Goal: Task Accomplishment & Management: Use online tool/utility

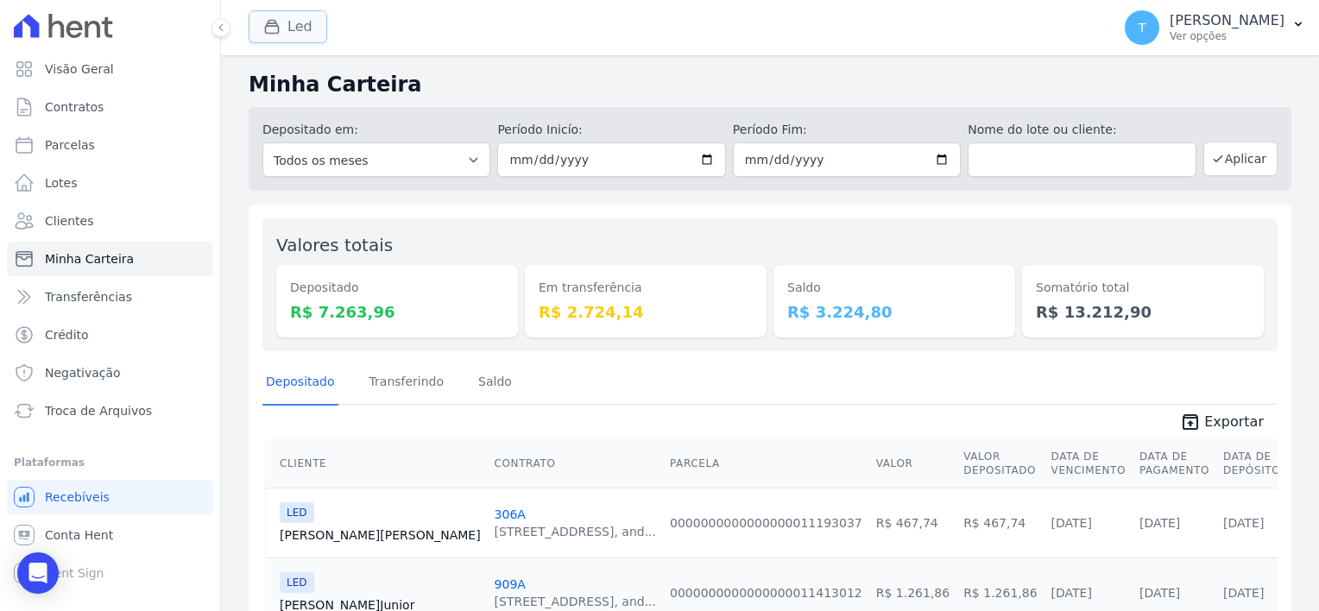
click at [282, 18] on div "button" at bounding box center [275, 26] width 24 height 17
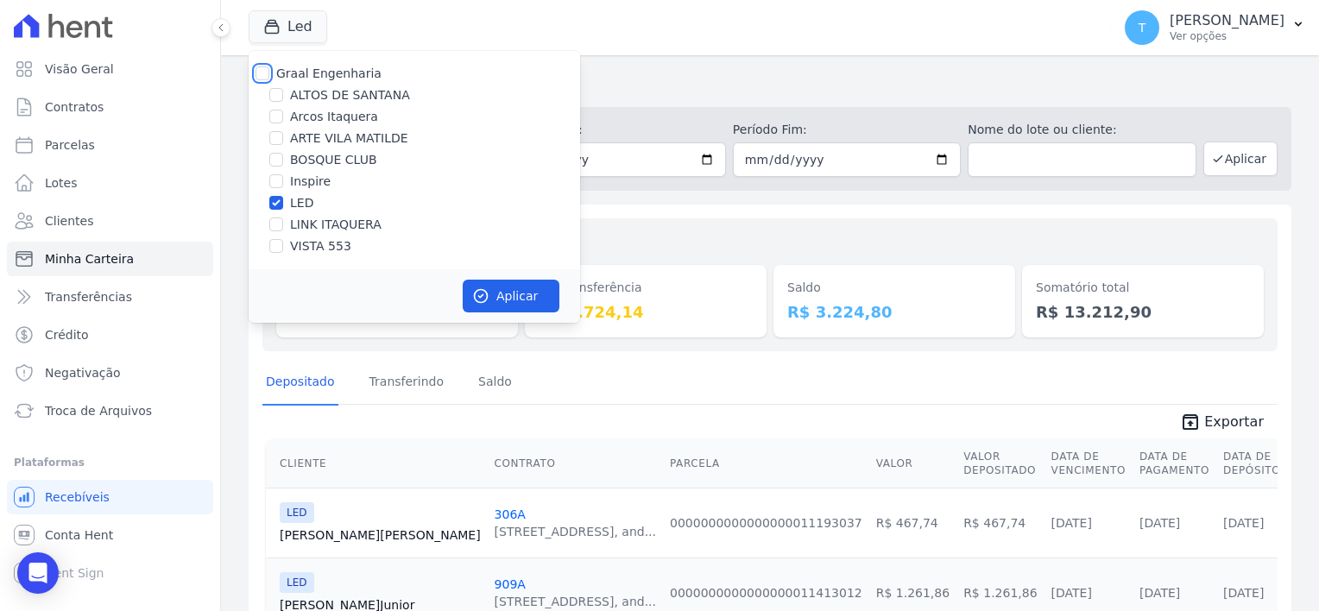
click at [263, 71] on input "Graal Engenharia" at bounding box center [263, 73] width 14 height 14
checkbox input "true"
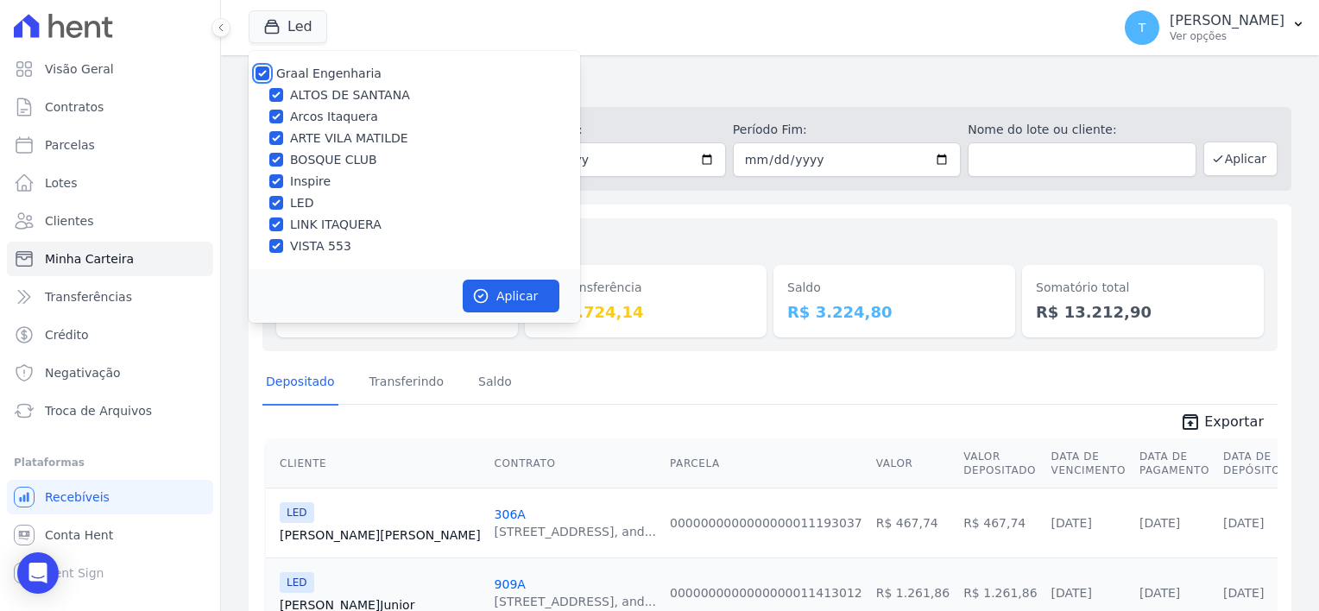
checkbox input "true"
click at [262, 74] on input "Graal Engenharia" at bounding box center [263, 73] width 14 height 14
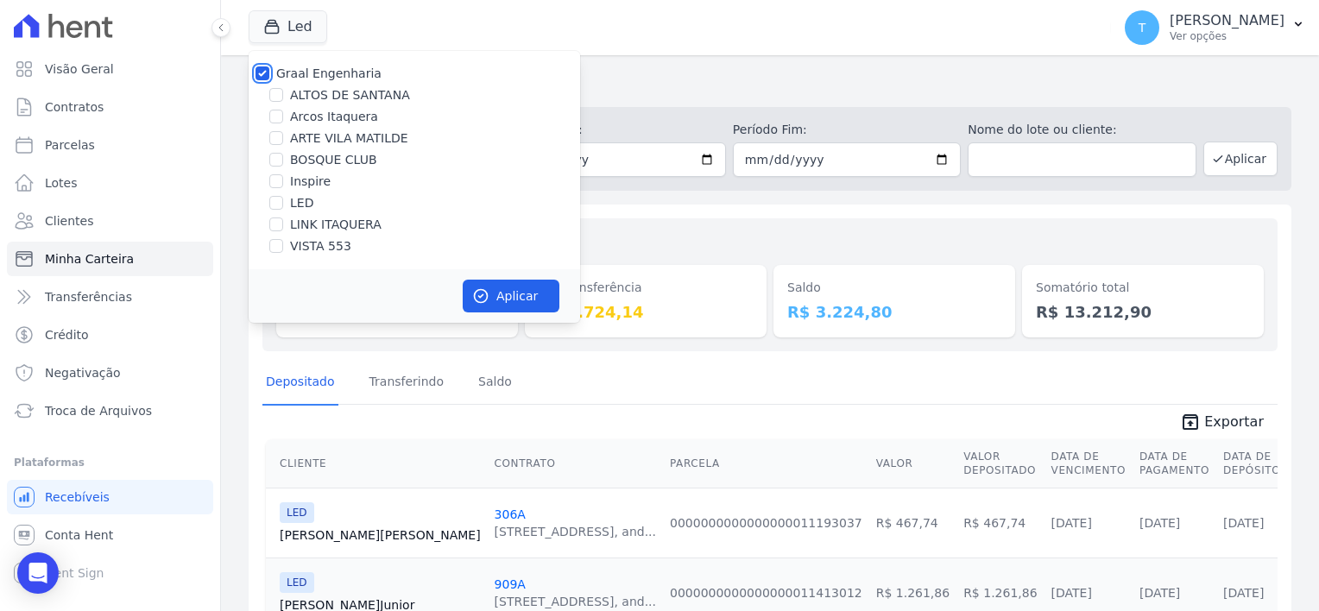
checkbox input "false"
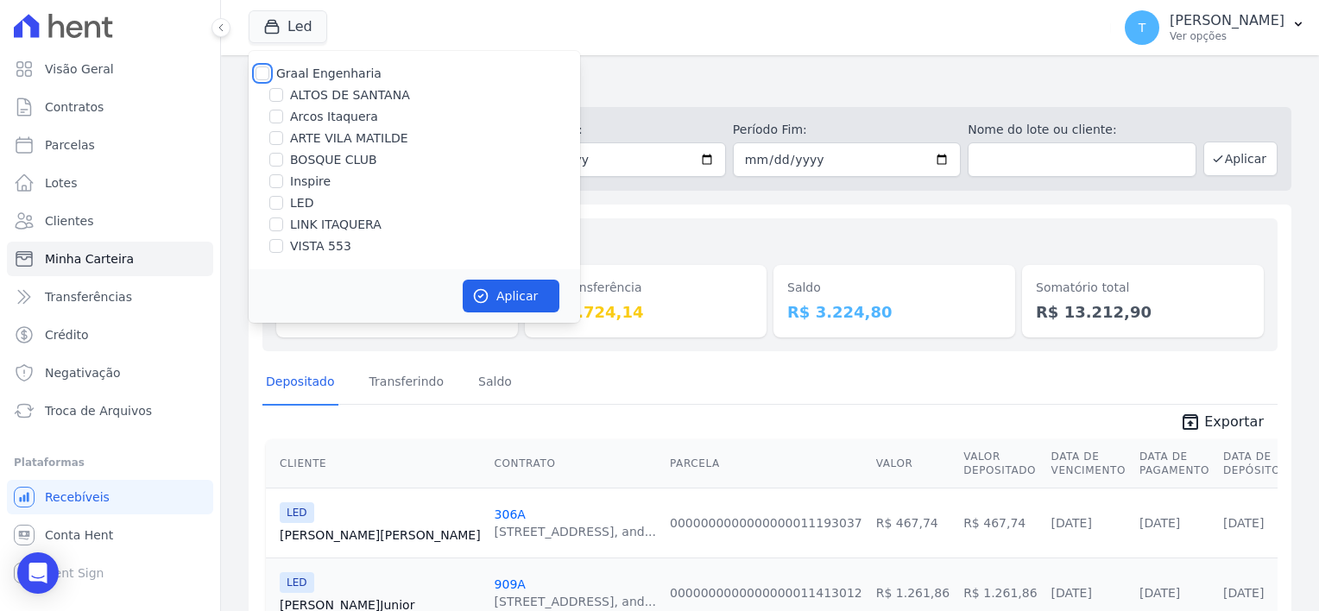
checkbox input "false"
click at [281, 245] on input "VISTA 553" at bounding box center [276, 246] width 14 height 14
checkbox input "true"
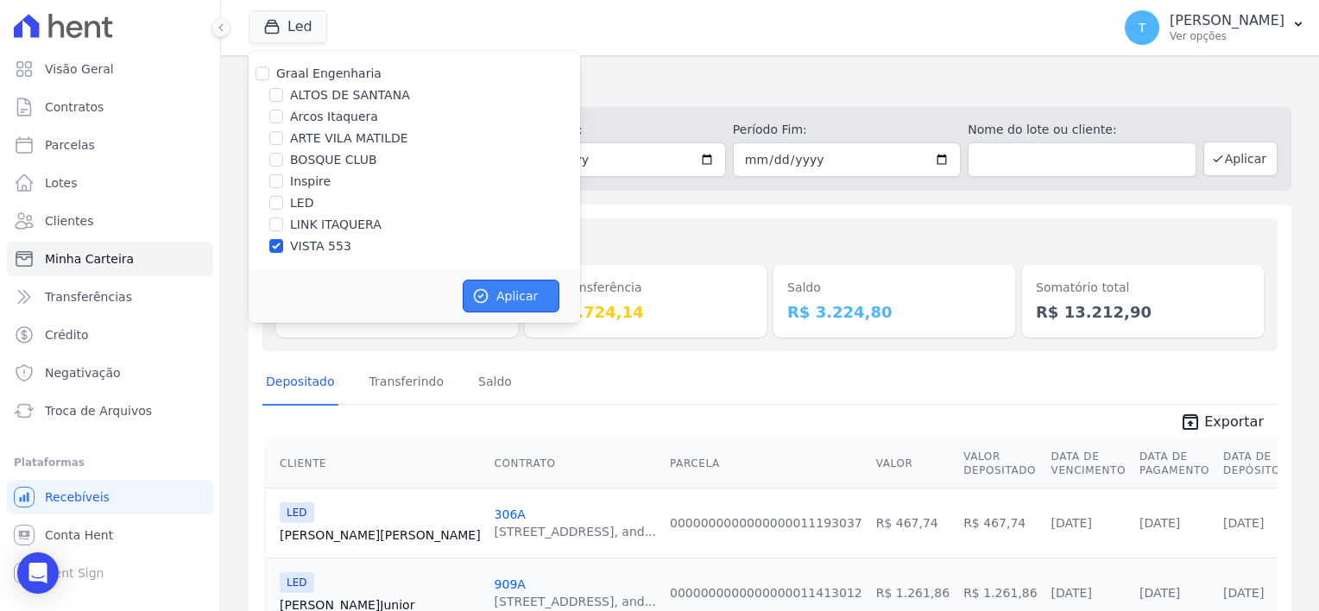
click at [508, 307] on button "Aplicar" at bounding box center [511, 296] width 97 height 33
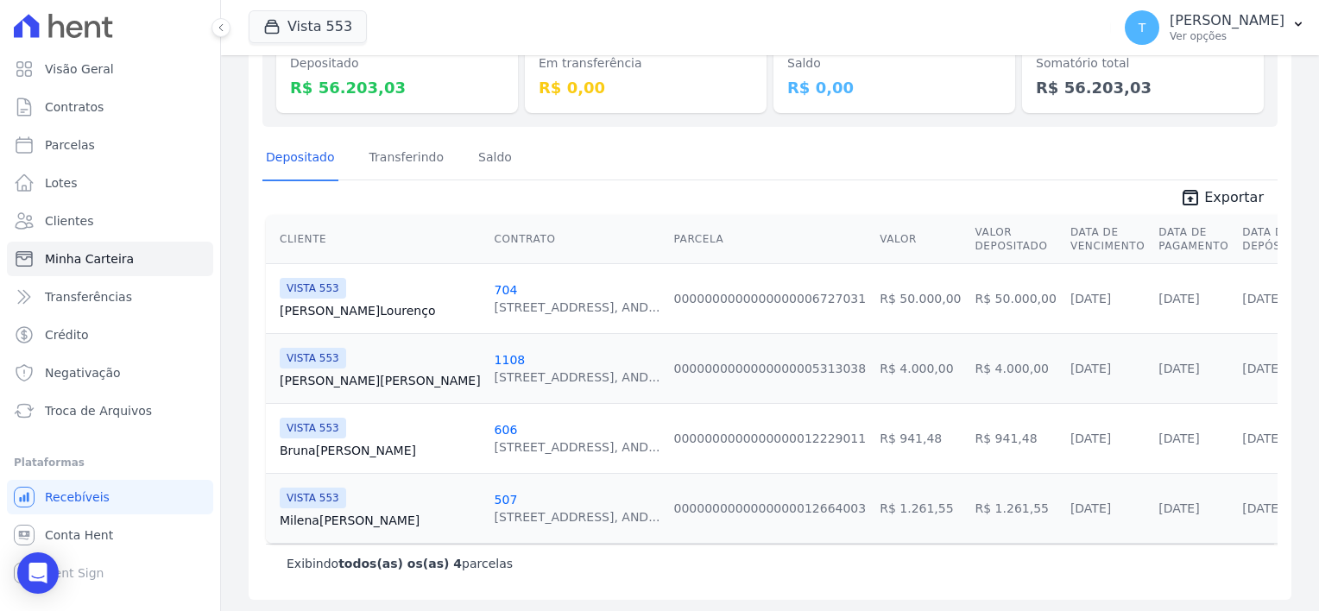
scroll to position [224, 0]
click at [331, 514] on link "Milena Silva" at bounding box center [380, 520] width 201 height 17
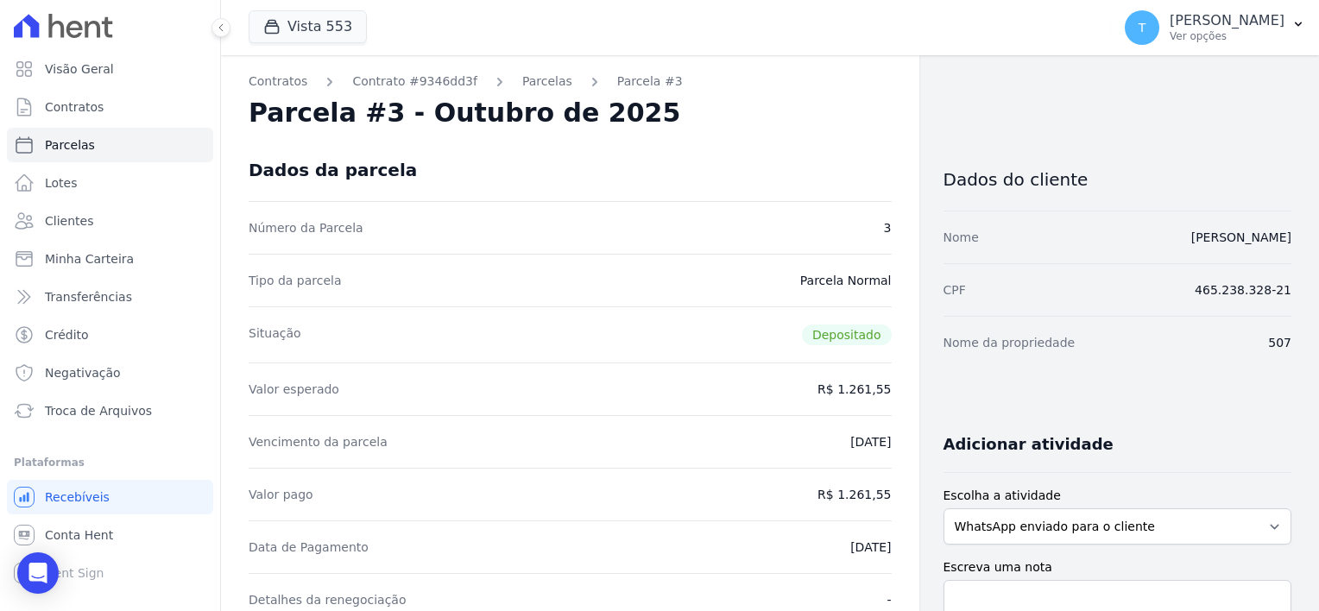
drag, startPoint x: 1146, startPoint y: 238, endPoint x: 1284, endPoint y: 237, distance: 138.1
copy link "Milena Mendes da Silva"
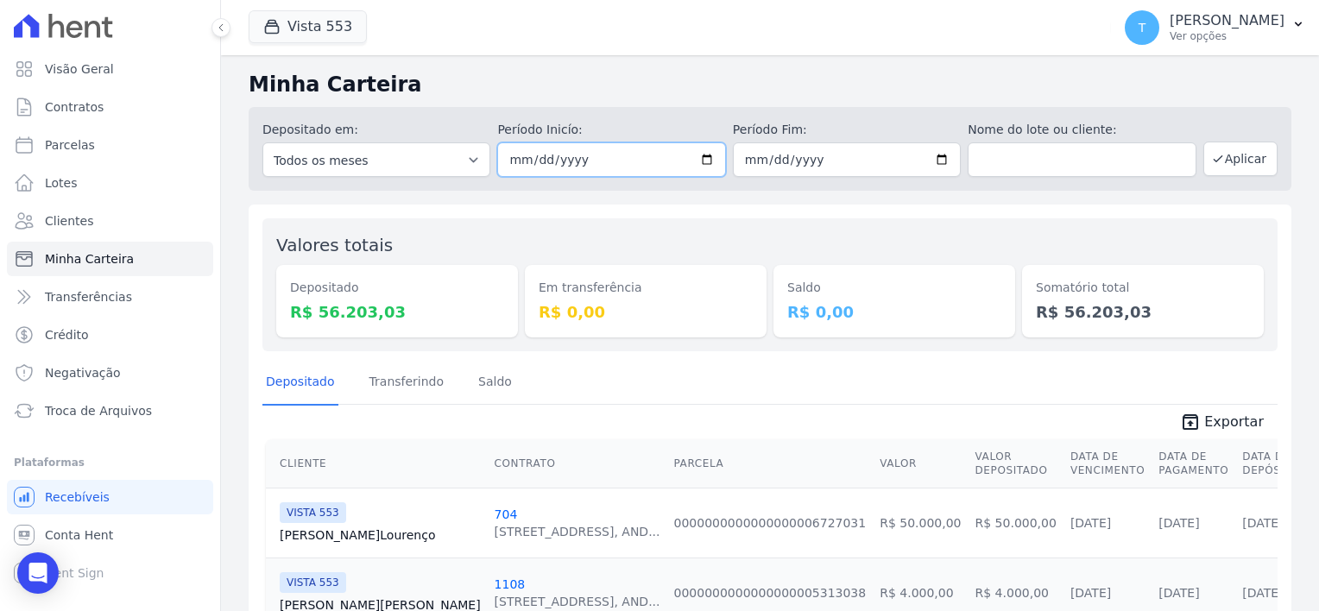
click at [698, 155] on input "2025-10-09" at bounding box center [611, 159] width 228 height 35
type input "[DATE]"
click at [1252, 161] on button "Aplicar" at bounding box center [1240, 159] width 74 height 35
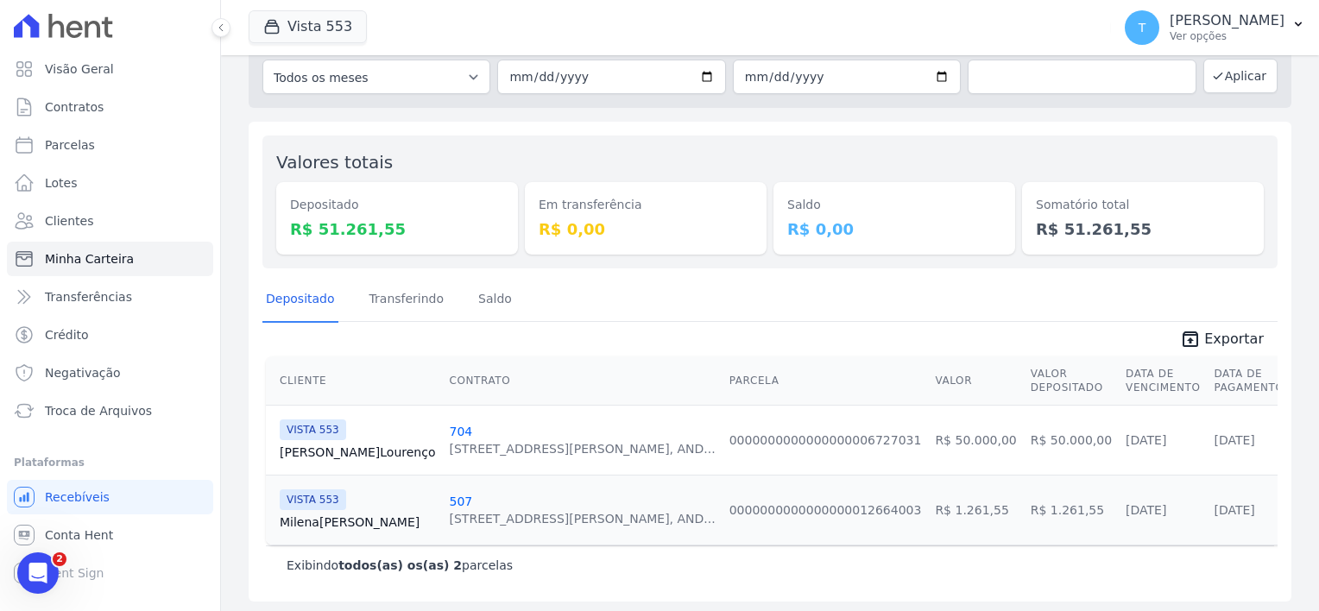
scroll to position [85, 0]
click at [1196, 337] on icon "unarchive" at bounding box center [1190, 336] width 21 height 21
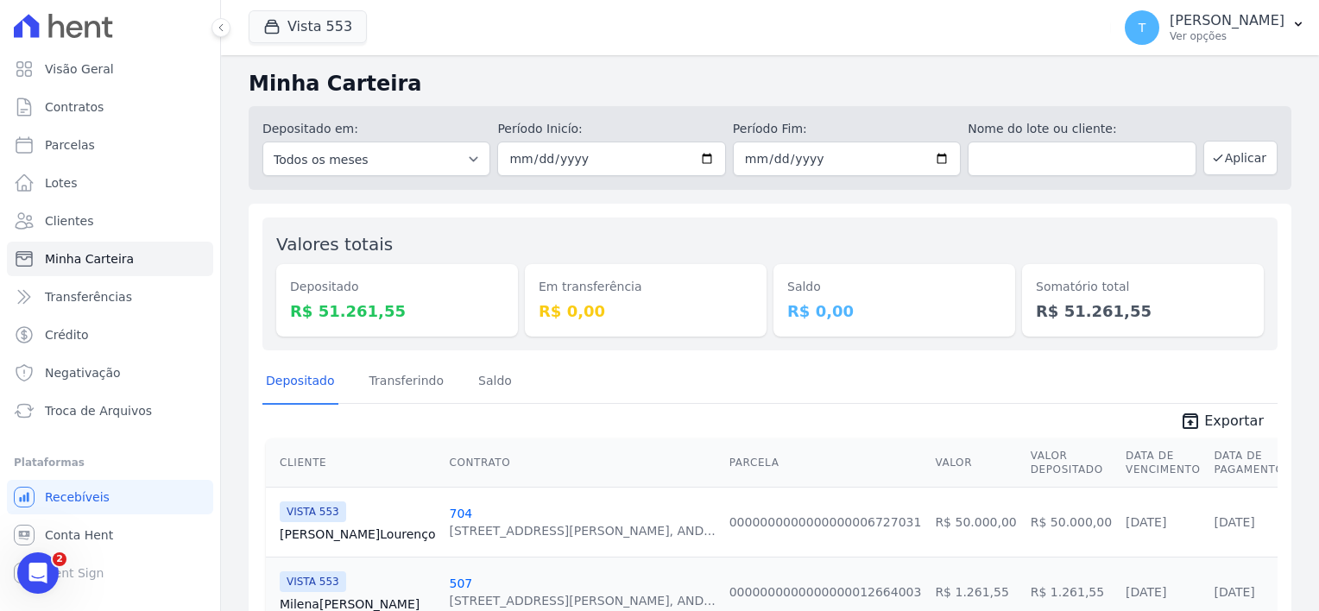
scroll to position [0, 0]
click at [316, 16] on button "Vista 553" at bounding box center [308, 26] width 118 height 33
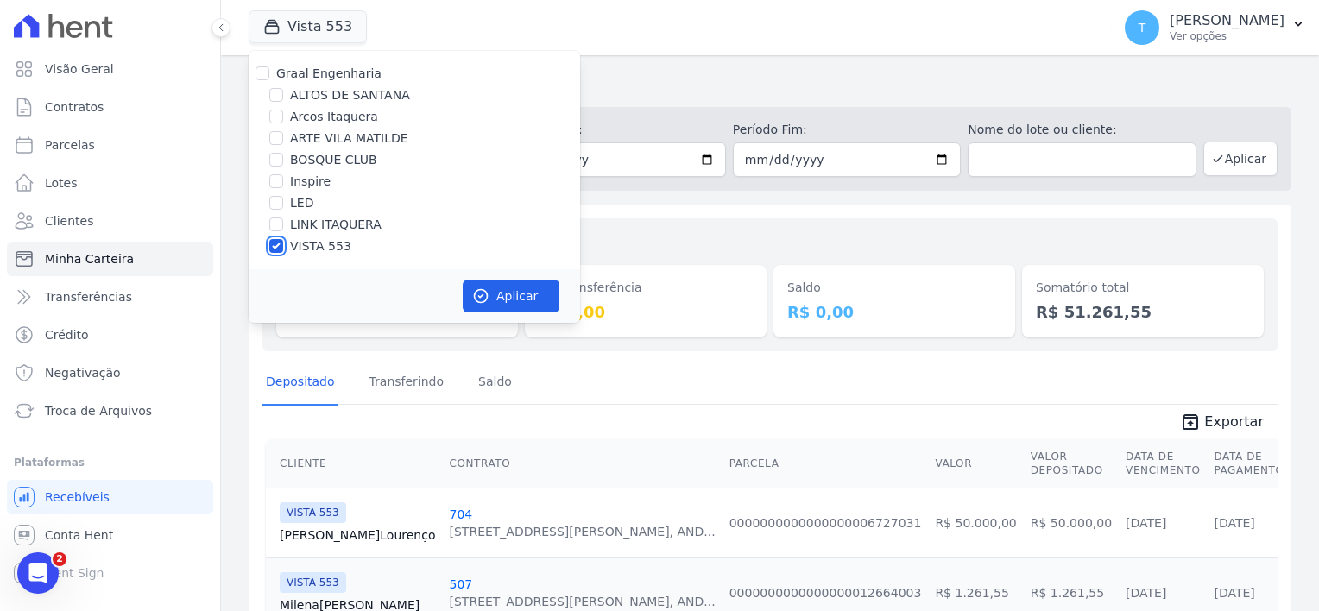
click at [274, 248] on input "VISTA 553" at bounding box center [276, 246] width 14 height 14
checkbox input "false"
click at [277, 206] on input "LED" at bounding box center [276, 203] width 14 height 14
checkbox input "true"
click at [496, 300] on button "Aplicar" at bounding box center [511, 296] width 97 height 33
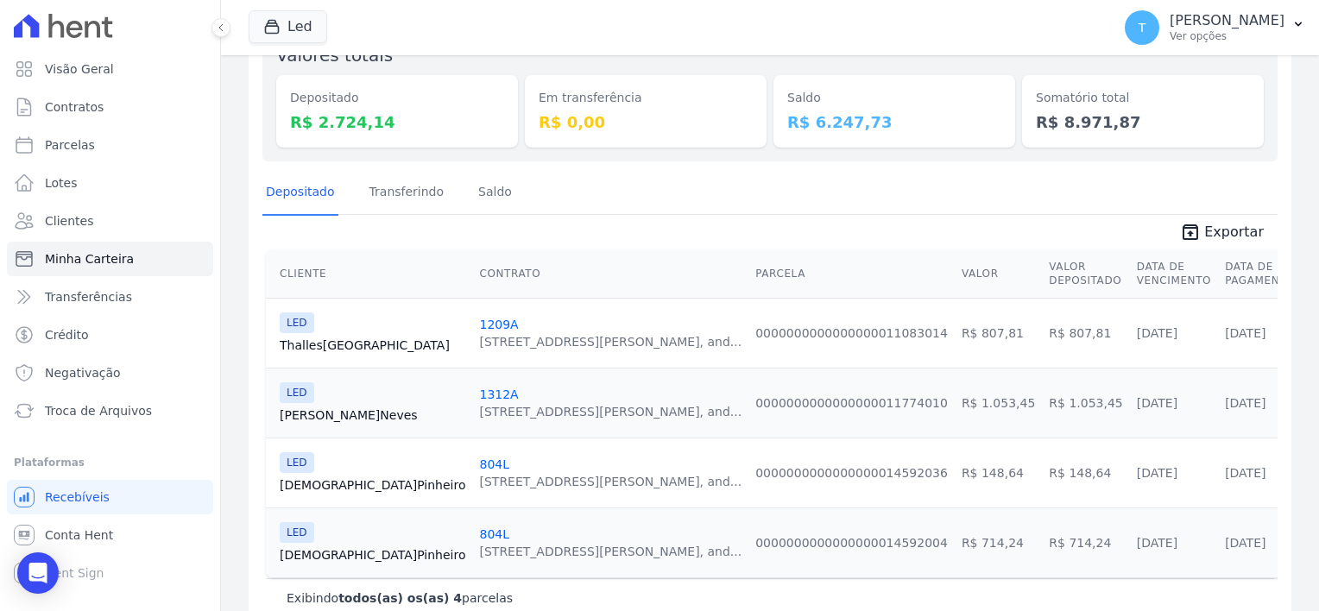
scroll to position [224, 0]
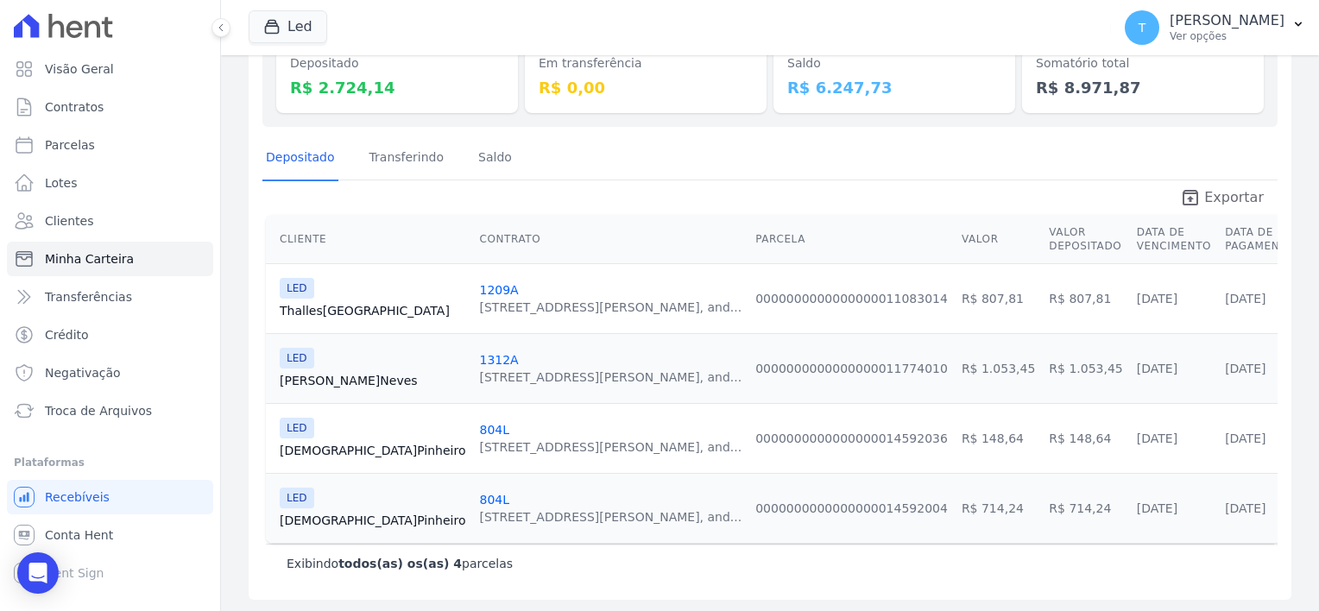
click at [1204, 197] on span "Exportar" at bounding box center [1234, 197] width 60 height 21
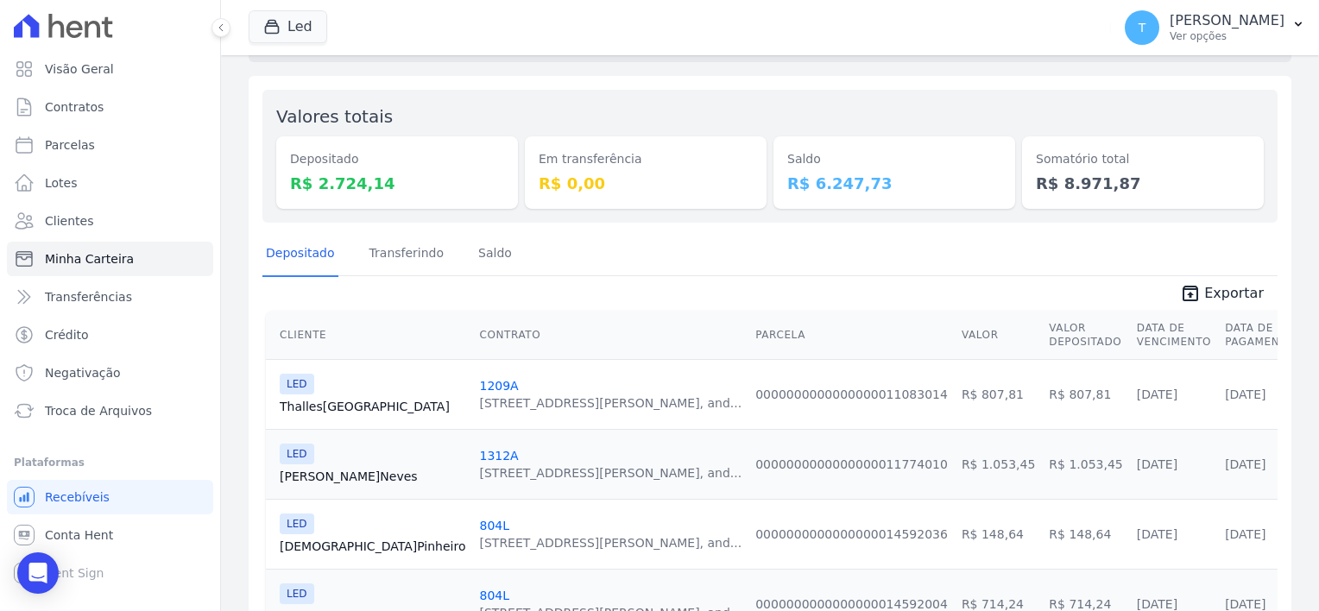
scroll to position [0, 0]
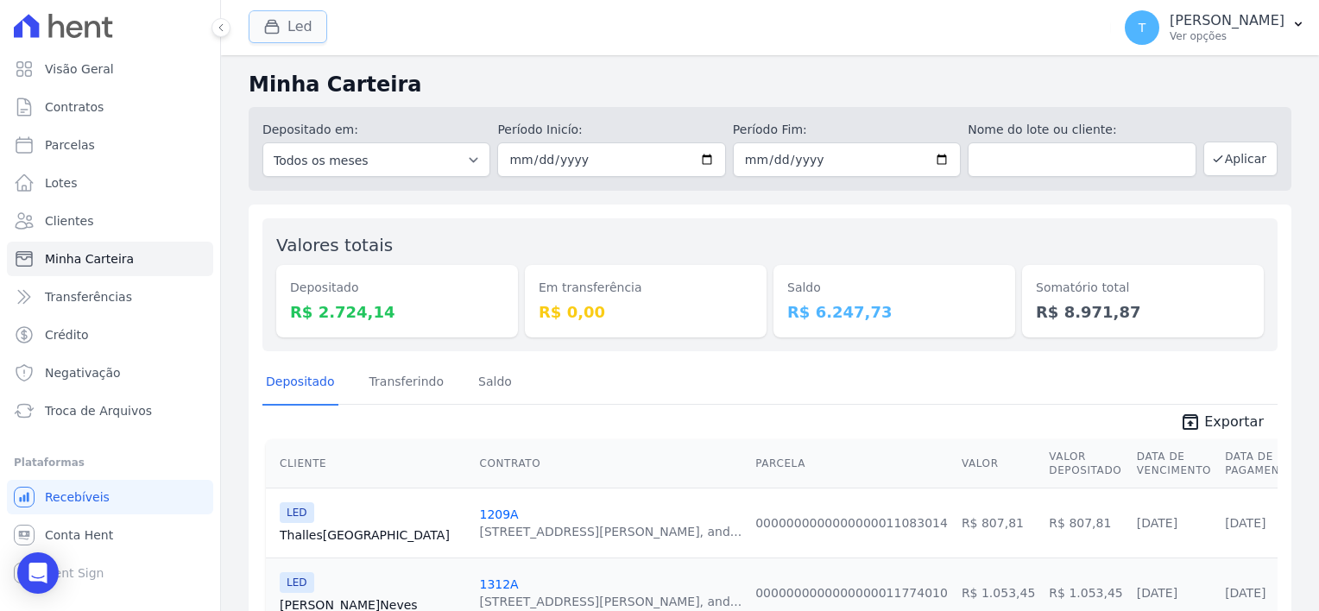
click at [270, 38] on button "Led" at bounding box center [288, 26] width 79 height 33
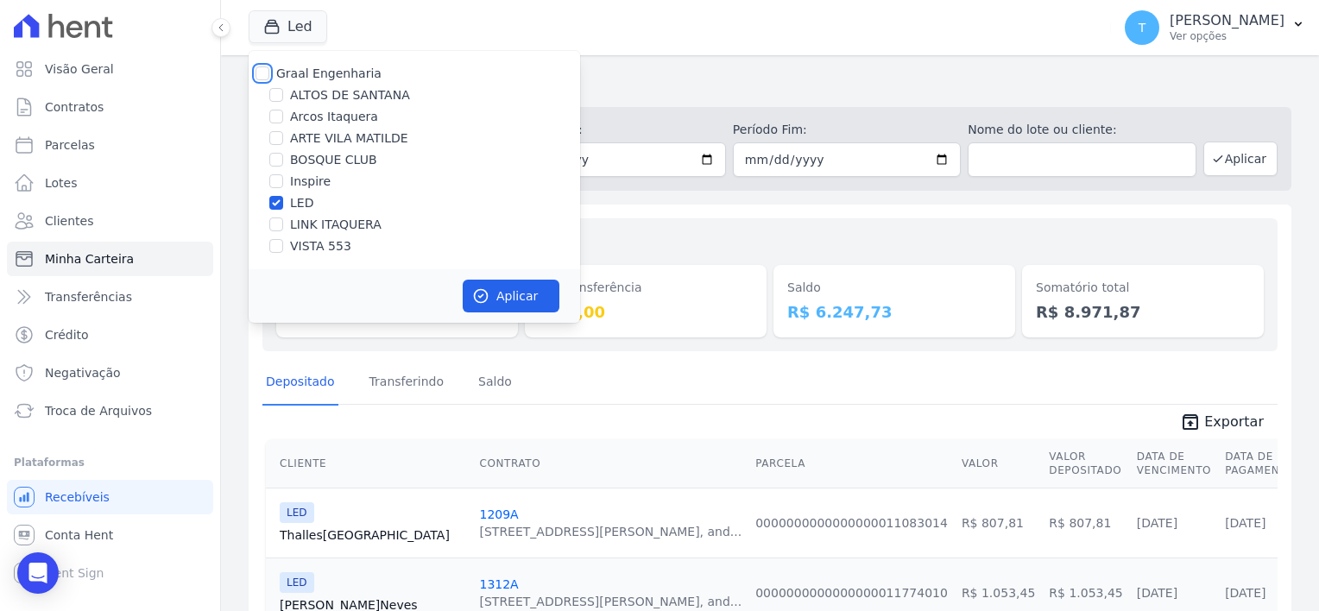
click at [261, 79] on input "Graal Engenharia" at bounding box center [263, 73] width 14 height 14
checkbox input "true"
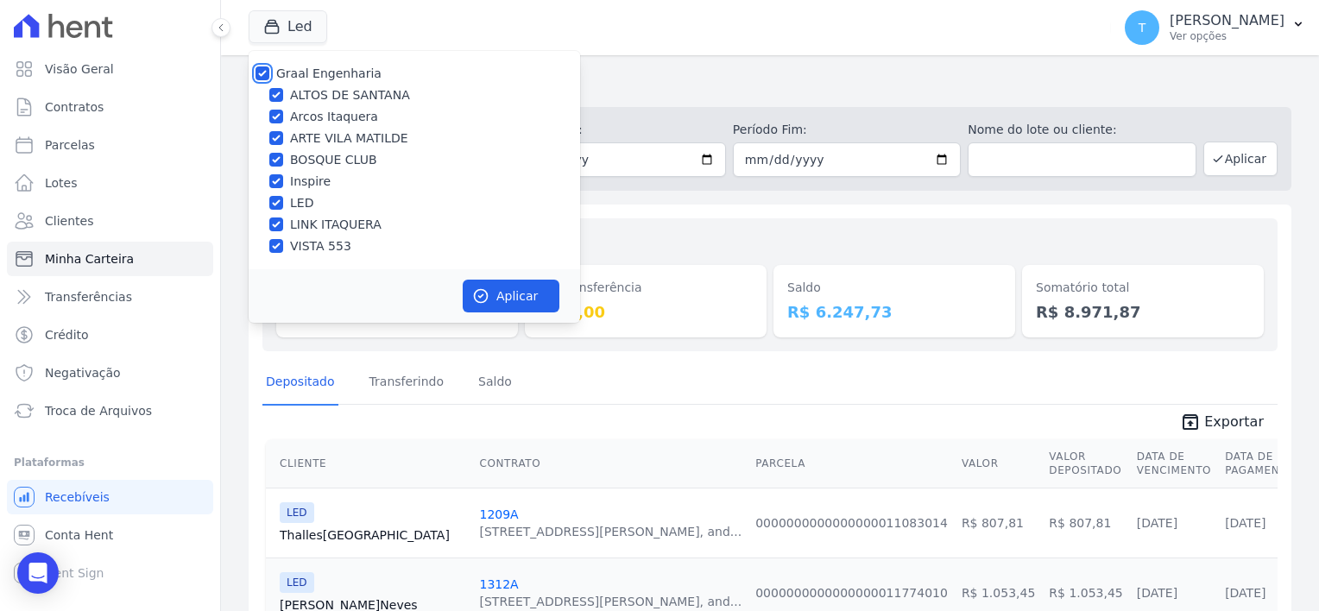
checkbox input "true"
click at [513, 293] on button "Aplicar" at bounding box center [511, 296] width 97 height 33
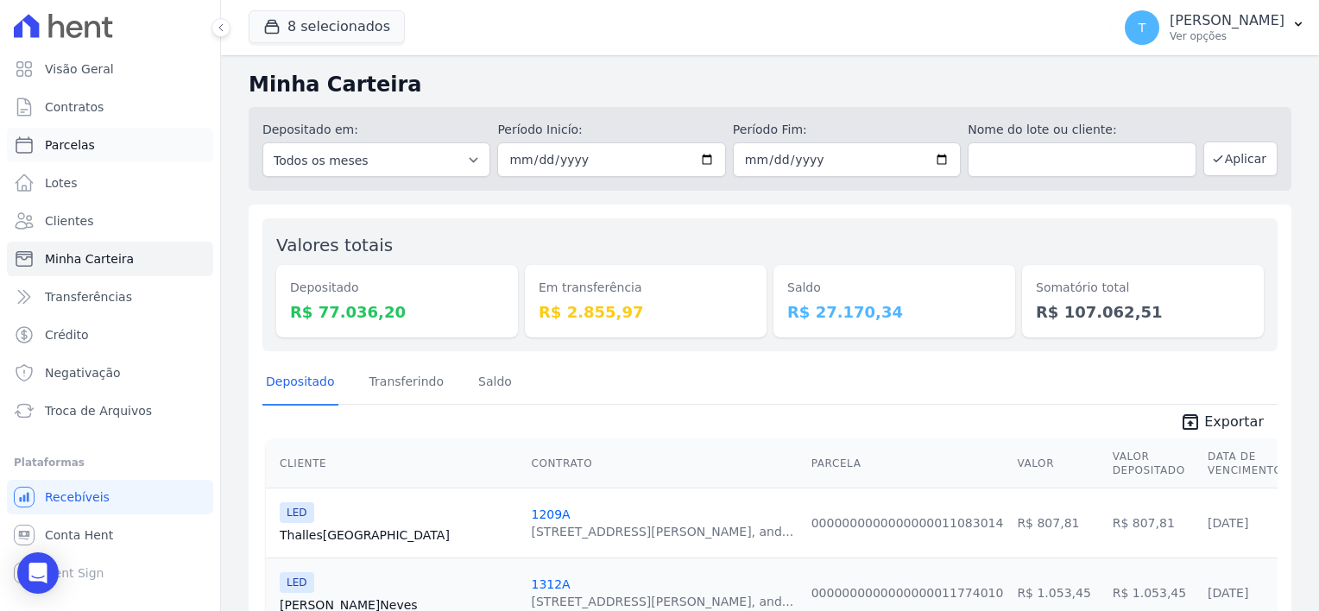
click at [65, 143] on span "Parcelas" at bounding box center [70, 144] width 50 height 17
click at [1010, 155] on input "text" at bounding box center [1082, 159] width 228 height 35
paste input "Arthur Freitas"
type input "Arthur Freitas"
select select
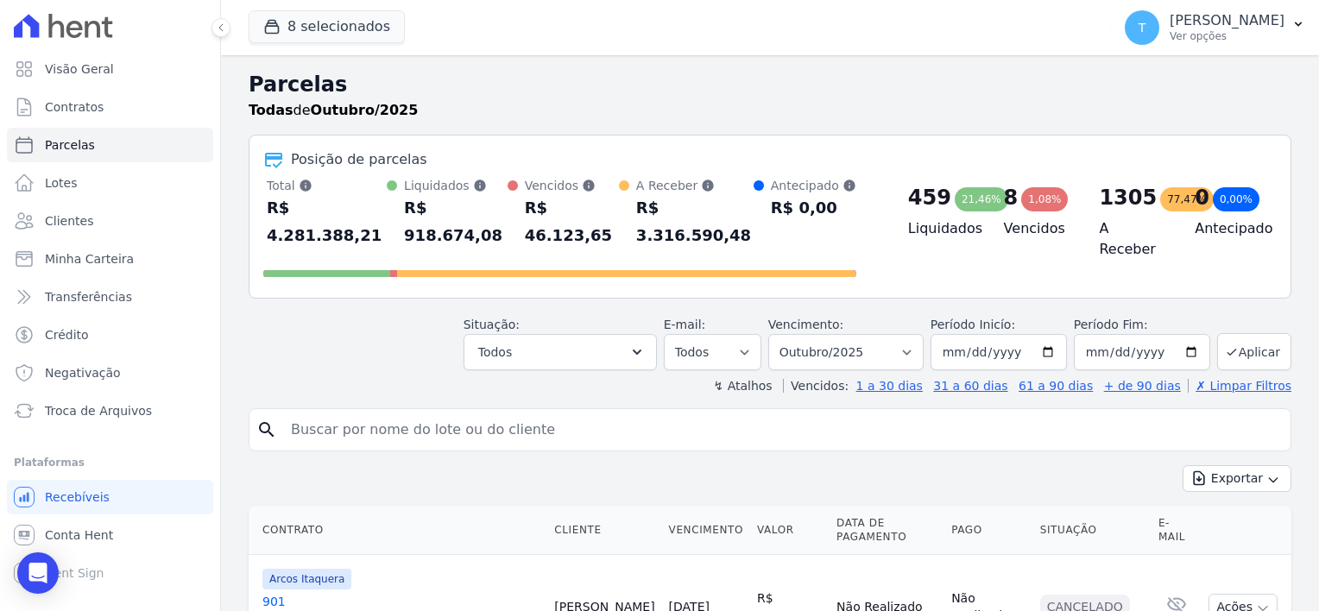
click at [321, 414] on input "search" at bounding box center [782, 430] width 1003 height 35
paste input "Arthur Freitas"
type input "Arthur Freitas"
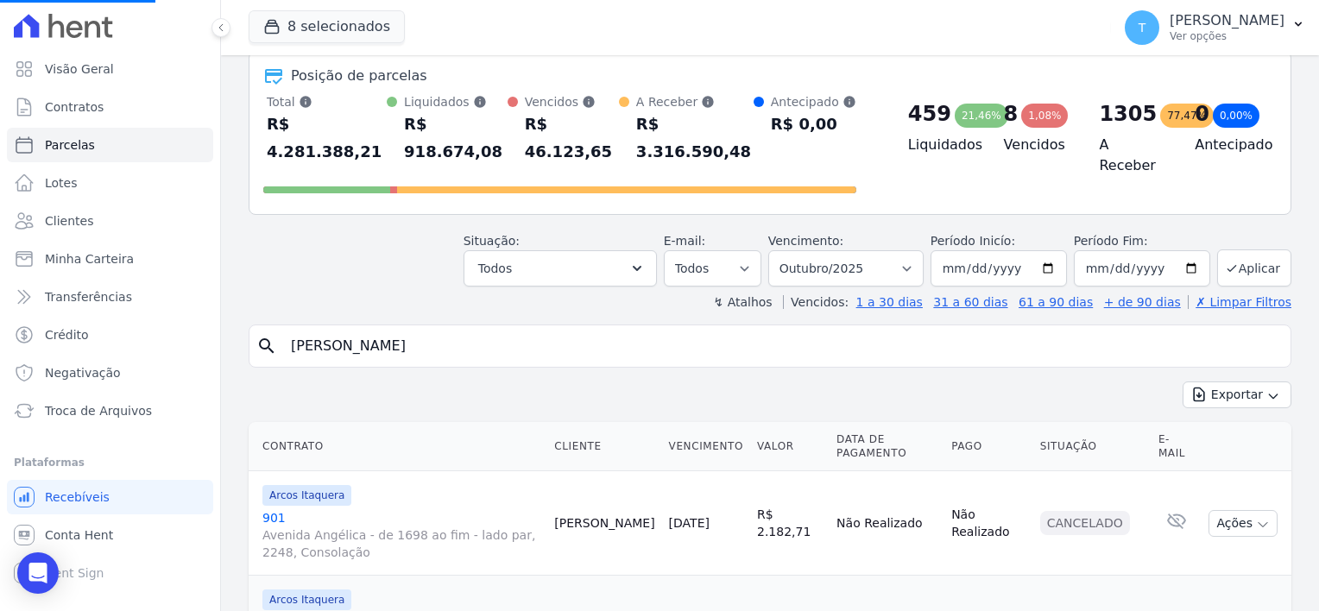
scroll to position [86, 0]
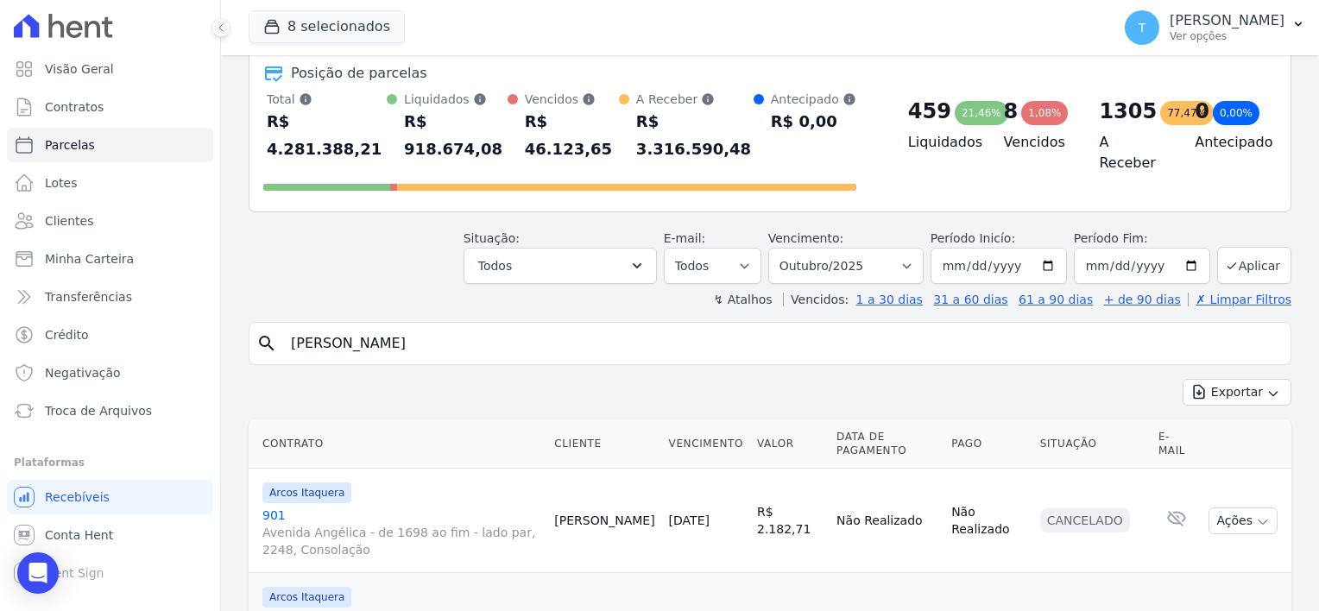
select select
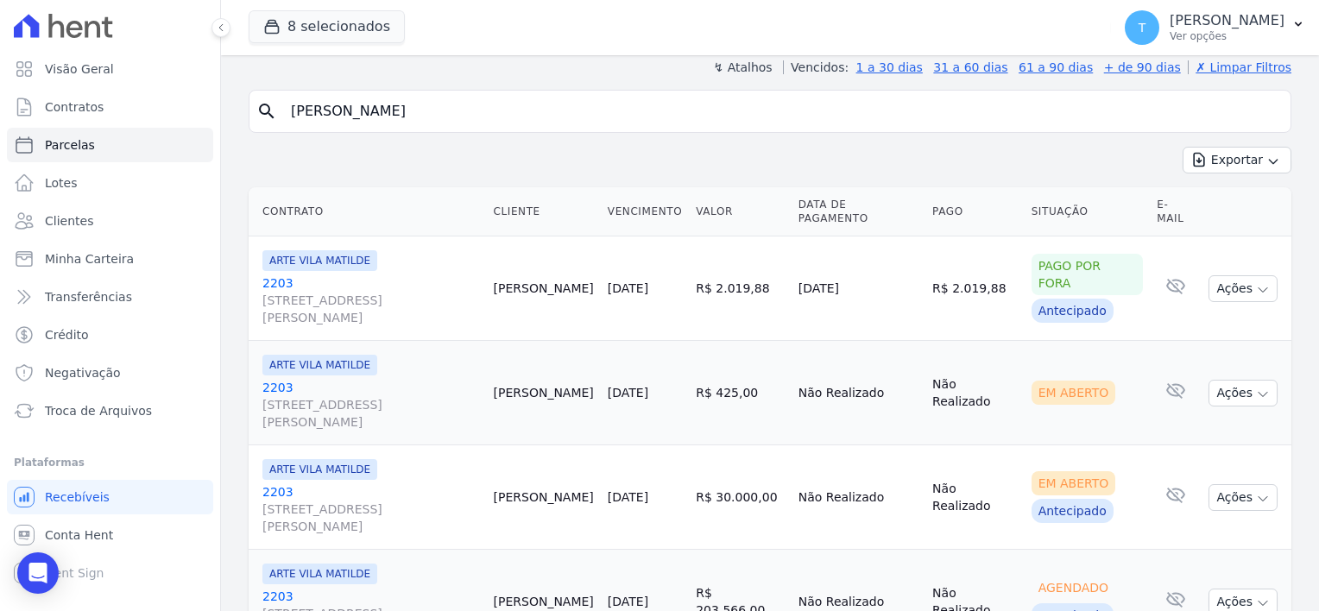
scroll to position [155, 0]
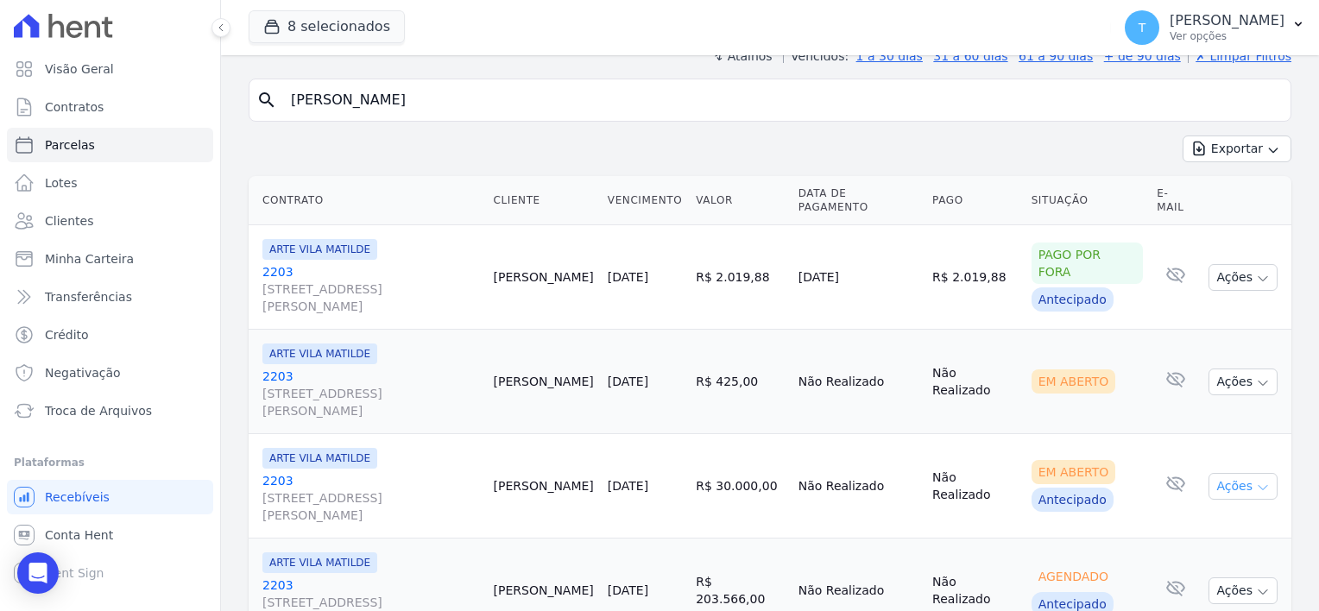
click at [1256, 481] on icon "button" at bounding box center [1263, 488] width 14 height 14
click at [1202, 510] on link "Ver boleto" at bounding box center [1236, 526] width 166 height 32
click at [298, 489] on span "[STREET_ADDRESS][PERSON_NAME]" at bounding box center [371, 506] width 218 height 35
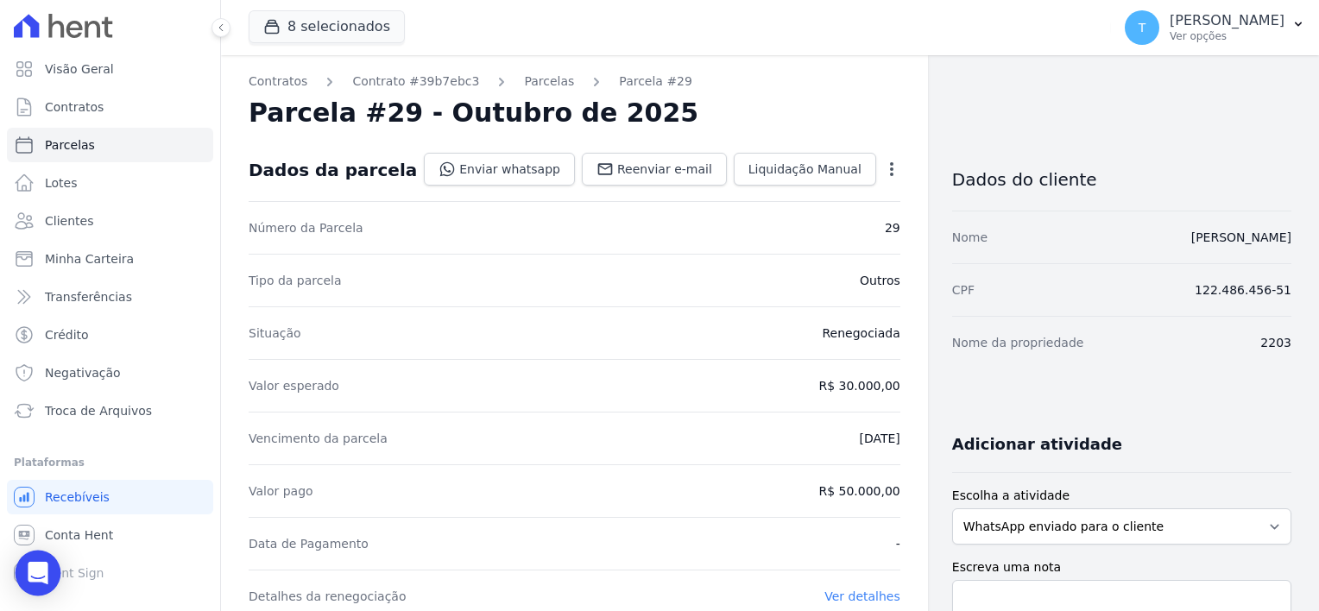
click at [35, 579] on icon "Open Intercom Messenger" at bounding box center [38, 573] width 20 height 22
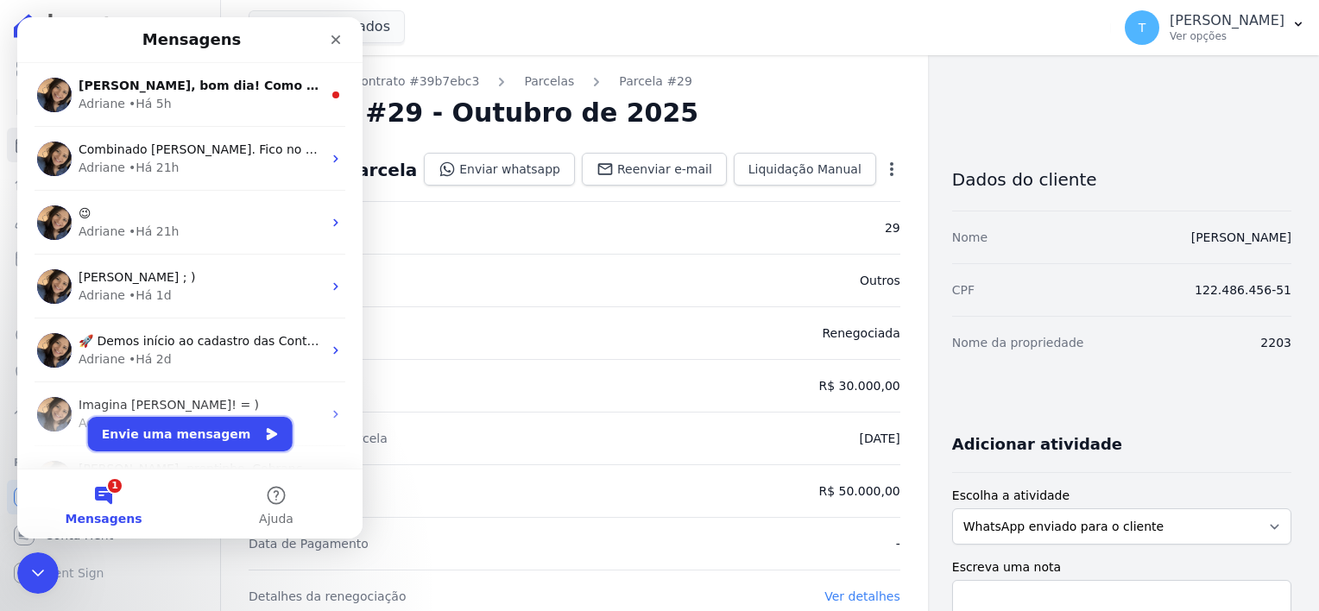
click at [180, 427] on button "Envie uma mensagem" at bounding box center [190, 434] width 205 height 35
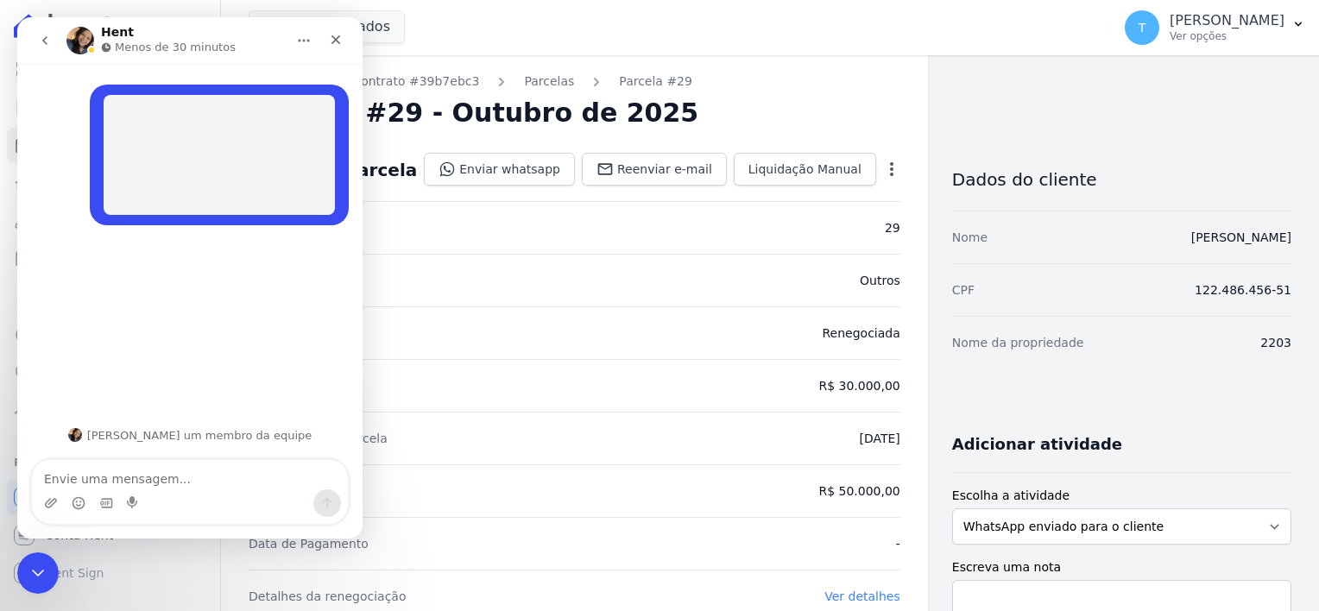
drag, startPoint x: 1190, startPoint y: 249, endPoint x: 1282, endPoint y: 243, distance: 91.7
copy link "Arthur Freitas"
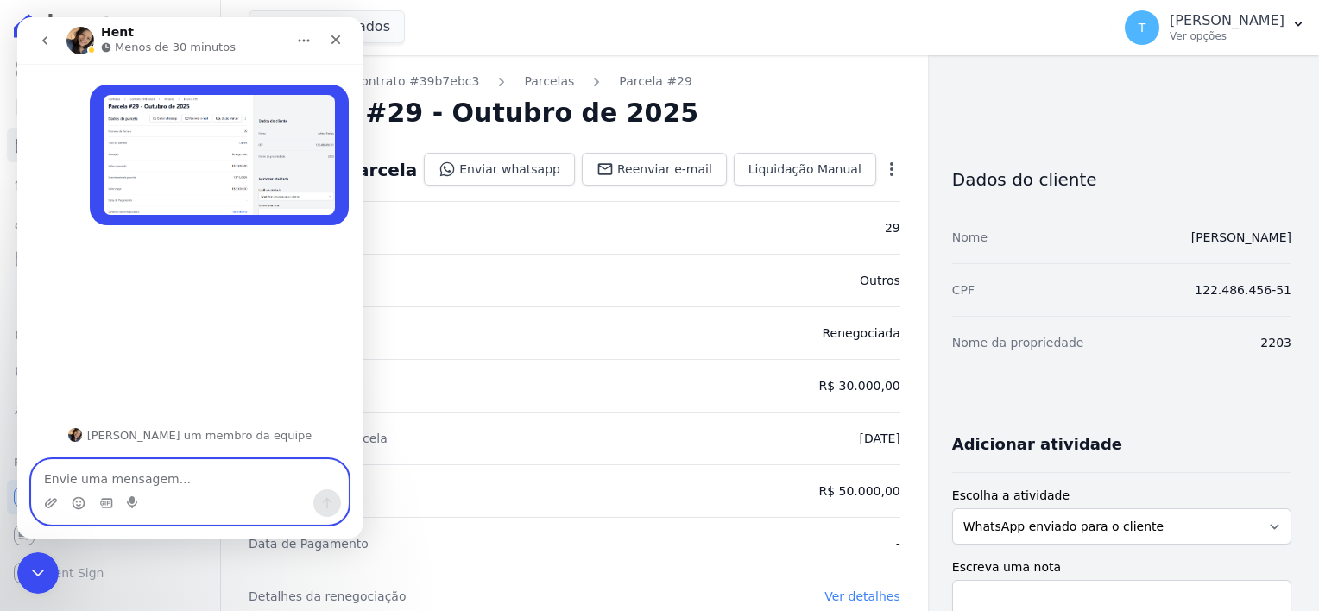
click at [234, 474] on textarea "Envie uma mensagem..." at bounding box center [190, 474] width 316 height 29
paste textarea "Arthur Freitas"
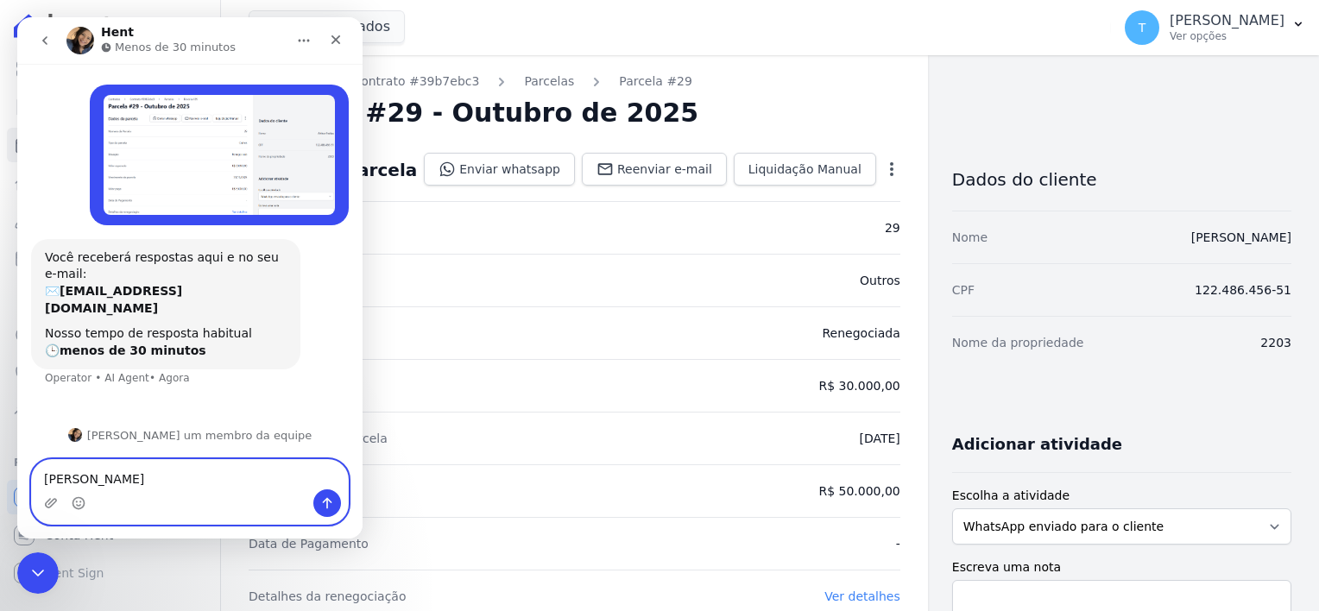
type textarea "Arthur Freitas"
click at [321, 508] on icon "Enviar uma mensagem" at bounding box center [327, 503] width 14 height 14
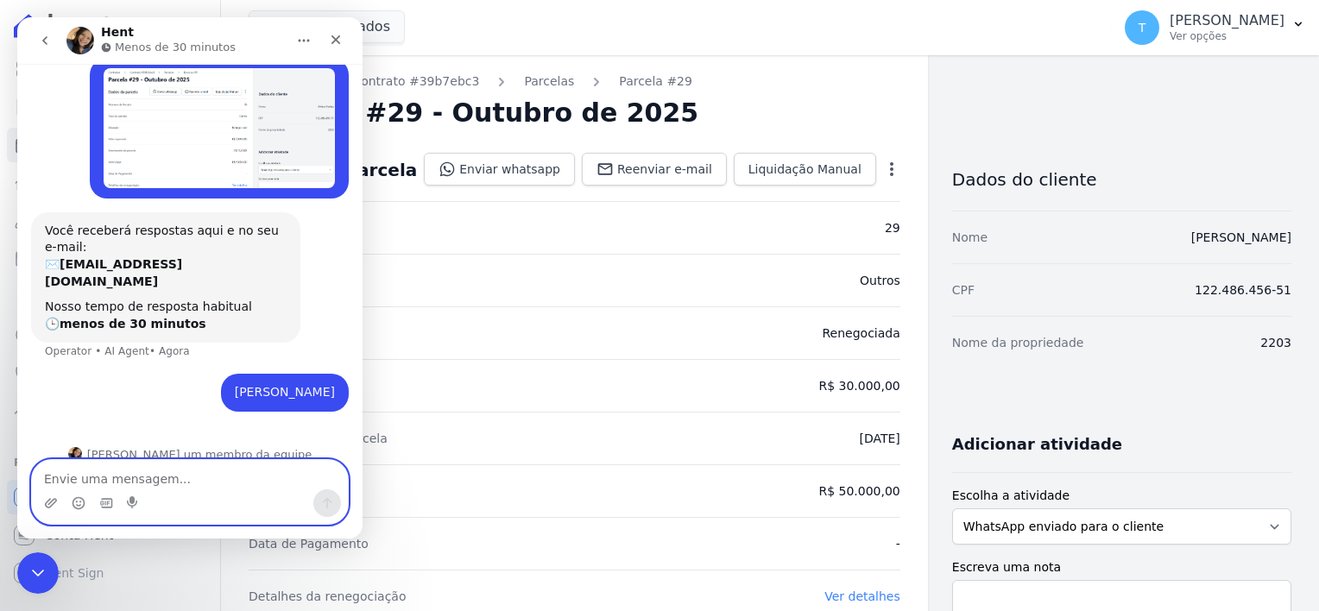
scroll to position [28, 0]
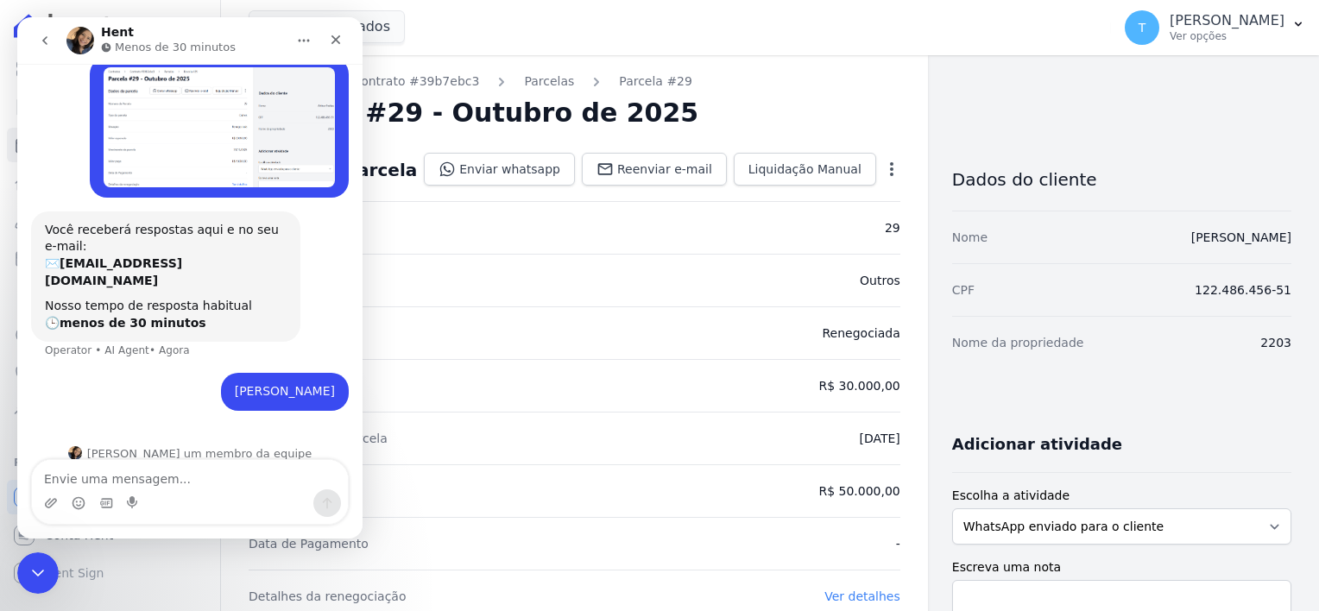
click at [47, 35] on icon "go back" at bounding box center [45, 41] width 14 height 14
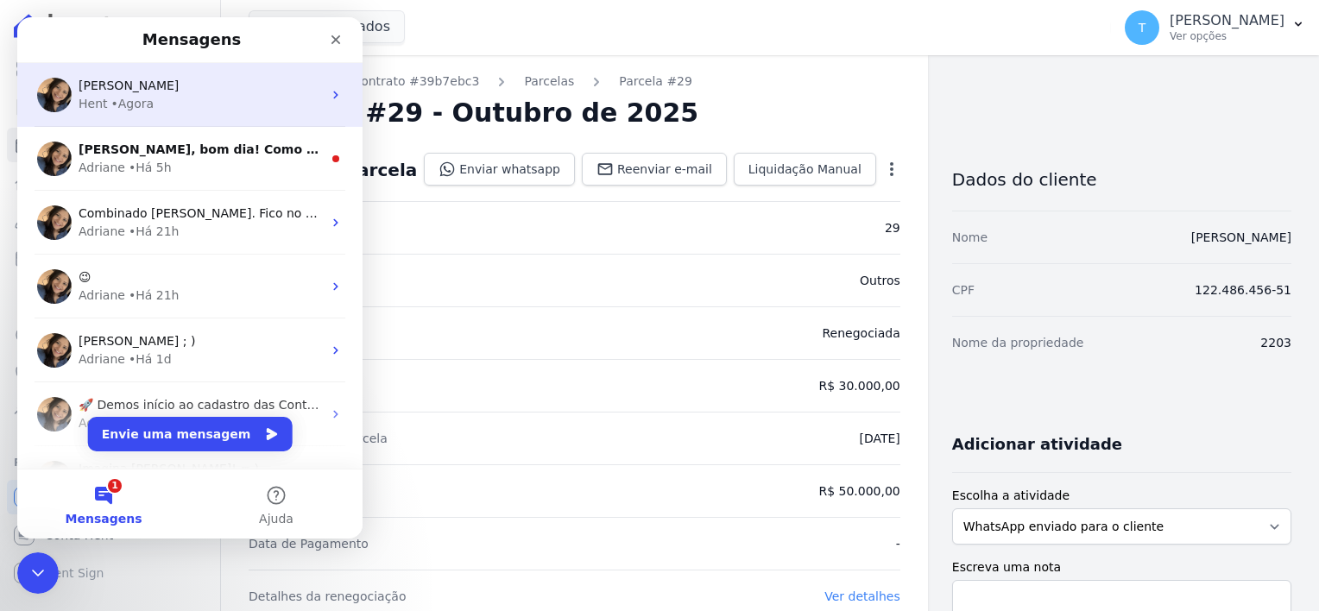
click at [131, 107] on div "• Agora" at bounding box center [132, 104] width 43 height 18
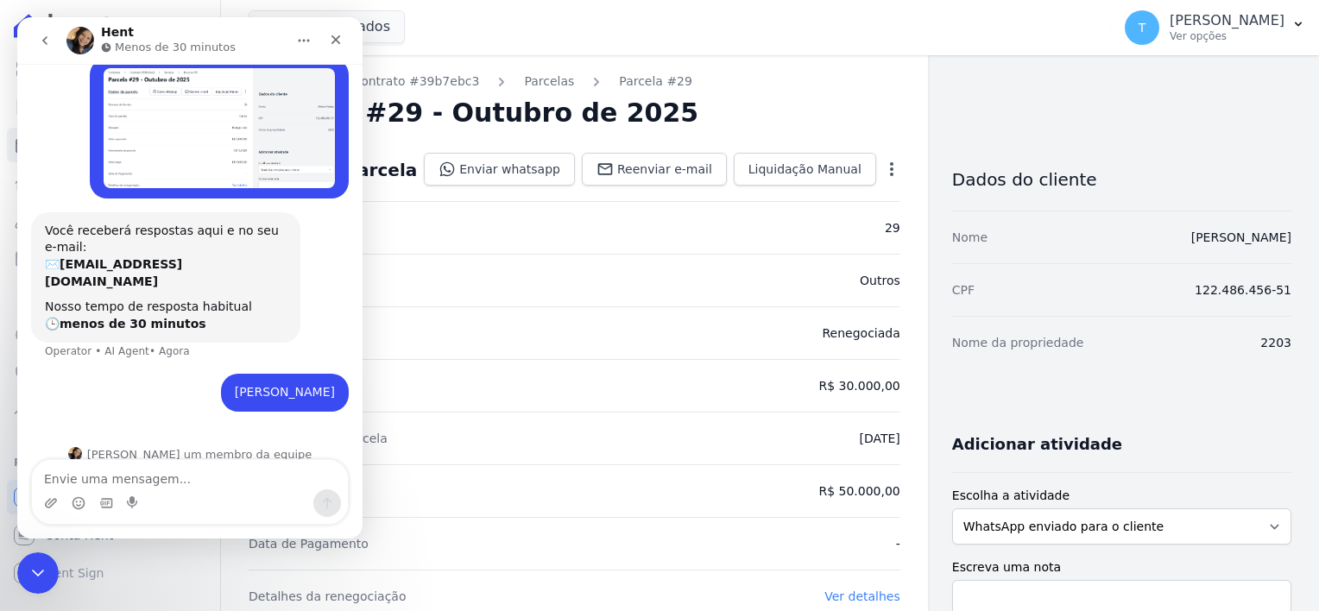
scroll to position [28, 0]
click at [338, 45] on icon "Fechar" at bounding box center [336, 40] width 14 height 14
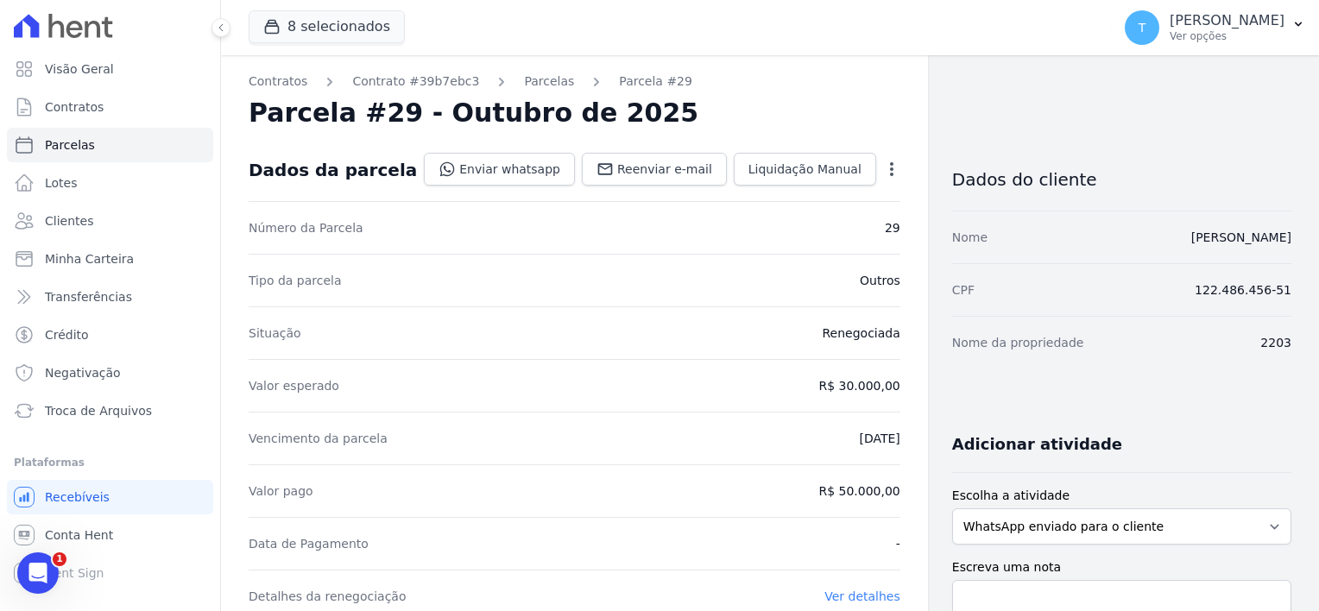
select select
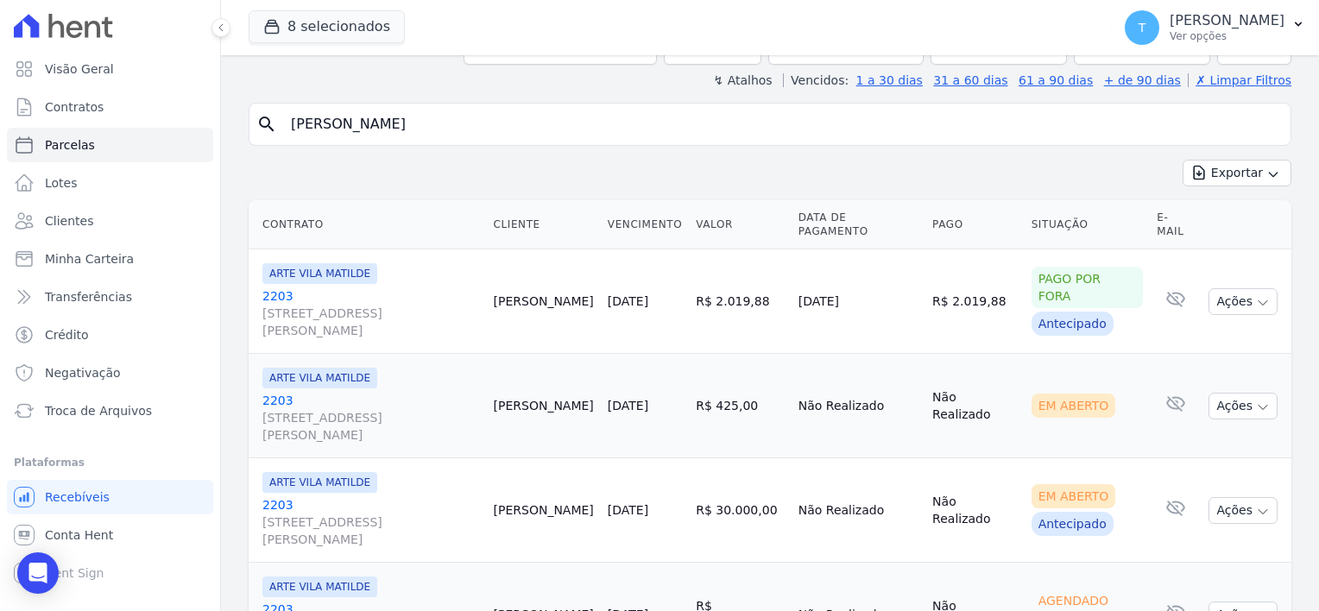
scroll to position [155, 0]
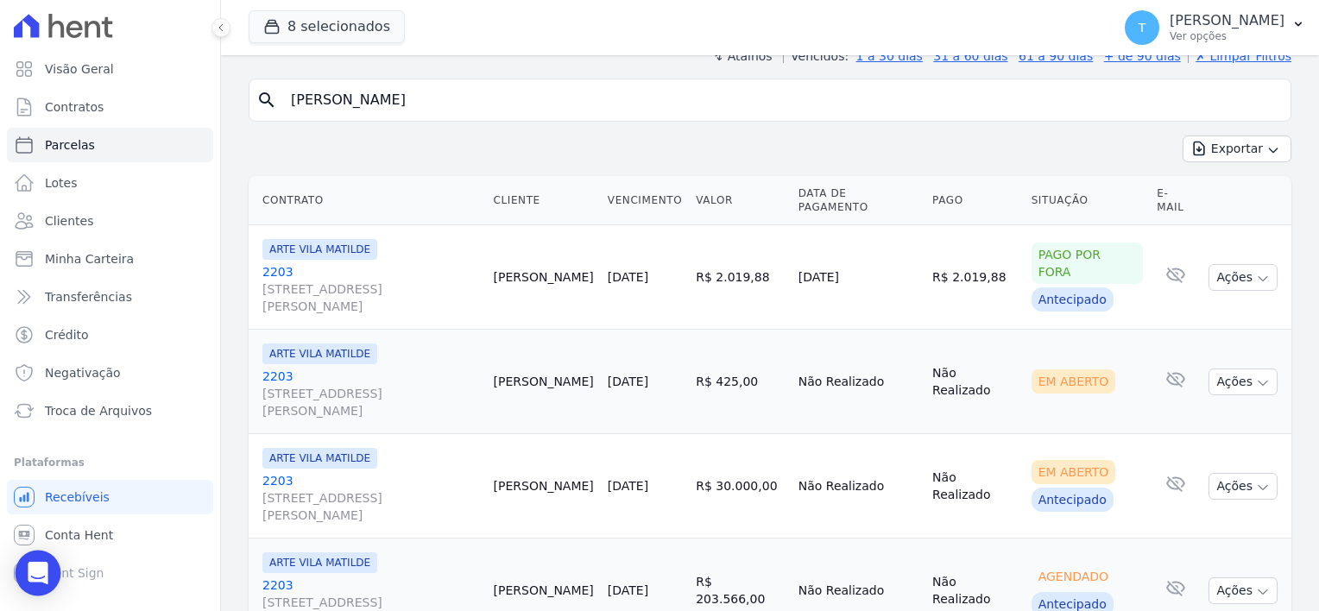
click at [38, 569] on icon "Open Intercom Messenger" at bounding box center [38, 573] width 20 height 22
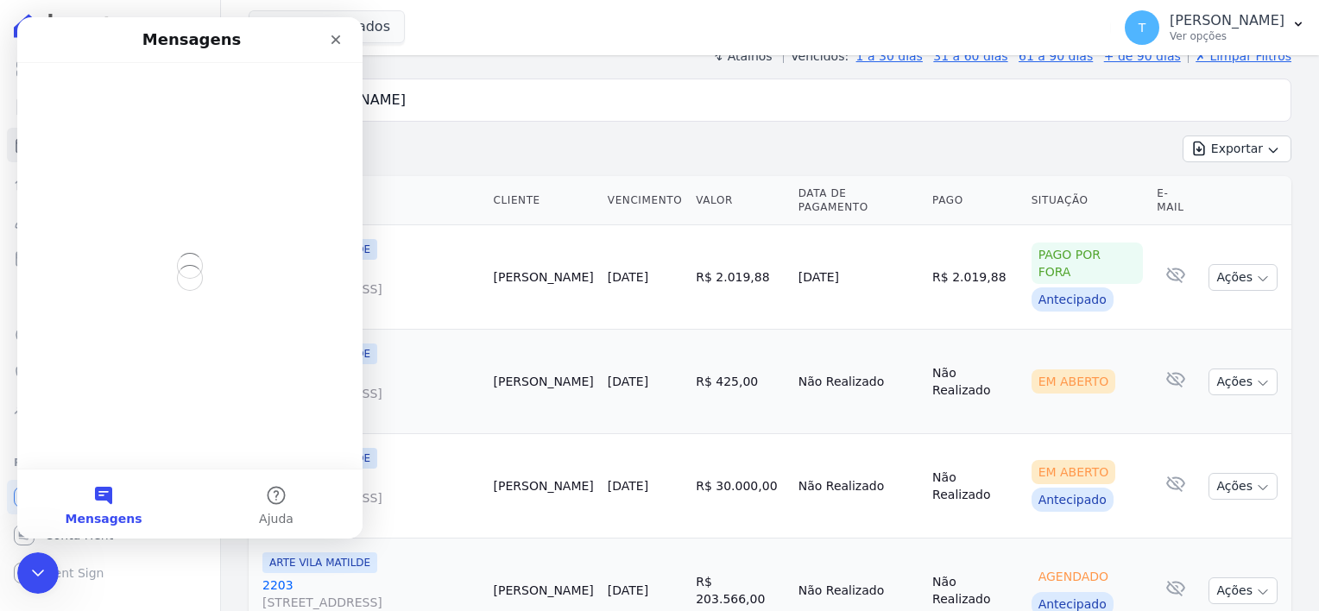
scroll to position [0, 0]
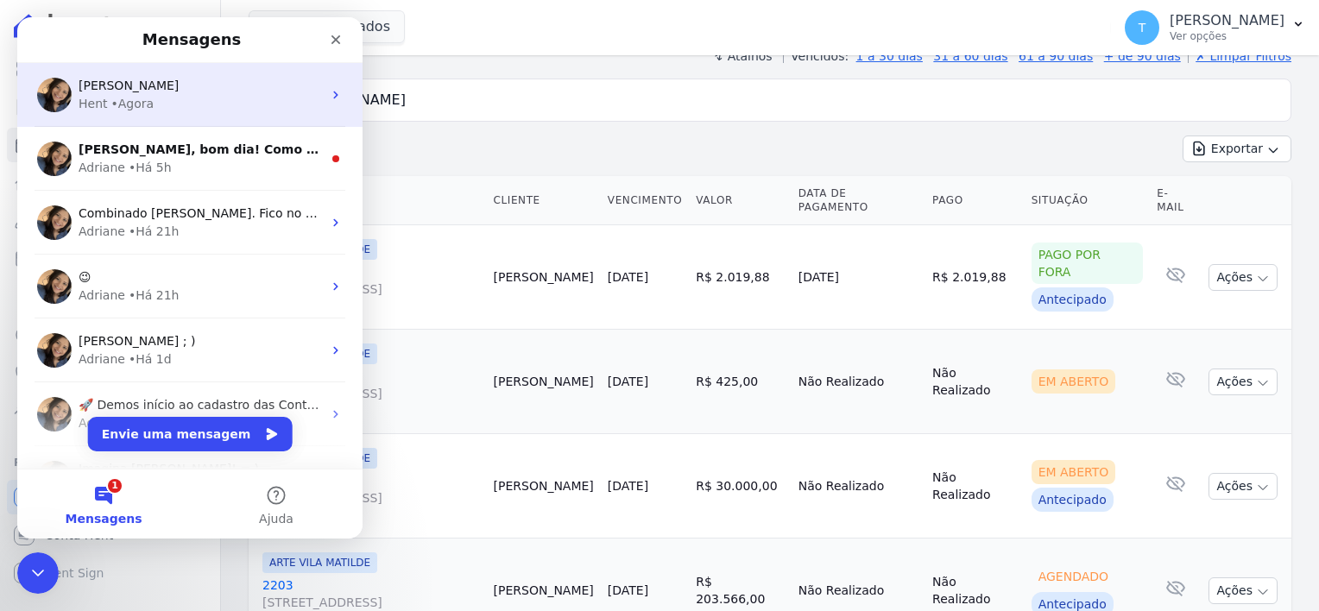
click at [174, 104] on div "Hent • Agora" at bounding box center [200, 104] width 243 height 18
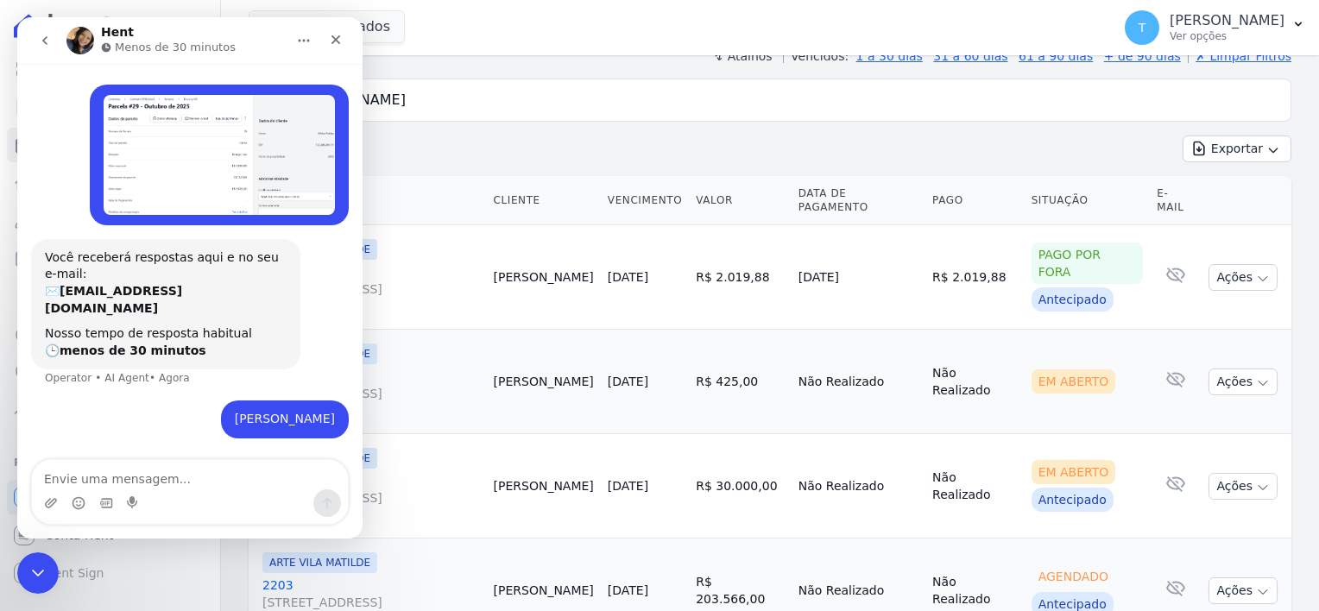
scroll to position [28, 0]
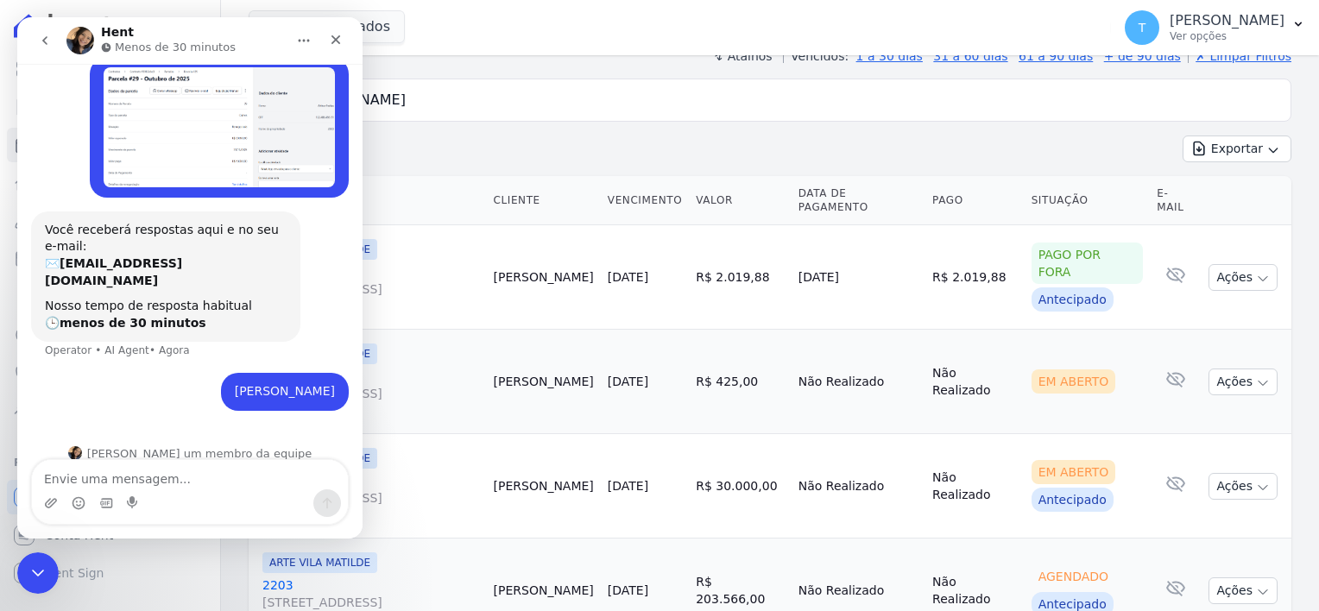
click at [132, 477] on textarea "Envie uma mensagem..." at bounding box center [190, 474] width 316 height 29
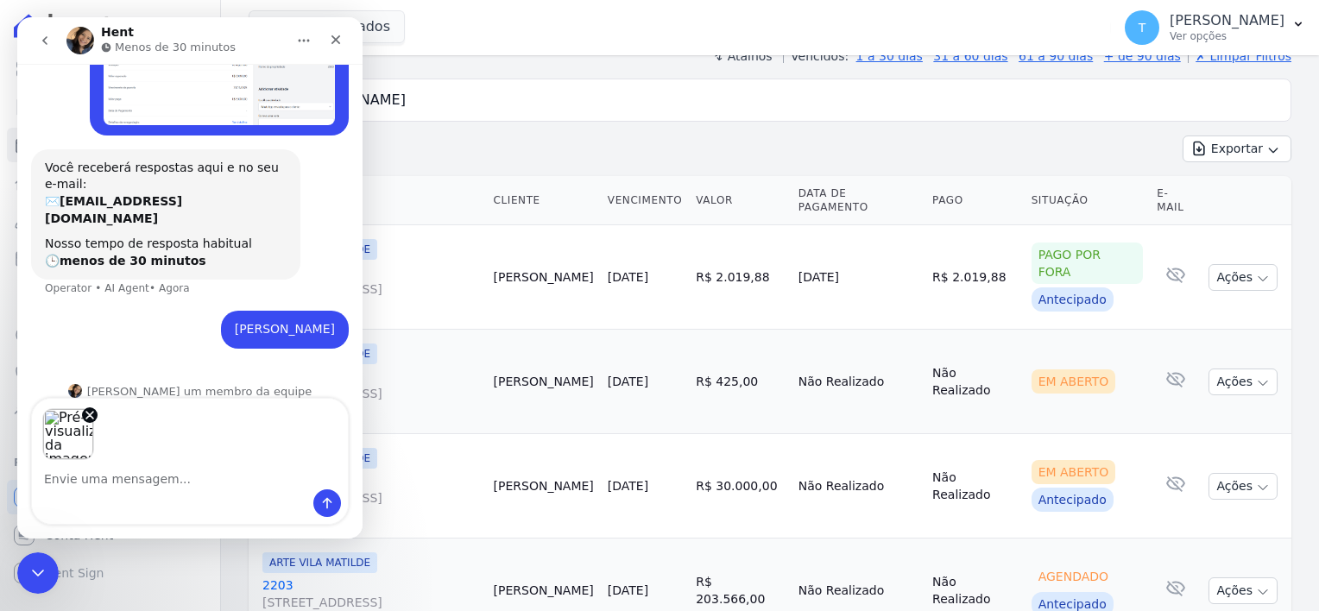
scroll to position [70, 0]
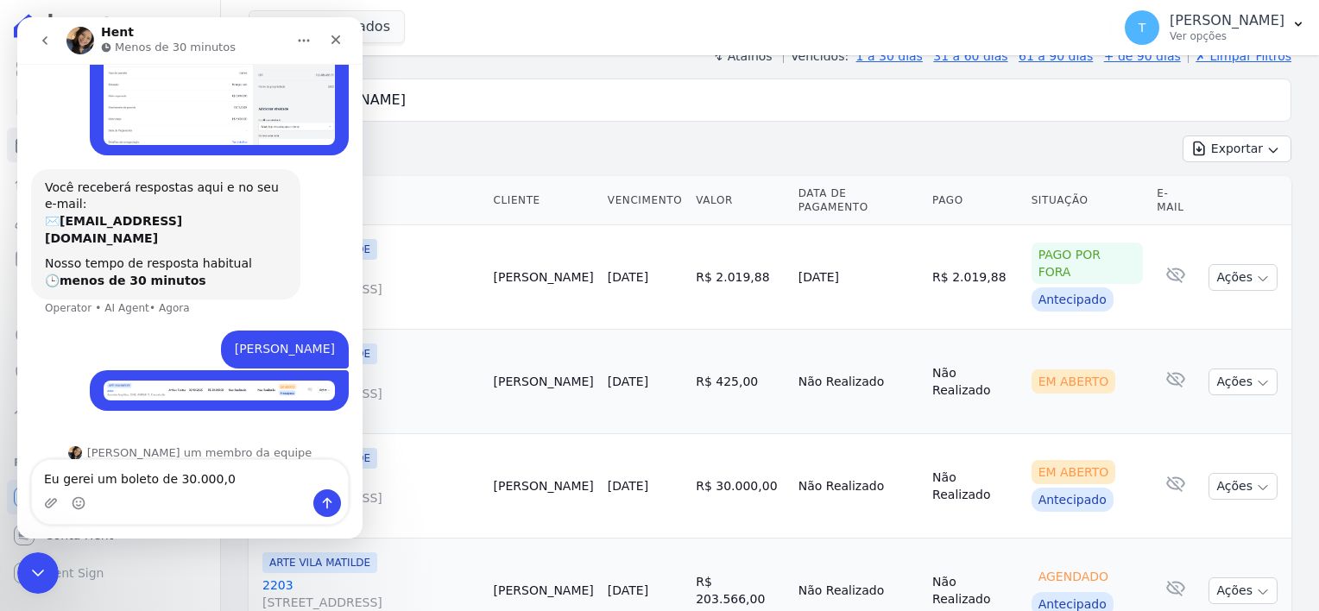
type textarea "Eu gerei um boleto de 30.000,00"
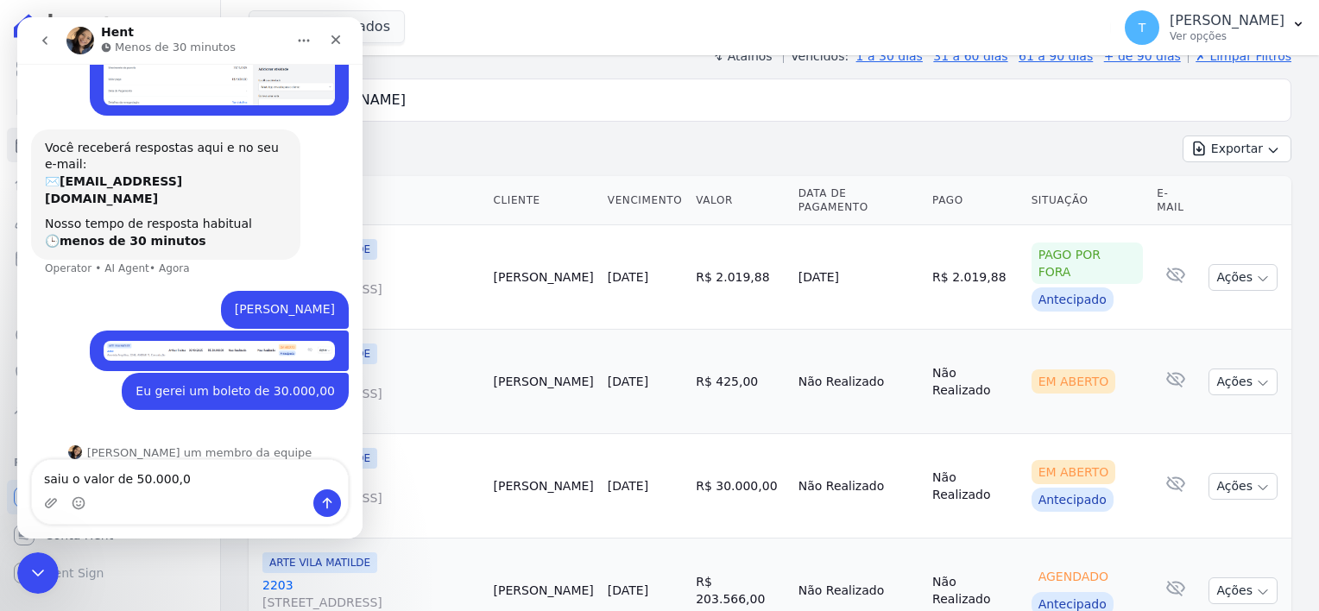
type textarea "saiu o valor de 50.000,00"
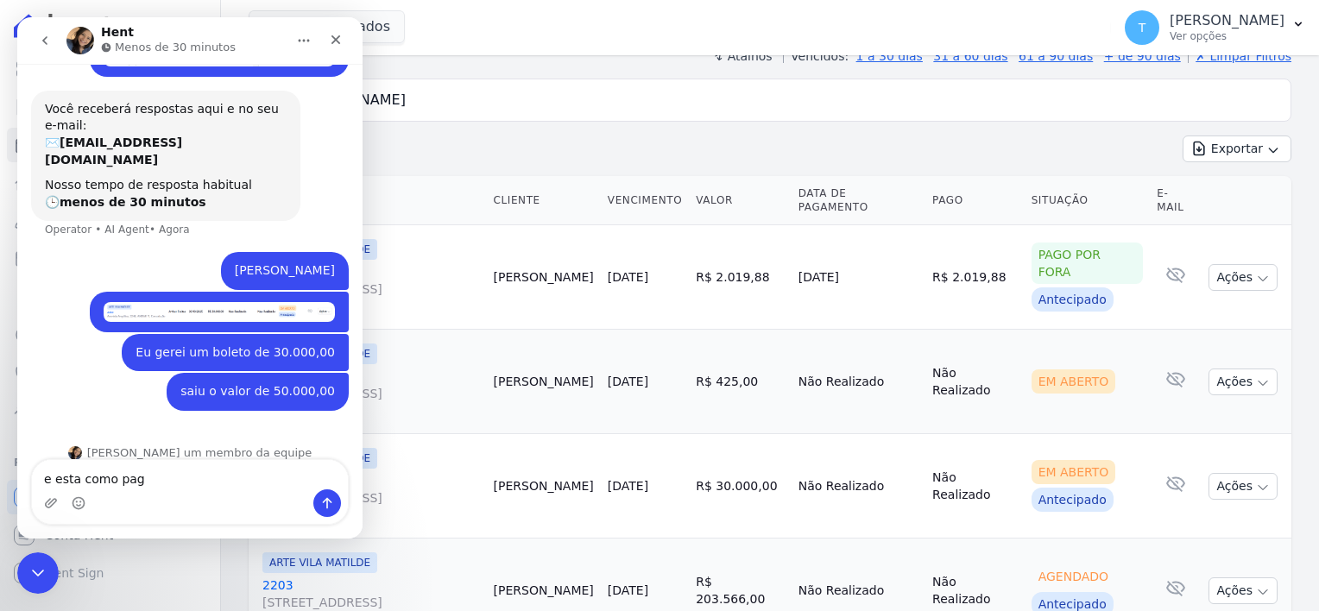
type textarea "e esta como pago"
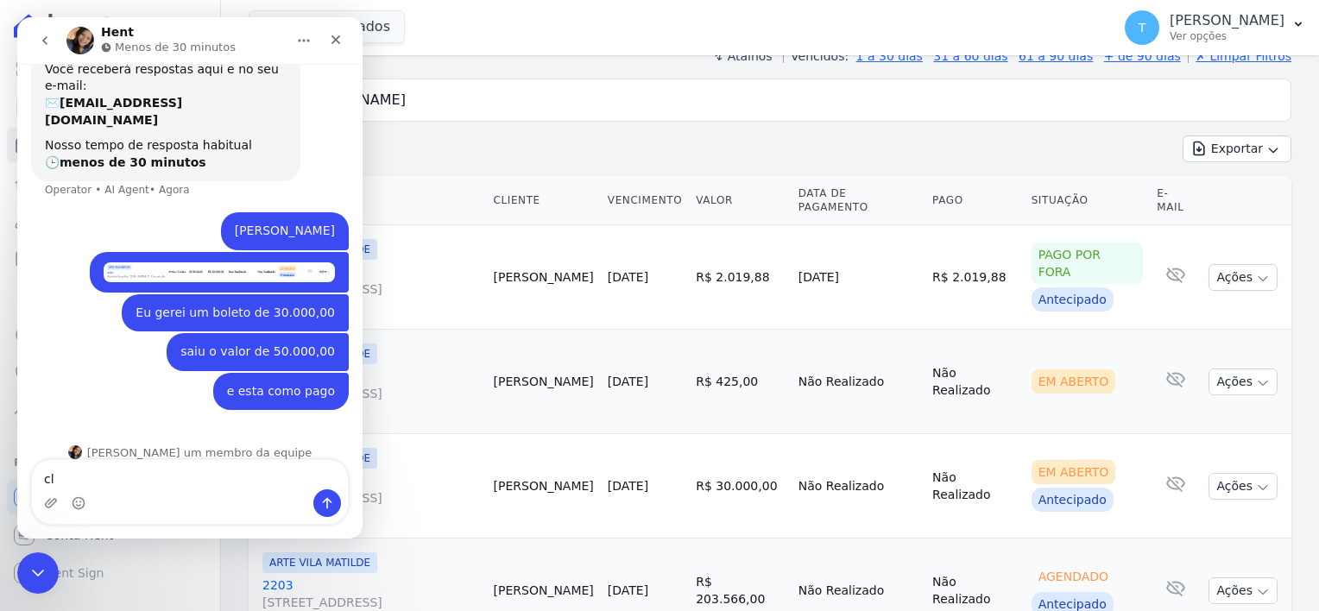
type textarea "c"
type textarea "por gentileza poderia verificar?"
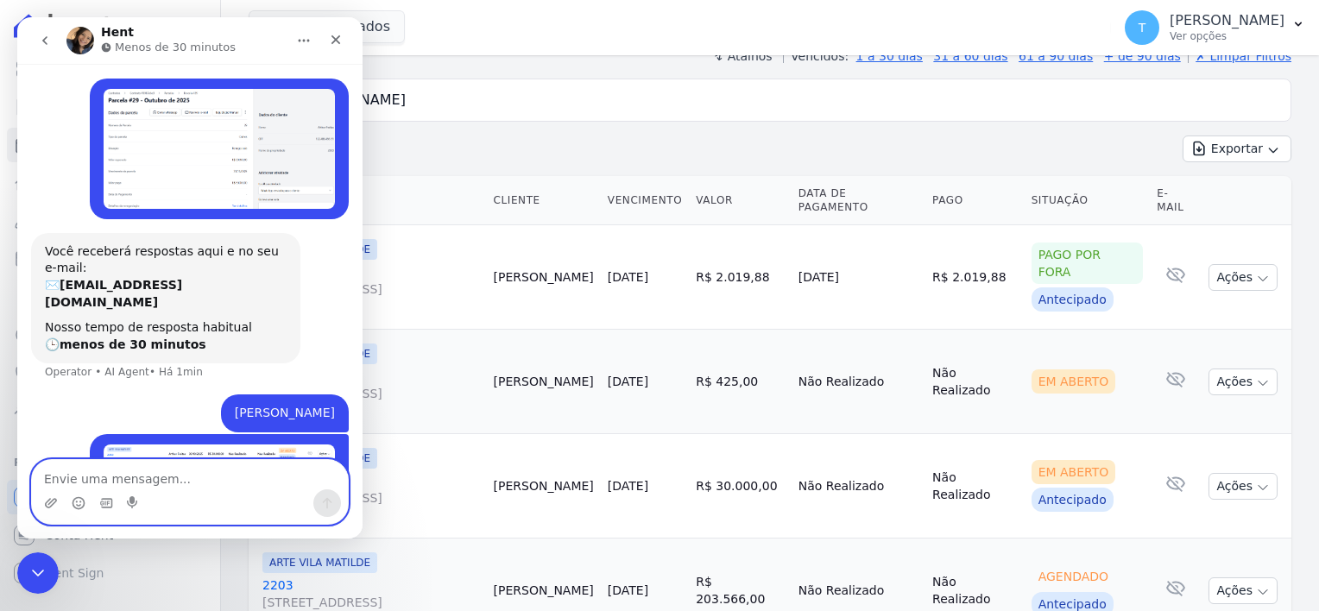
scroll to position [0, 0]
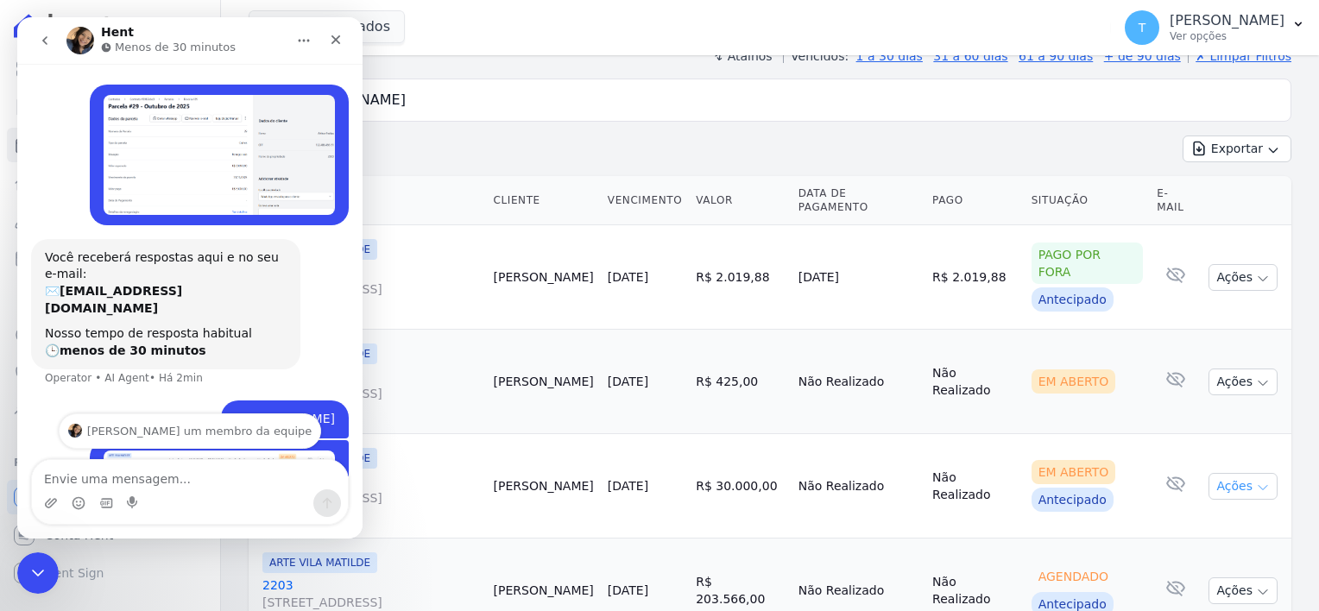
click at [1242, 473] on button "Ações" at bounding box center [1242, 486] width 69 height 27
click at [1205, 510] on link "Ver boleto" at bounding box center [1236, 526] width 166 height 32
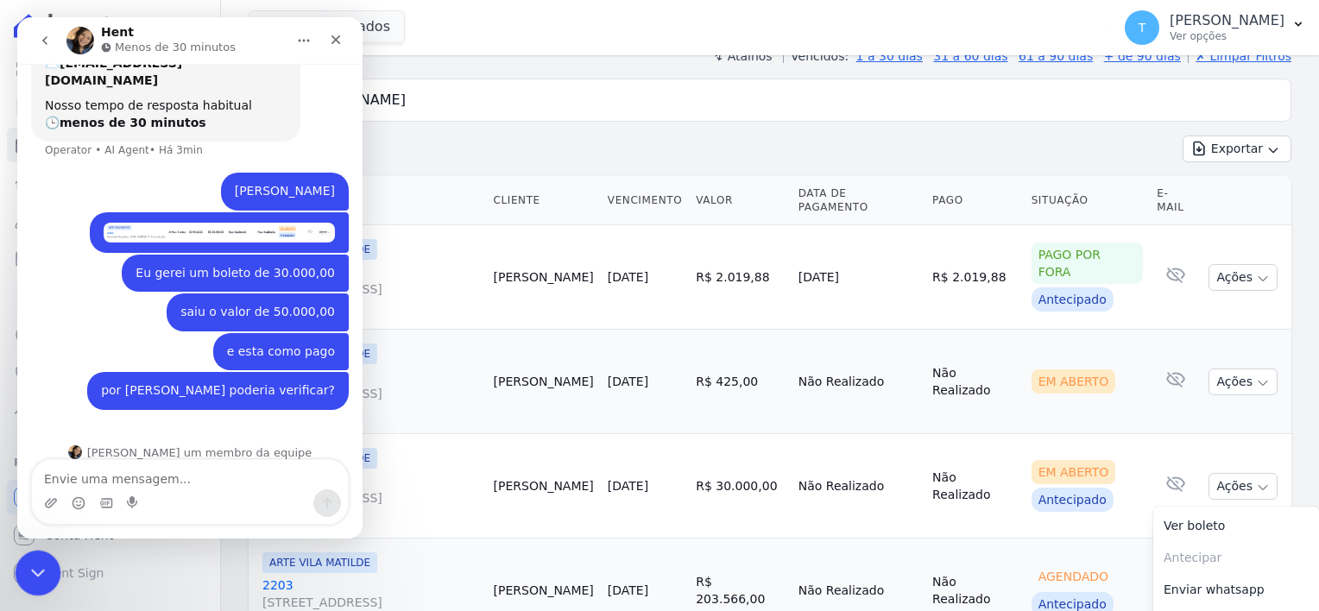
click at [21, 571] on div "Encerramento do Messenger da Intercom" at bounding box center [35, 570] width 41 height 41
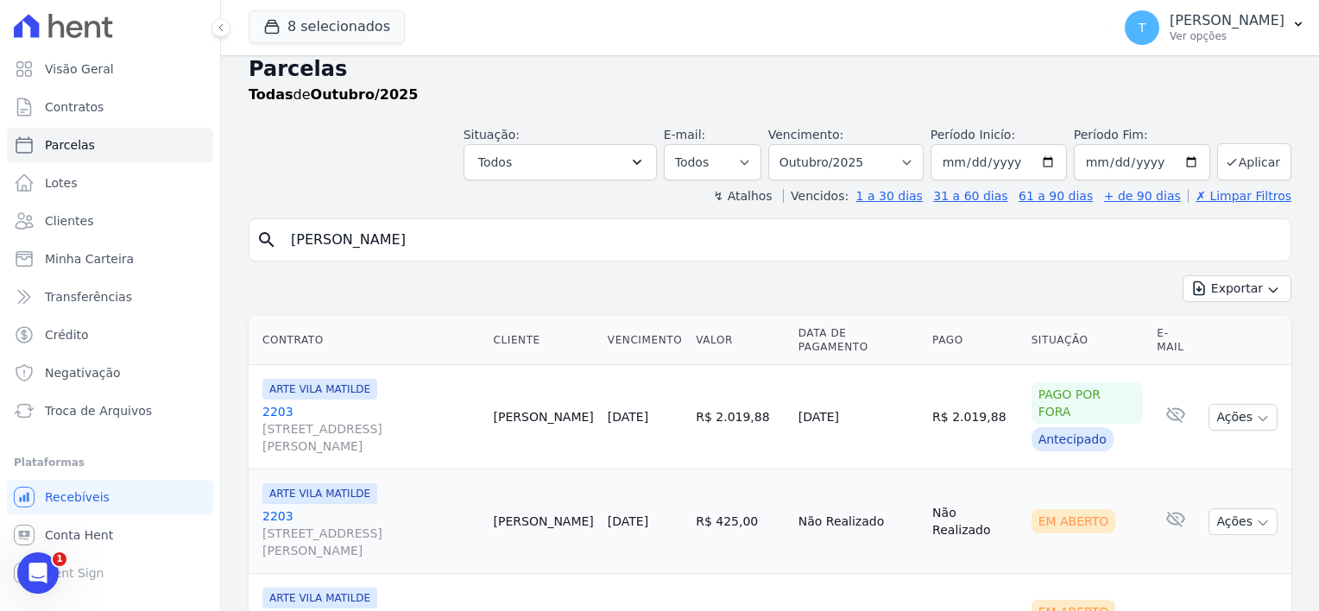
scroll to position [0, 0]
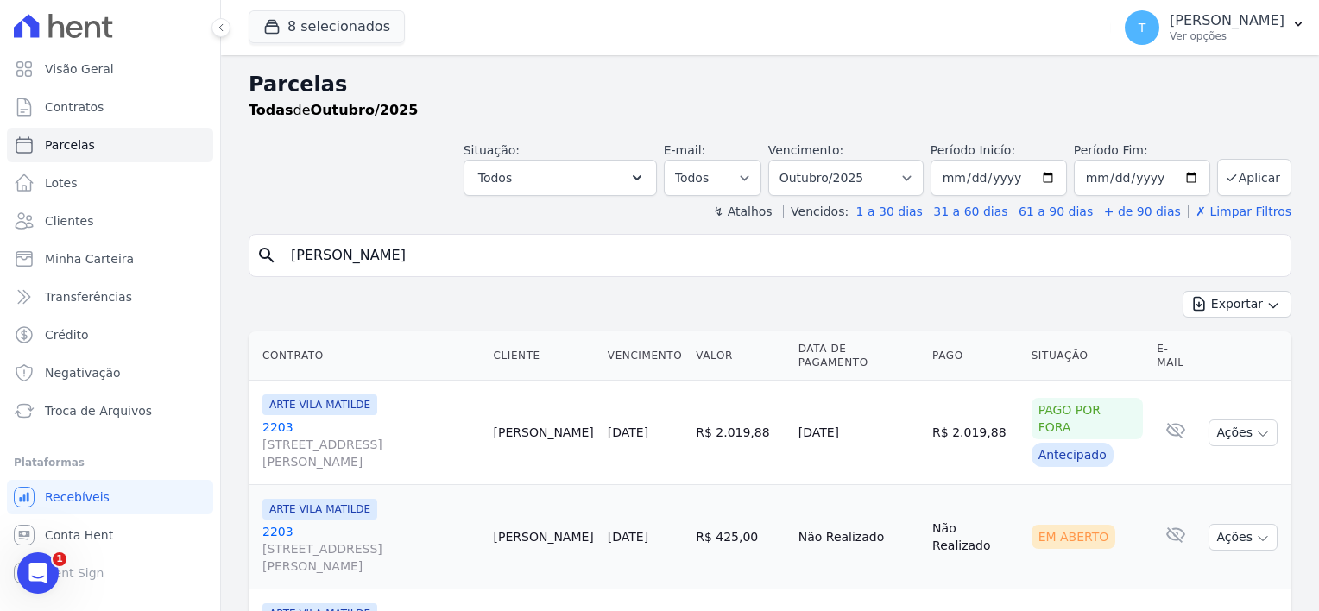
drag, startPoint x: 398, startPoint y: 261, endPoint x: 251, endPoint y: 256, distance: 146.8
click at [253, 256] on div "search Arthur Freitas" at bounding box center [770, 255] width 1043 height 43
type input "Vinicius Soares Cirino"
select select
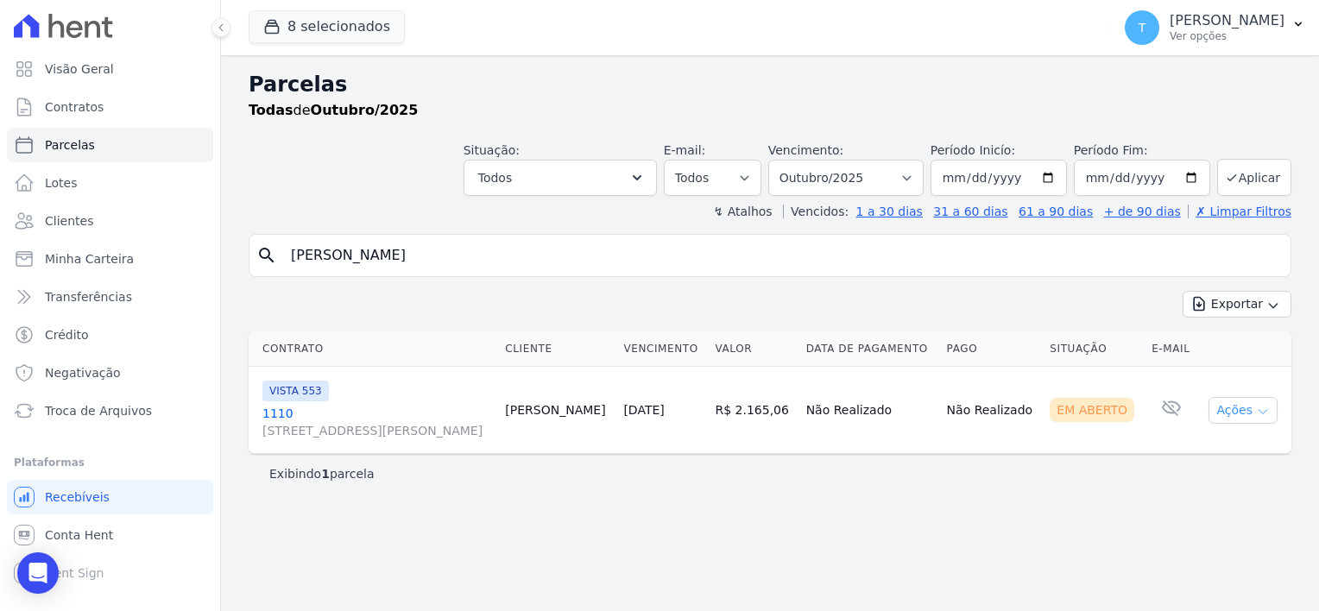
click at [1267, 407] on icon "button" at bounding box center [1263, 412] width 14 height 14
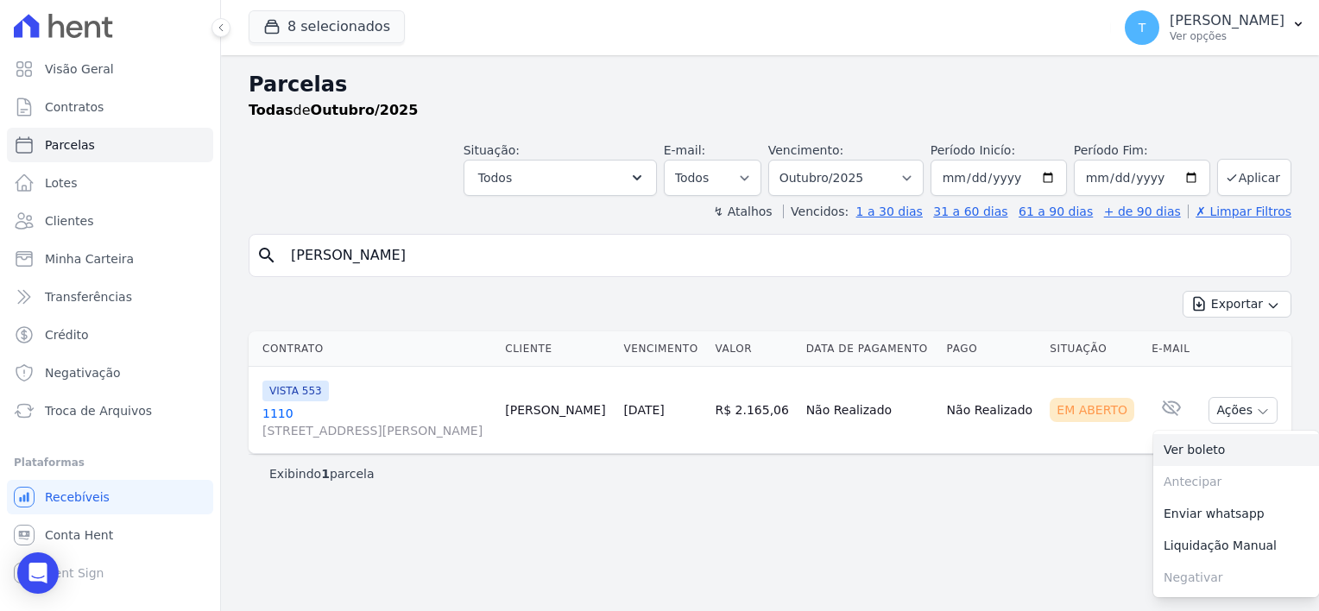
click at [1227, 445] on link "Ver boleto" at bounding box center [1236, 450] width 166 height 32
click at [97, 414] on span "Troca de Arquivos" at bounding box center [98, 410] width 107 height 17
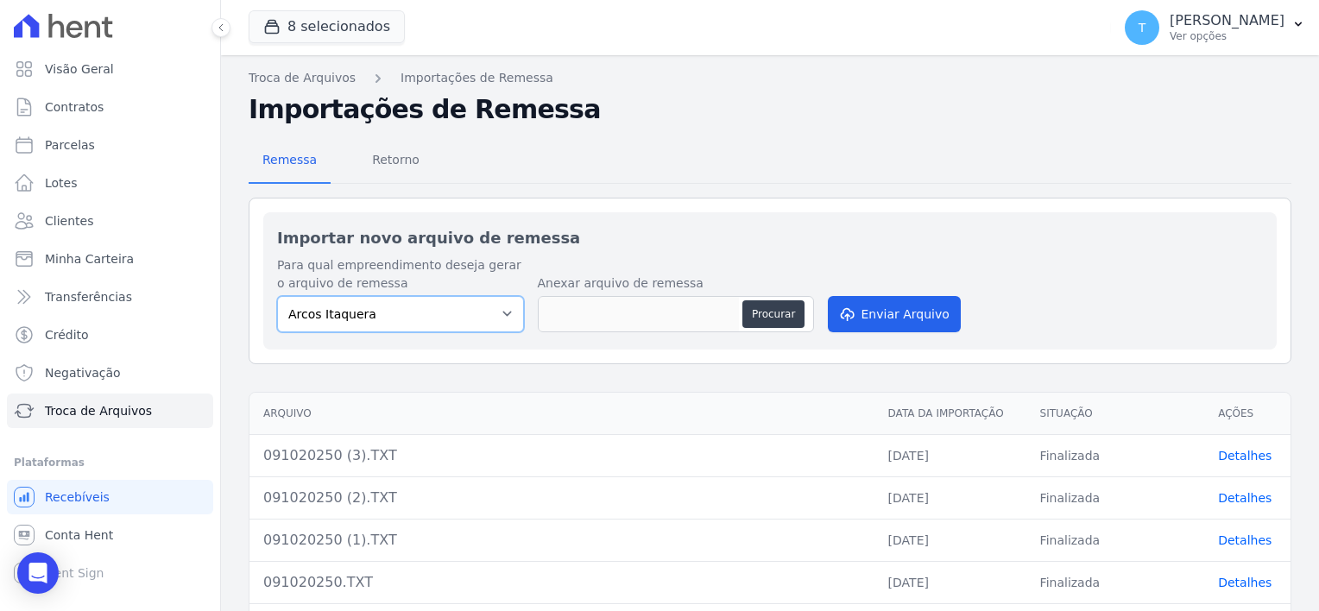
click at [470, 312] on select "[PERSON_NAME] Itaquera [GEOGRAPHIC_DATA][PERSON_NAME] Inspire BOSQUE CLUB ARTE …" at bounding box center [400, 314] width 247 height 36
select select "907a04bd-9982-46ed-adee-37b3d201f3c4"
click at [277, 296] on select "[PERSON_NAME] Itaquera [GEOGRAPHIC_DATA][PERSON_NAME] Inspire BOSQUE CLUB ARTE …" at bounding box center [400, 314] width 247 height 36
click at [770, 310] on button "Procurar" at bounding box center [773, 314] width 62 height 28
type input "101020258.TXT"
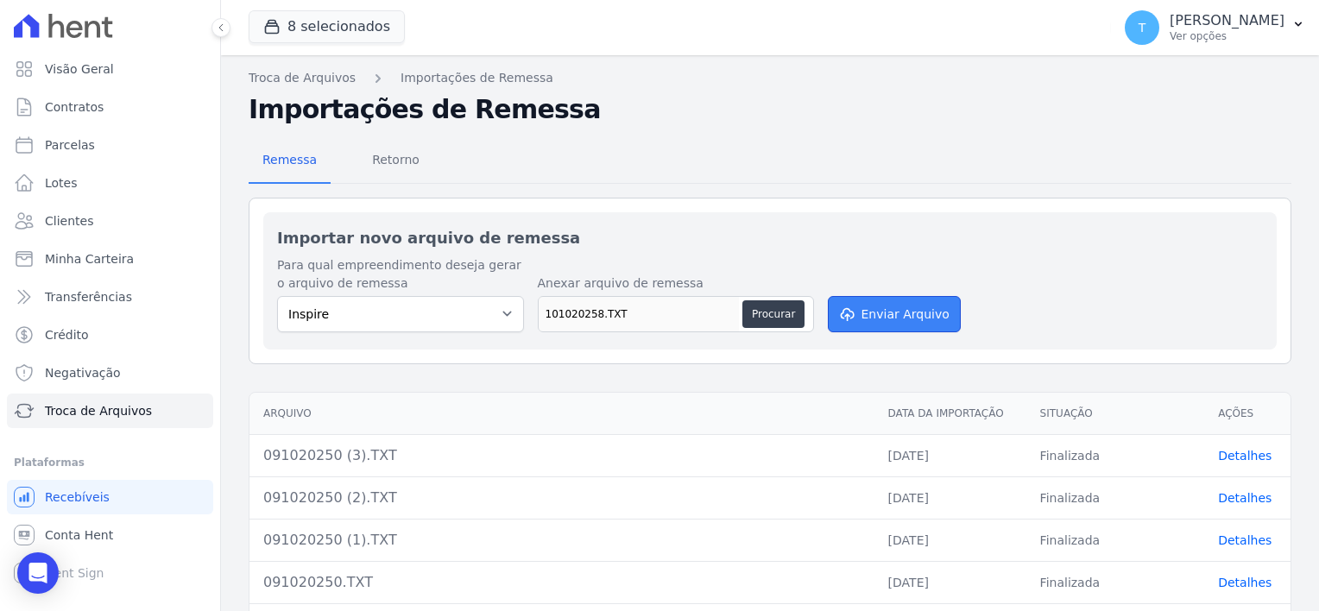
click at [911, 318] on button "Enviar Arquivo" at bounding box center [894, 314] width 133 height 36
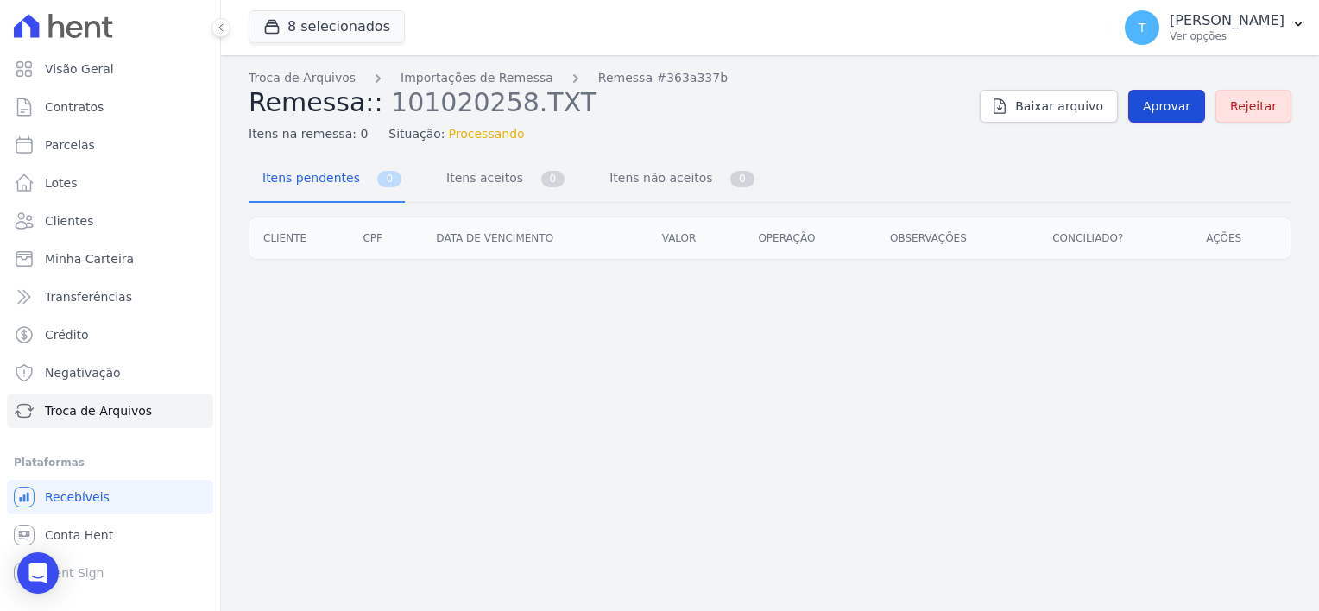
click at [1167, 107] on span "Aprovar" at bounding box center [1166, 106] width 47 height 17
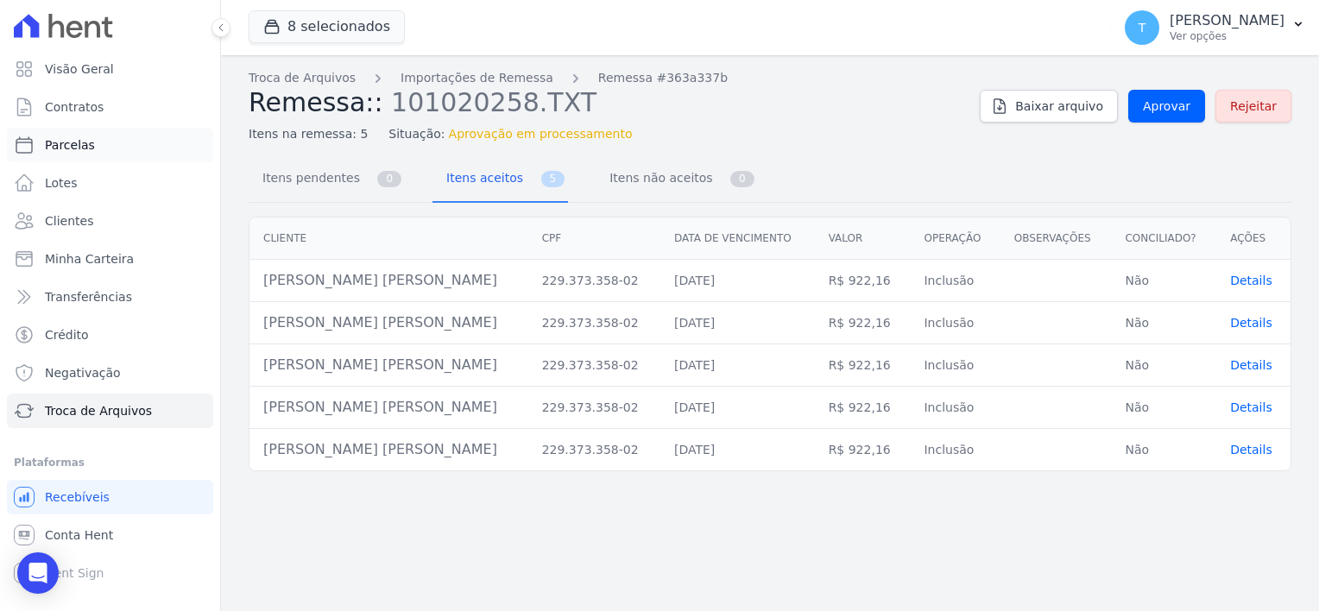
click at [99, 147] on link "Parcelas" at bounding box center [110, 145] width 206 height 35
select select
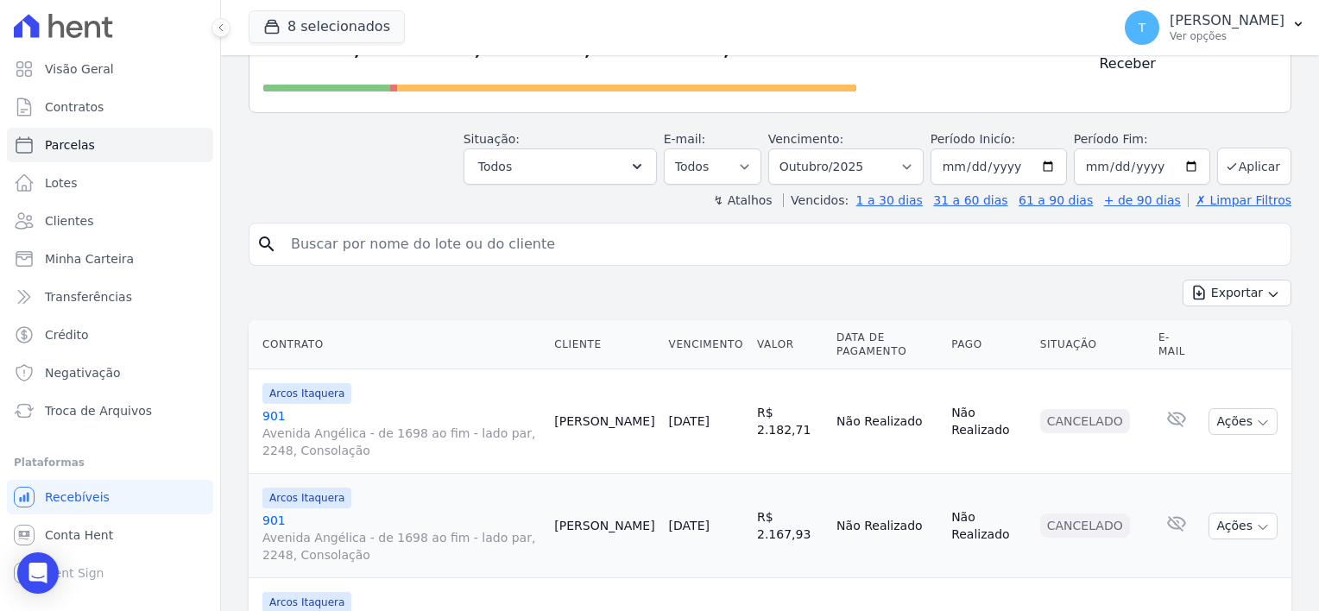
scroll to position [173, 0]
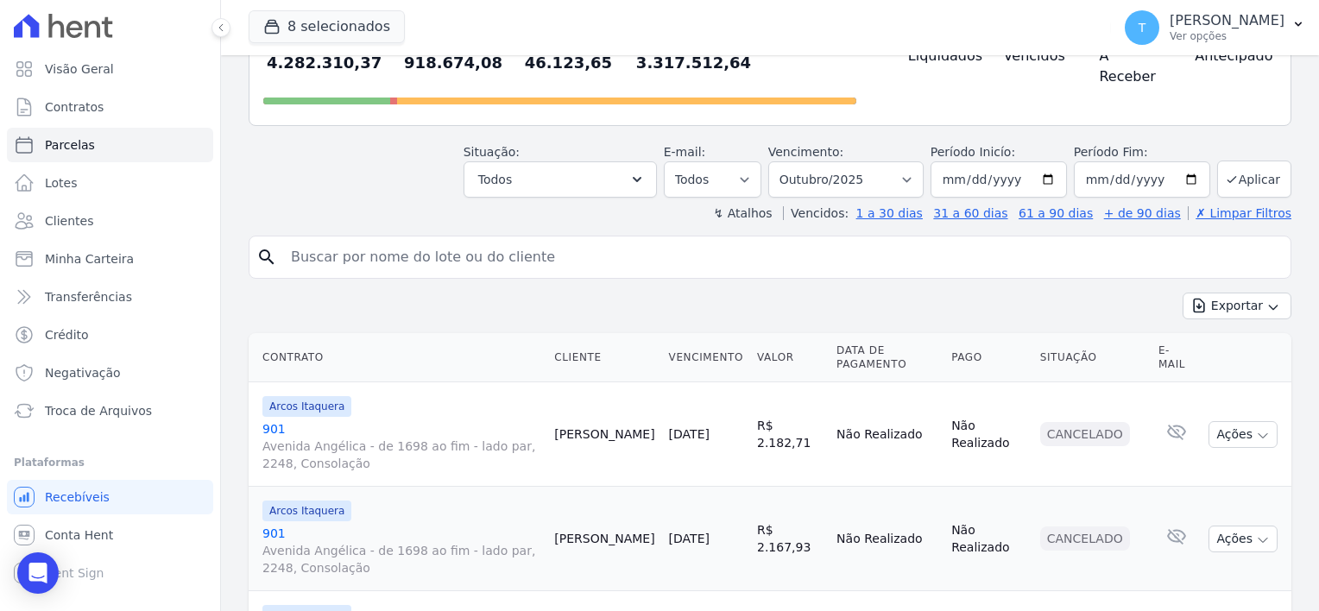
click at [413, 240] on input "search" at bounding box center [782, 257] width 1003 height 35
paste input "Caio Brito Martins"
type input "Caio Brito Martins"
select select
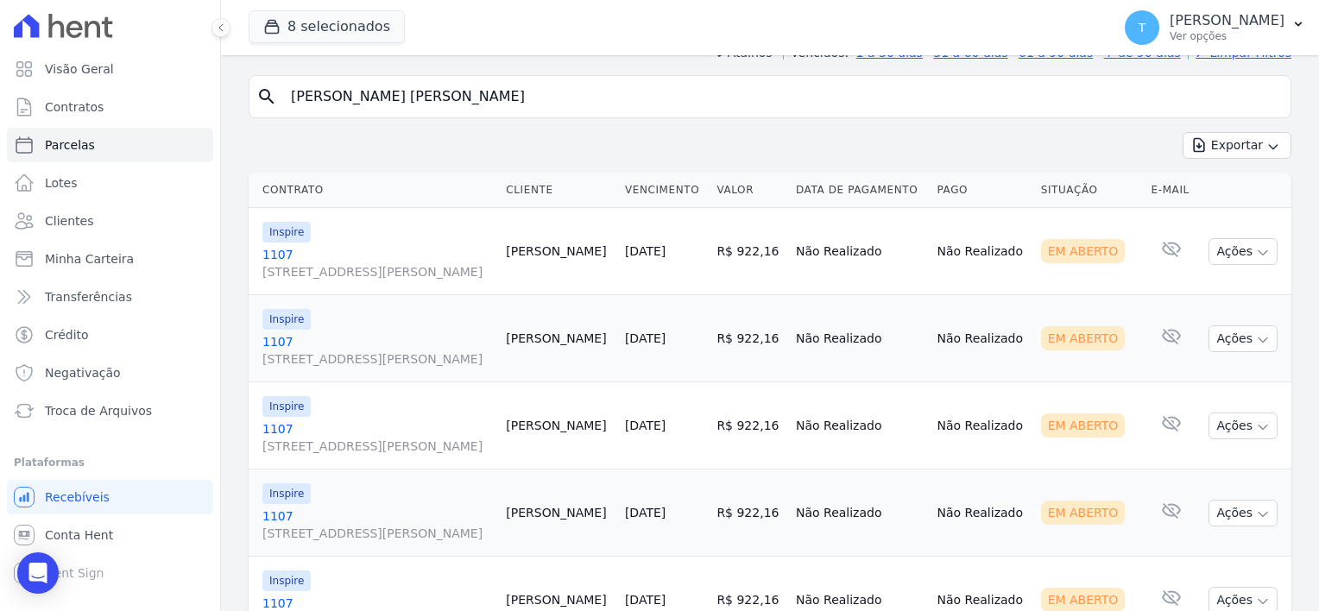
scroll to position [157, 0]
click at [1259, 256] on button "Ações" at bounding box center [1242, 253] width 69 height 27
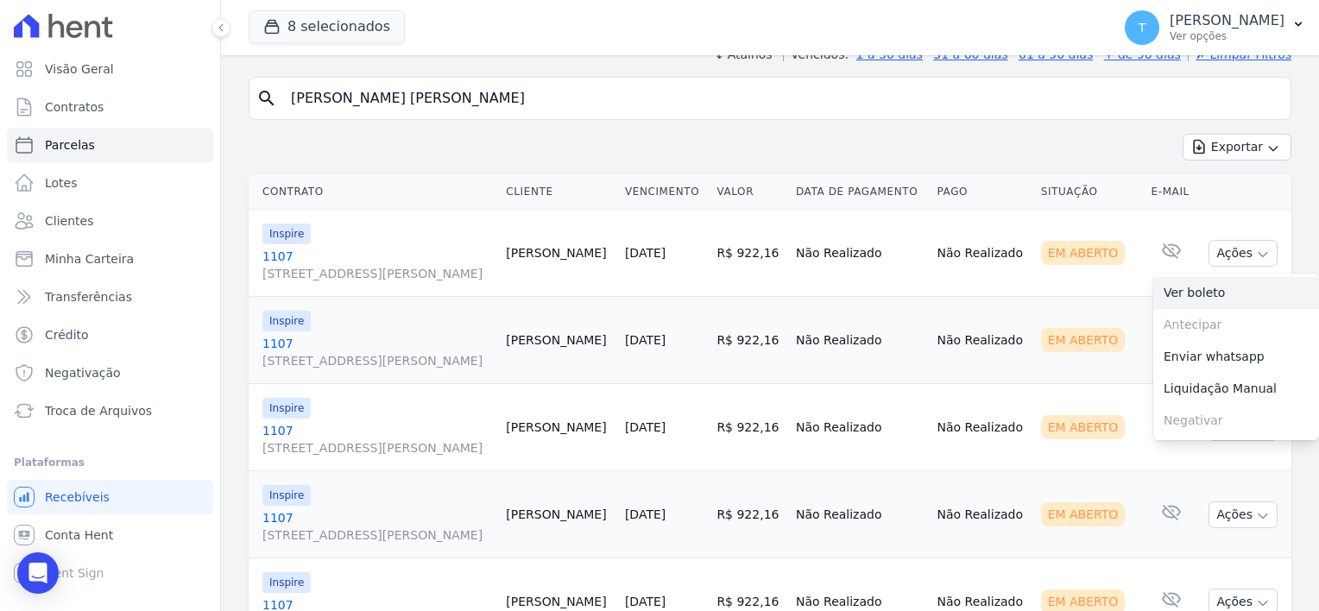
click at [1209, 293] on link "Ver boleto" at bounding box center [1236, 293] width 166 height 32
click at [952, 314] on td "Não Realizado" at bounding box center [983, 340] width 104 height 87
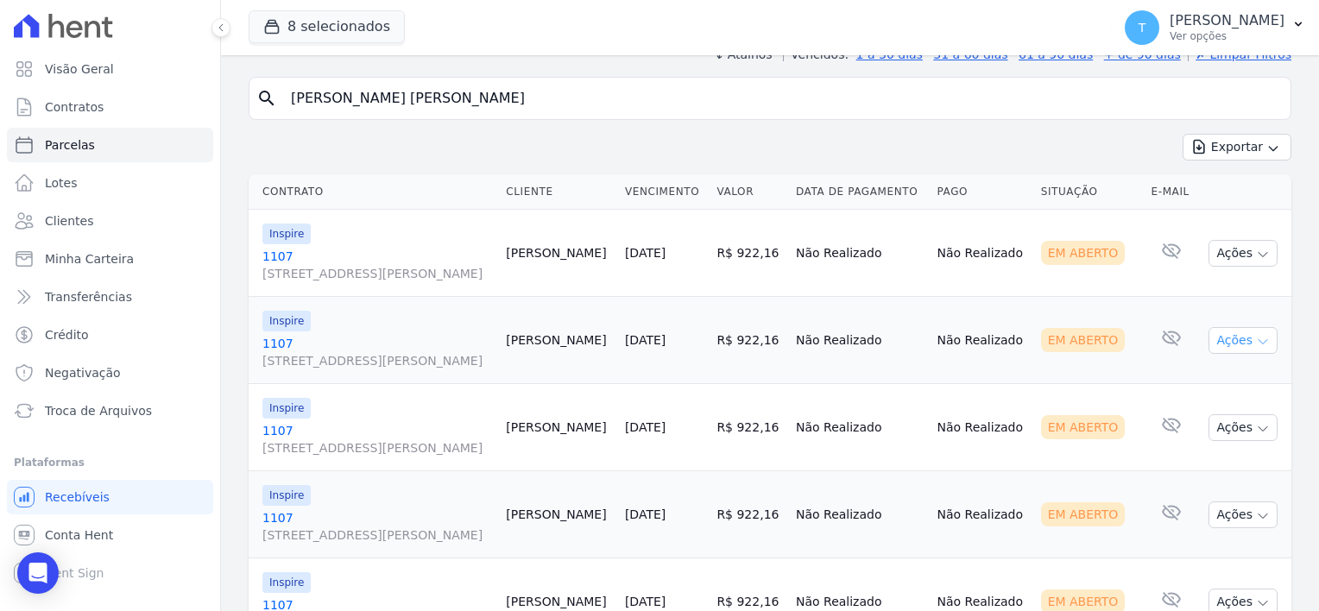
click at [1256, 340] on icon "button" at bounding box center [1263, 342] width 14 height 14
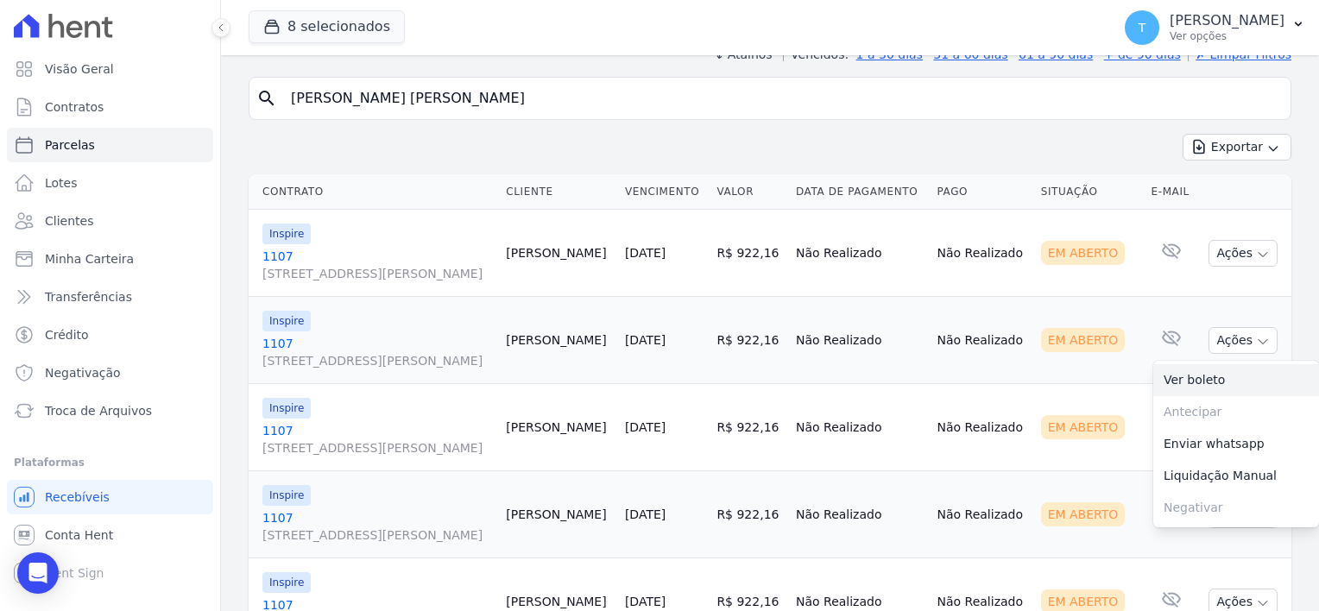
click at [1226, 381] on link "Ver boleto" at bounding box center [1236, 380] width 166 height 32
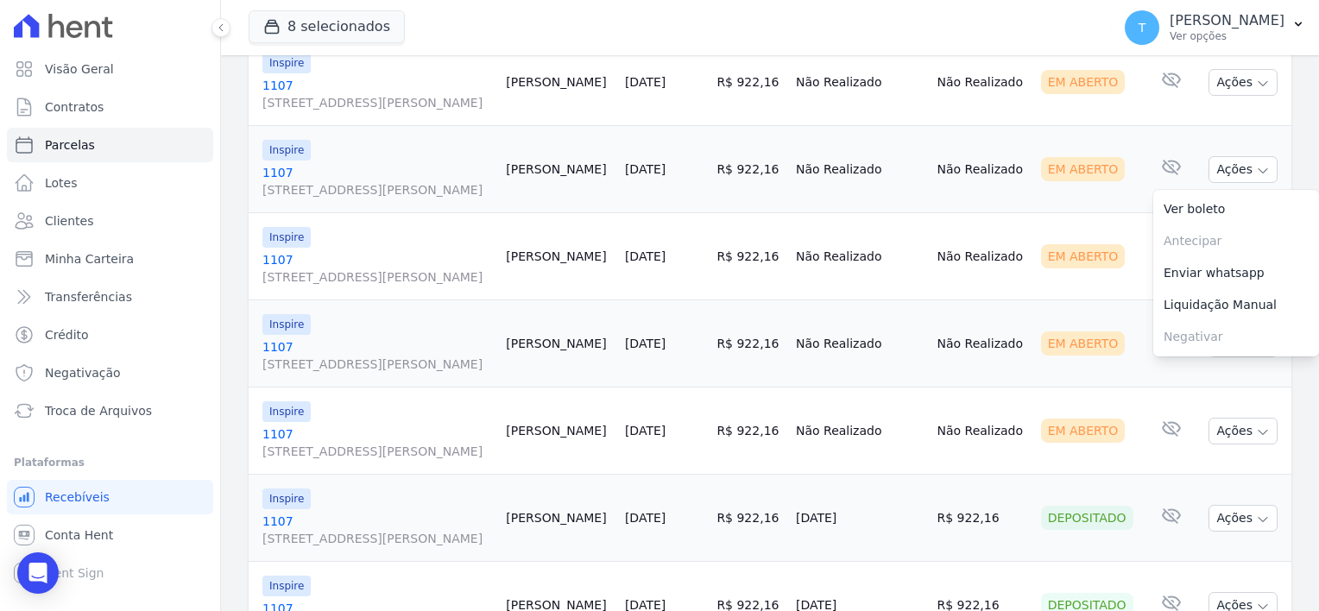
scroll to position [330, 0]
click at [997, 217] on td "Não Realizado" at bounding box center [983, 254] width 104 height 87
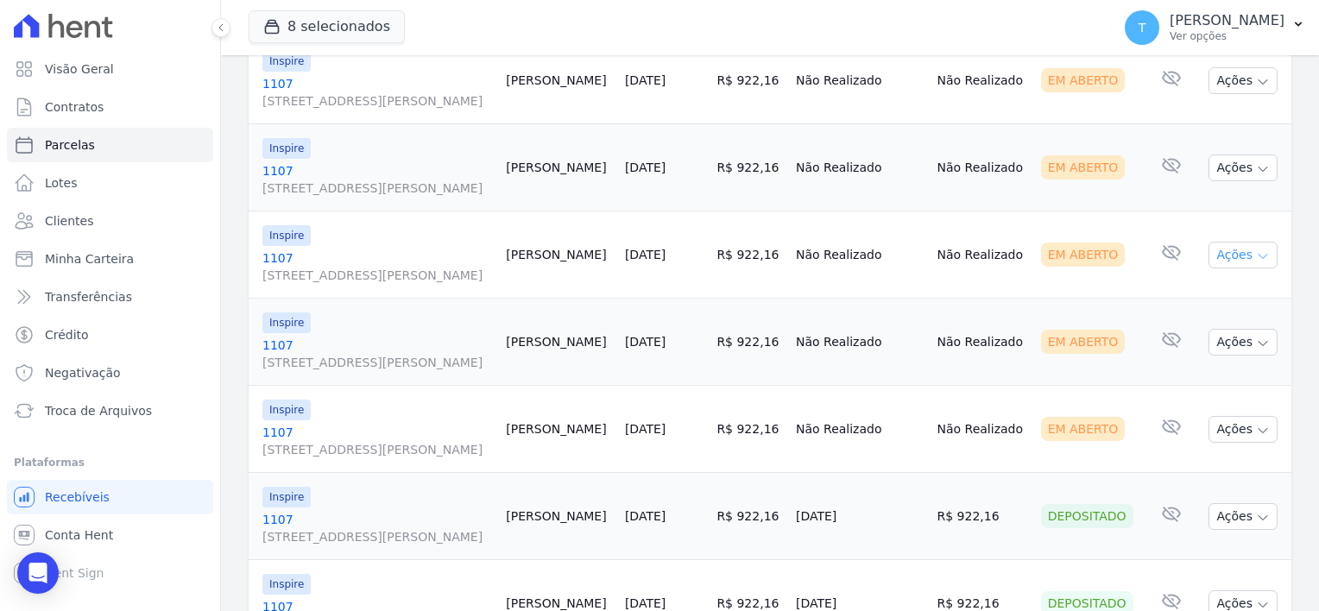
click at [1256, 252] on icon "button" at bounding box center [1263, 256] width 14 height 14
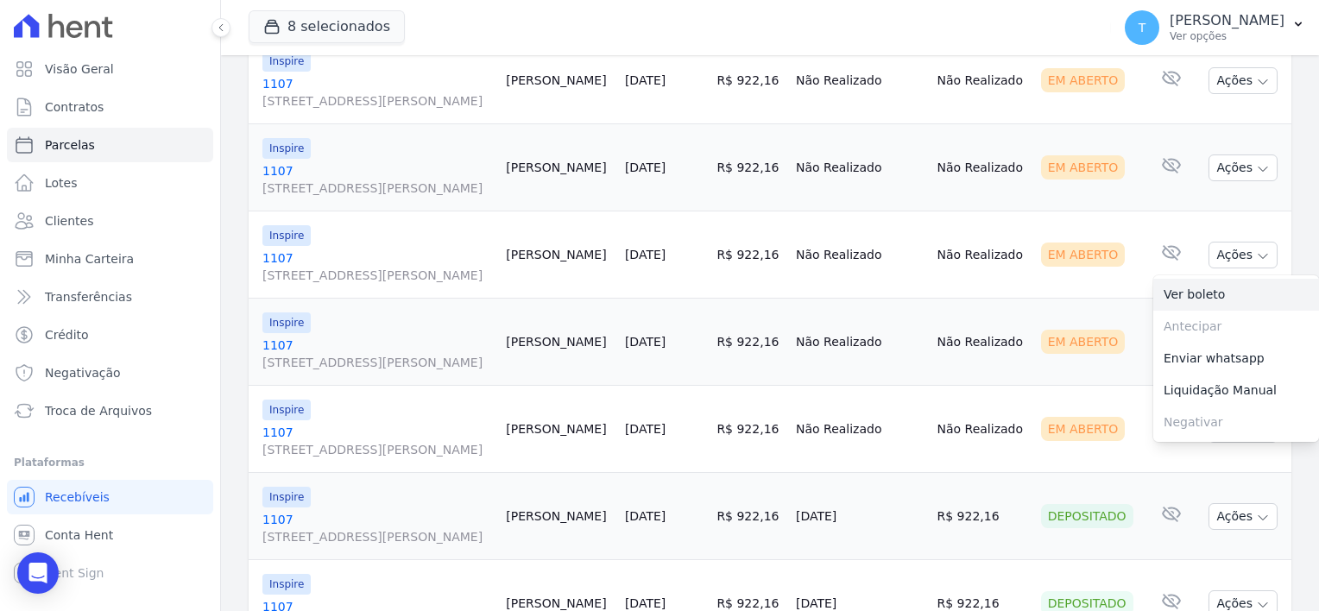
click at [1202, 290] on link "Ver boleto" at bounding box center [1236, 295] width 166 height 32
click at [1063, 310] on td "Em Aberto" at bounding box center [1089, 342] width 110 height 87
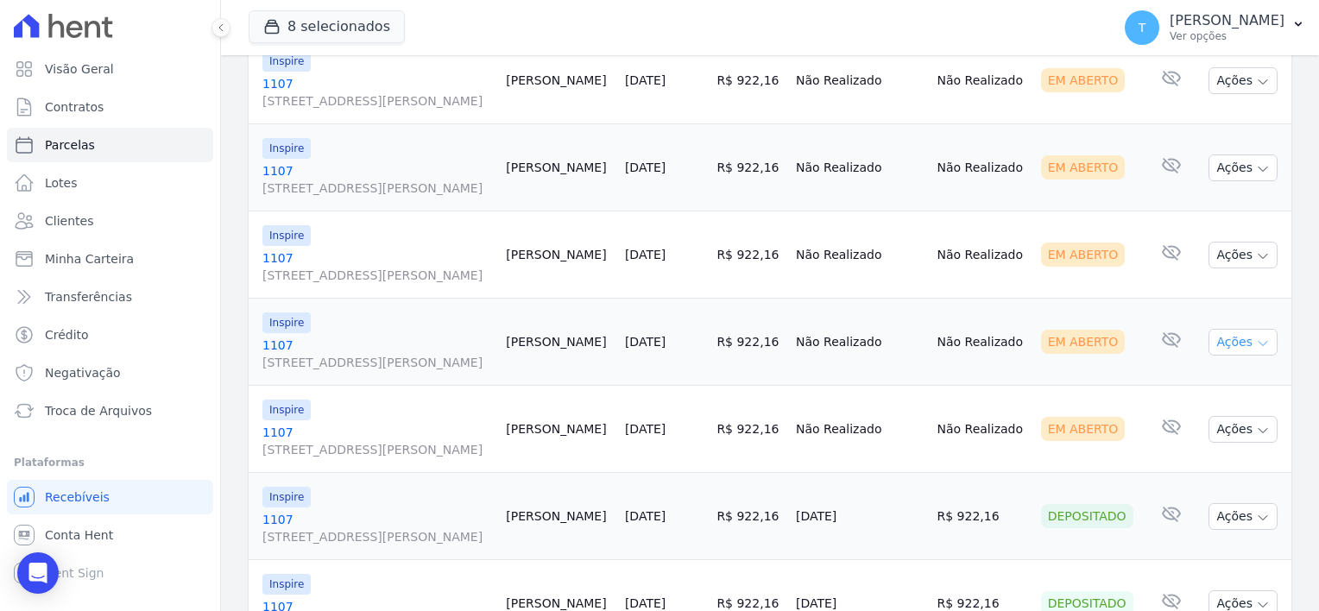
click at [1256, 342] on icon "button" at bounding box center [1263, 344] width 14 height 14
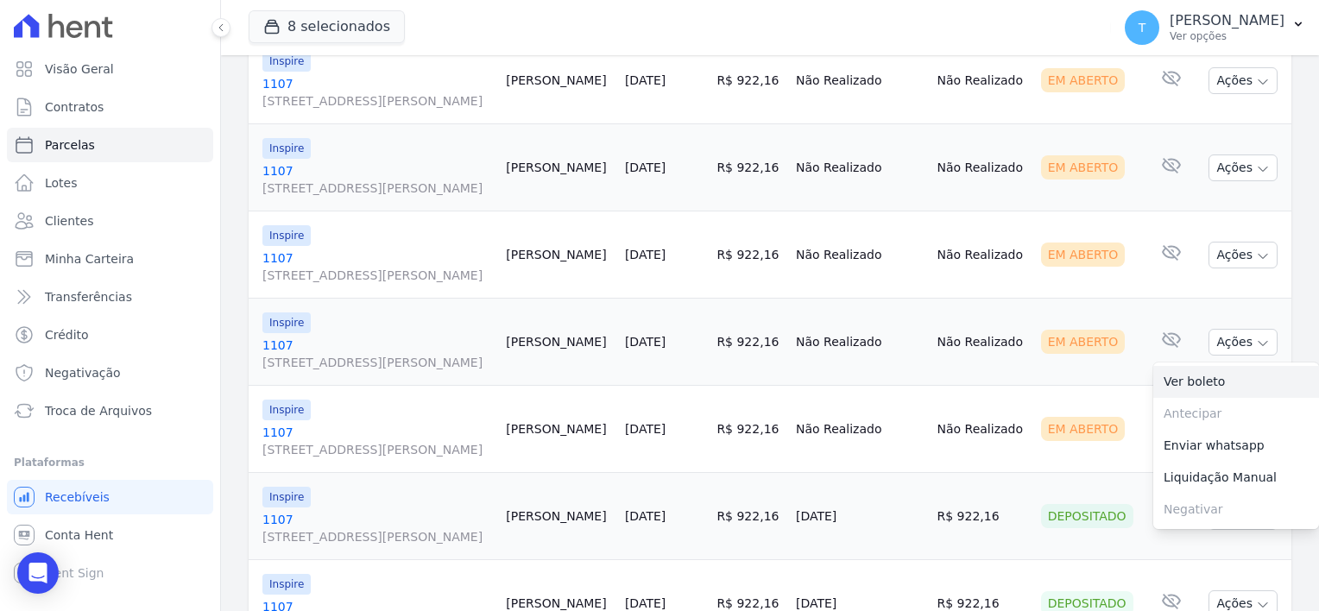
click at [1228, 378] on link "Ver boleto" at bounding box center [1236, 382] width 166 height 32
click at [963, 401] on td "Não Realizado" at bounding box center [983, 429] width 104 height 87
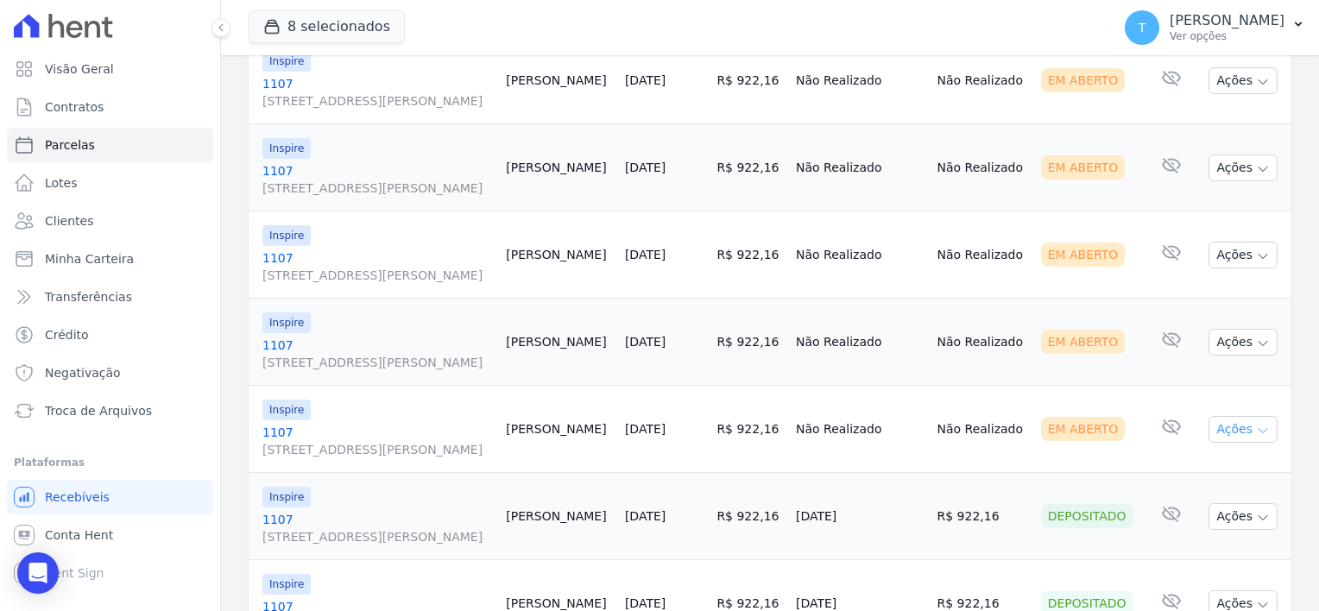
click at [1256, 426] on icon "button" at bounding box center [1263, 431] width 14 height 14
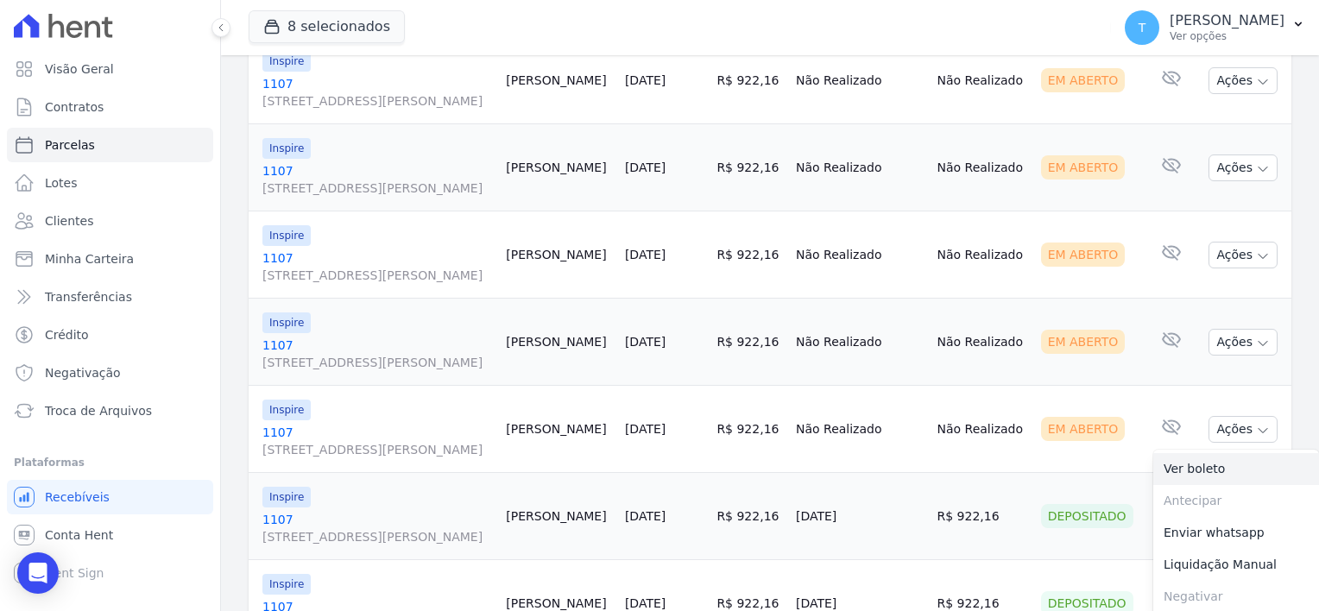
click at [1209, 455] on link "Ver boleto" at bounding box center [1236, 469] width 166 height 32
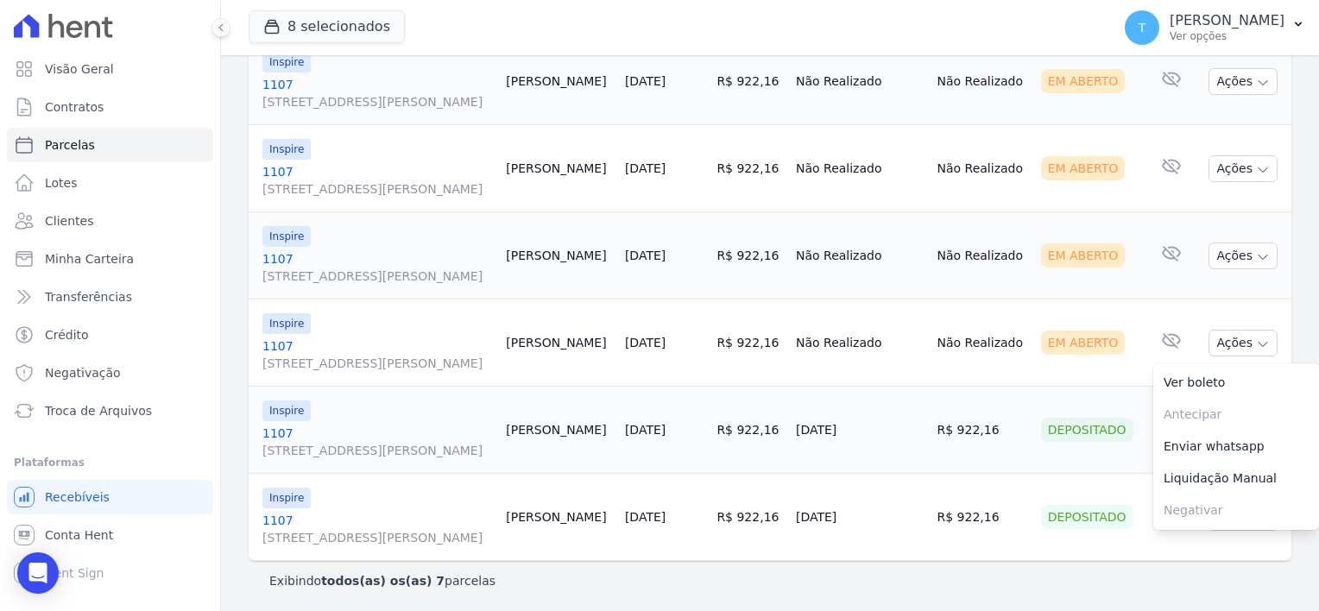
scroll to position [71, 0]
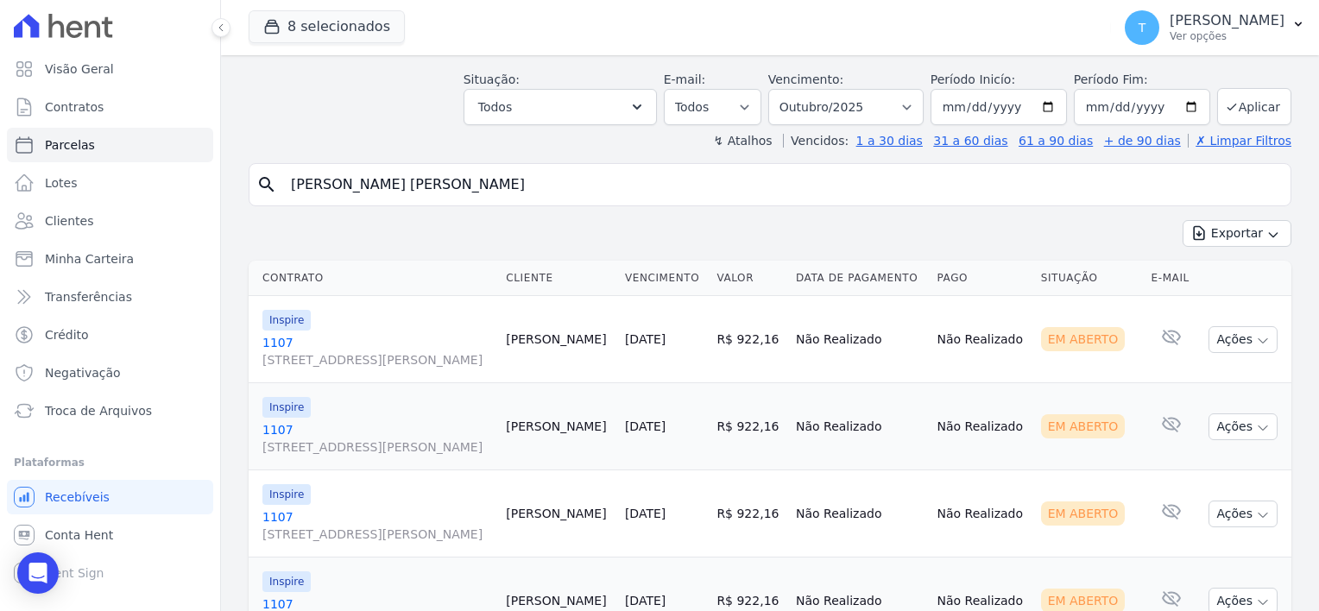
drag, startPoint x: 419, startPoint y: 186, endPoint x: 280, endPoint y: 184, distance: 139.0
click at [281, 184] on input "Caio Brito Martins" at bounding box center [782, 184] width 1003 height 35
paste input "Edemilson Oliveira Ferreira"
type input "Edemilson Oliveira Ferreira"
select select
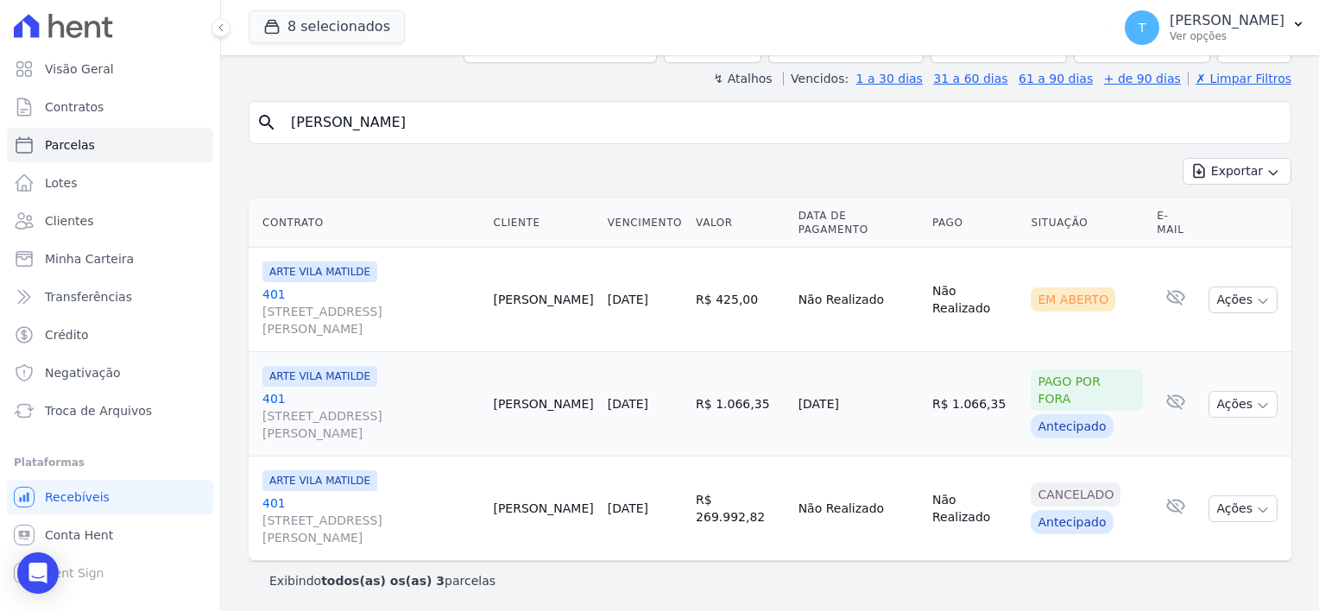
scroll to position [134, 0]
click at [1257, 300] on button "Ações" at bounding box center [1242, 299] width 69 height 27
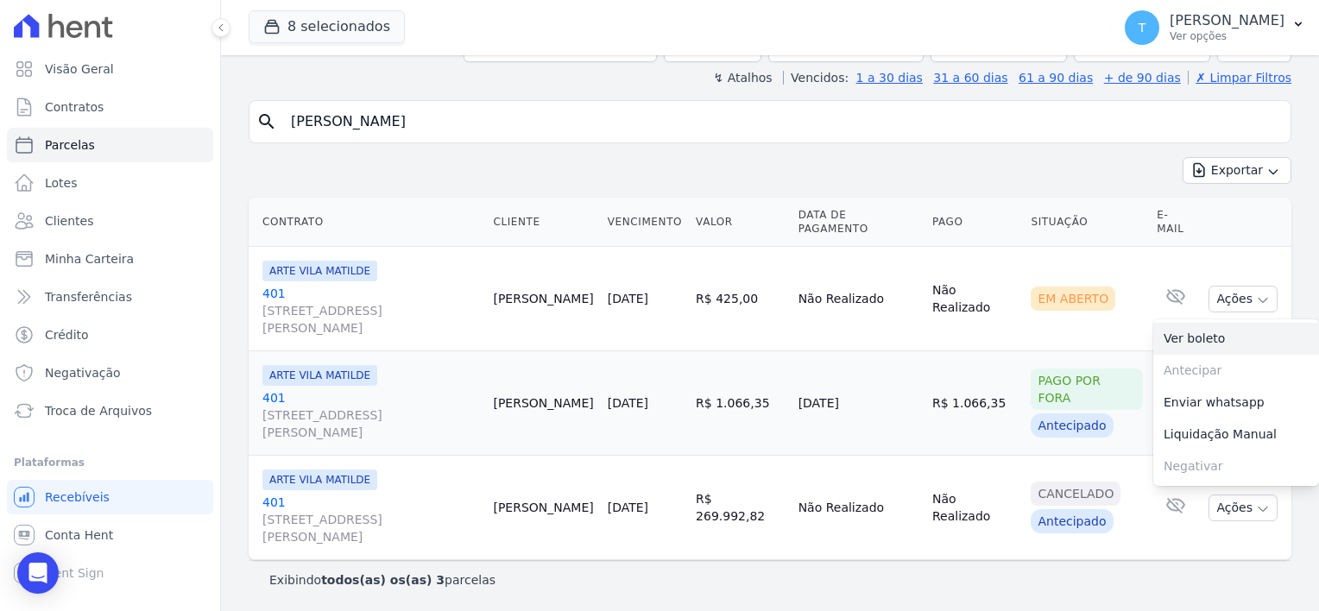
click at [1208, 335] on link "Ver boleto" at bounding box center [1236, 339] width 166 height 32
click at [376, 122] on input "Edemilson Oliveira Ferreira" at bounding box center [782, 121] width 1003 height 35
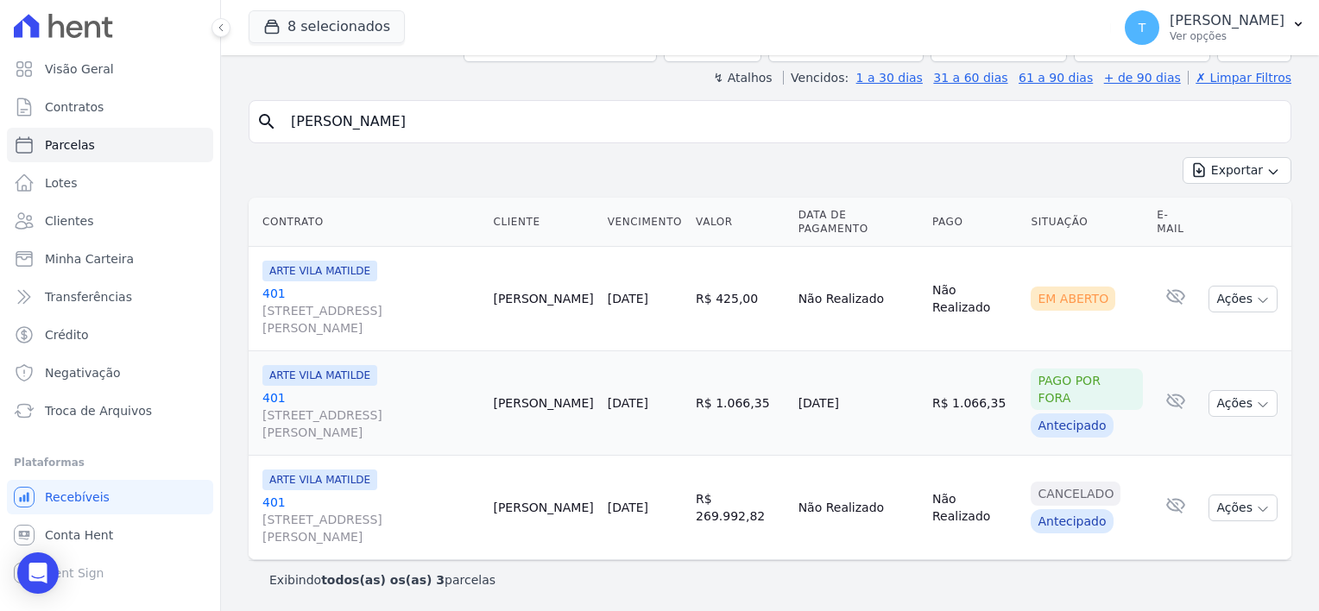
drag, startPoint x: 494, startPoint y: 121, endPoint x: 267, endPoint y: 114, distance: 227.1
click at [268, 114] on div "search Edemilson Oliveira Ferreira" at bounding box center [770, 121] width 1043 height 43
type input "Arthur Freitas"
select select
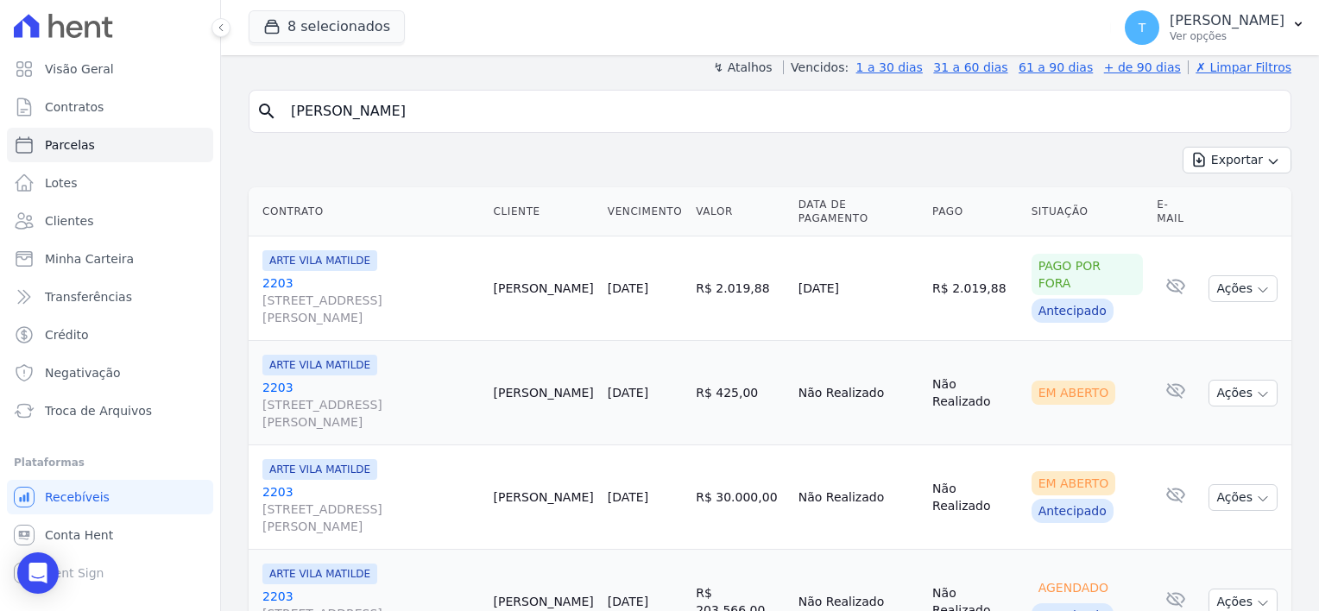
scroll to position [155, 0]
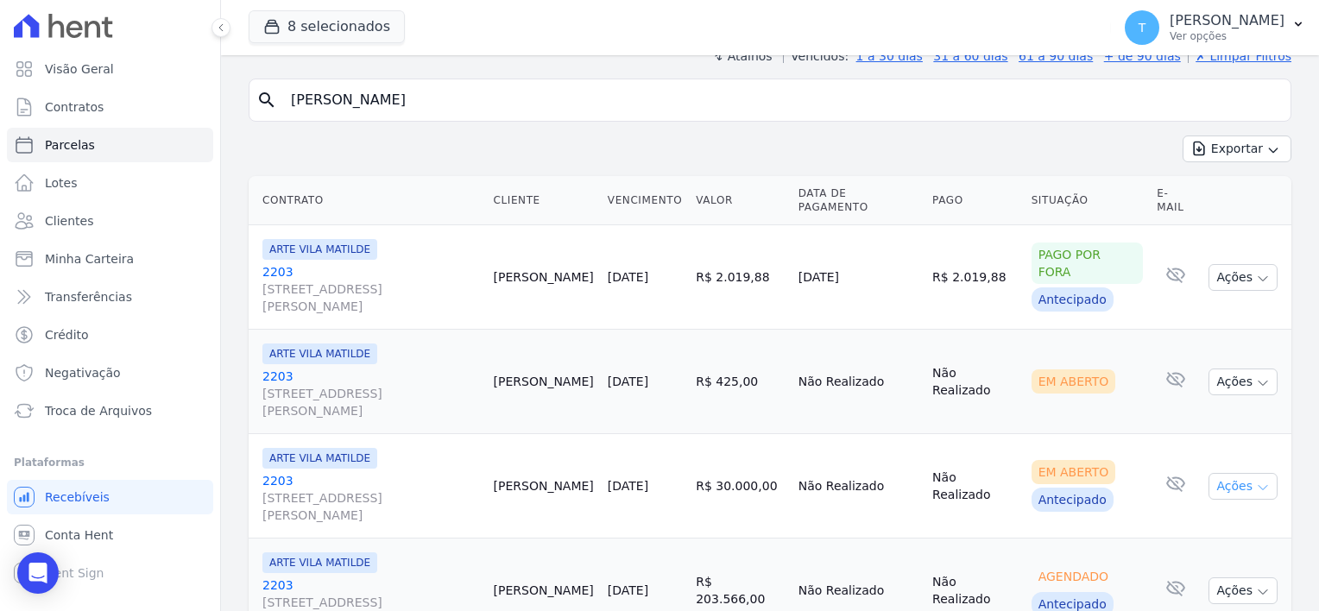
click at [1212, 473] on button "Ações" at bounding box center [1242, 486] width 69 height 27
click at [286, 489] on span "[STREET_ADDRESS][PERSON_NAME]" at bounding box center [371, 506] width 218 height 35
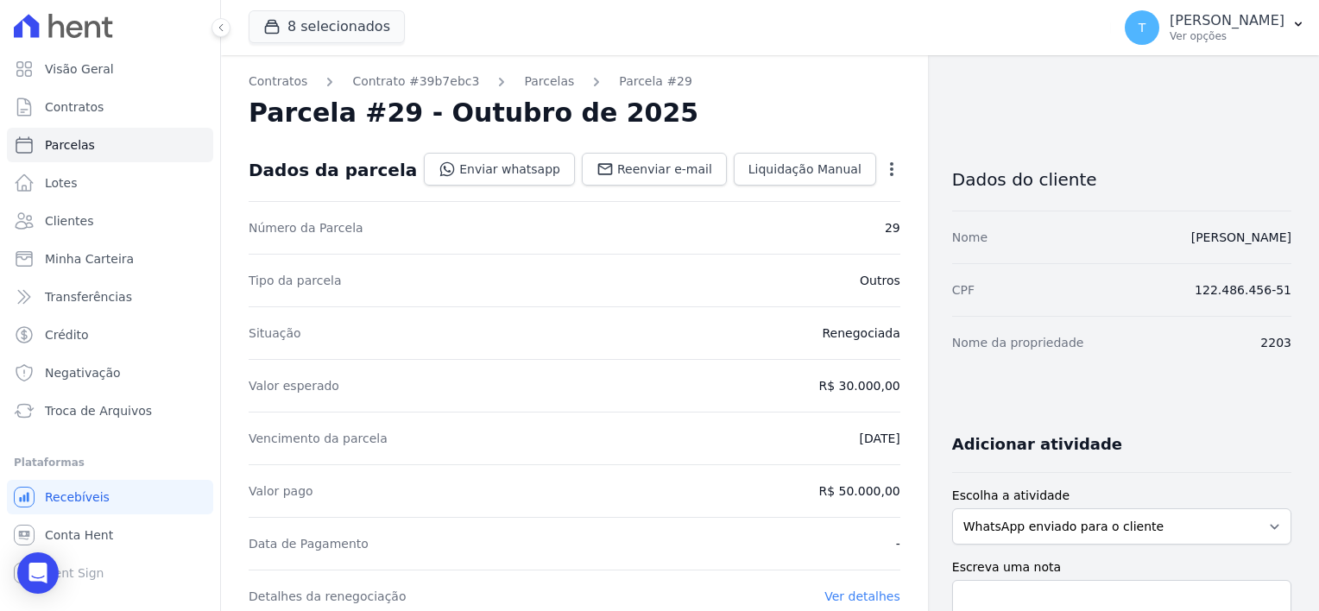
select select
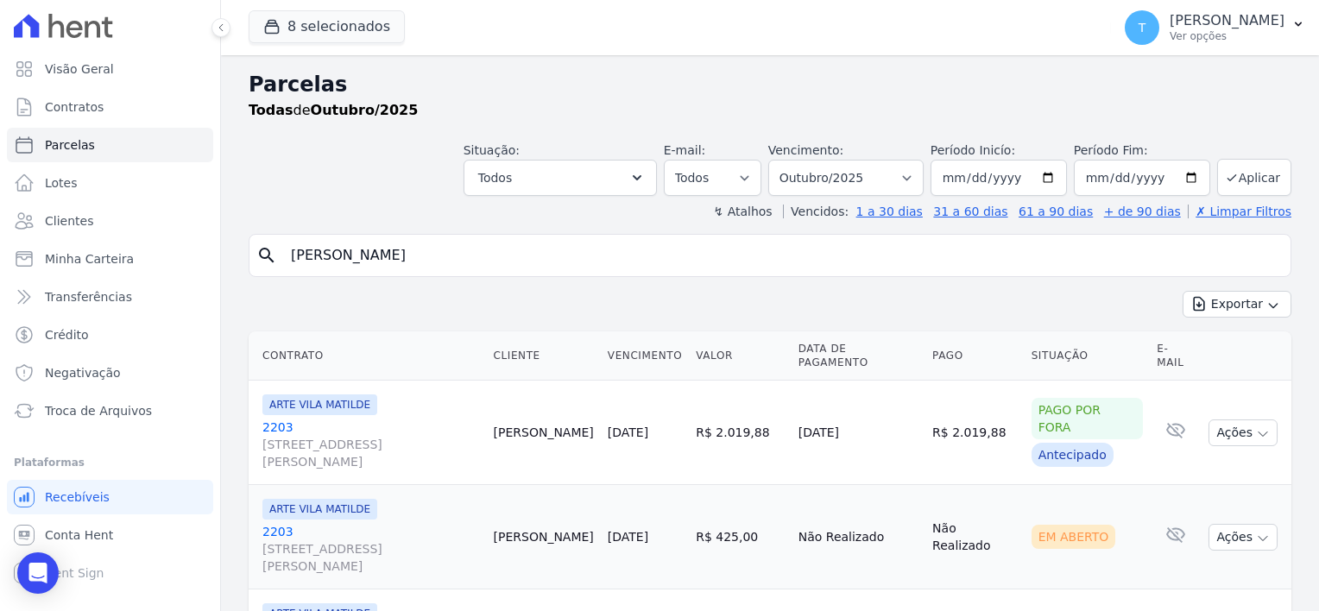
drag, startPoint x: 410, startPoint y: 255, endPoint x: 237, endPoint y: 260, distance: 172.7
click at [237, 260] on div "Parcelas Todas de Outubro/2025 Situação: Agendado Em Aberto Pago Processando Ca…" at bounding box center [770, 453] width 1098 height 796
paste input "Rebeca Gomes dos Santo"
type input "Rebeca Gomes dos Santos"
select select
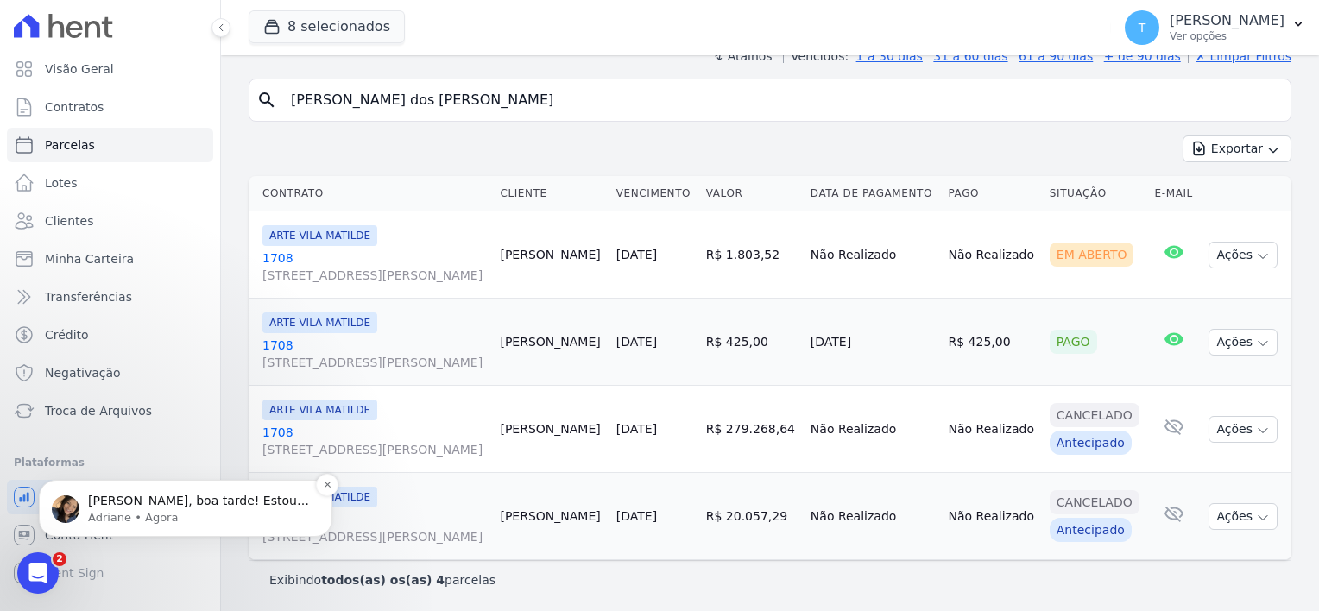
click at [131, 514] on p "Adriane • Agora" at bounding box center [199, 518] width 223 height 16
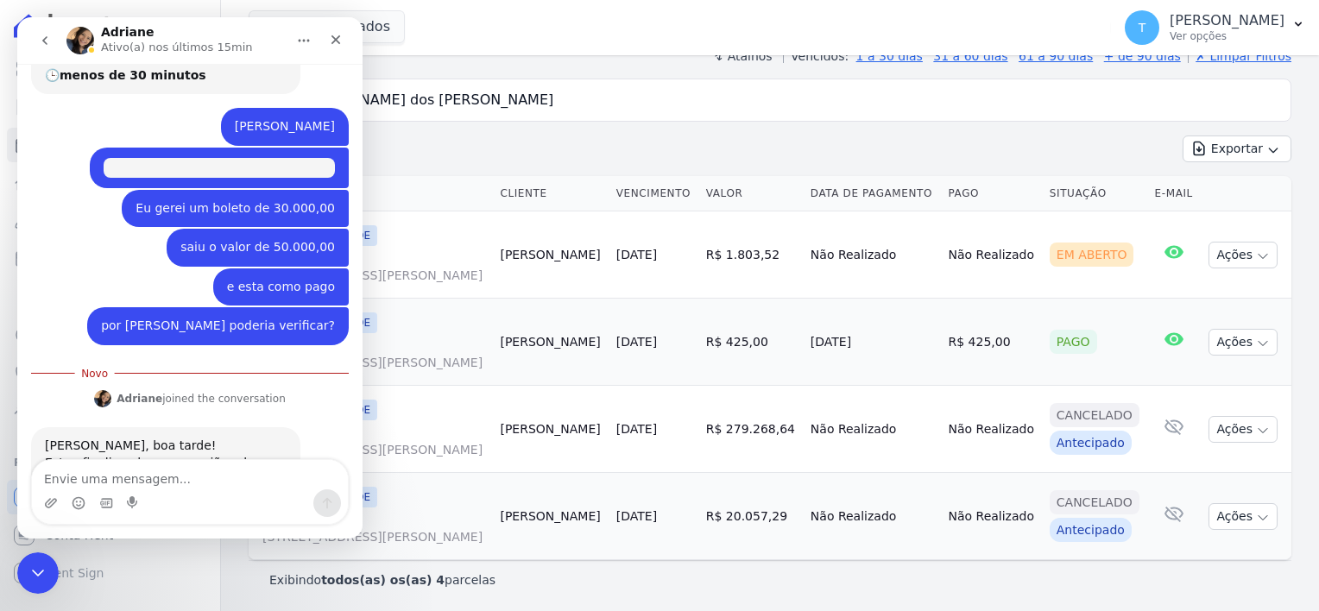
scroll to position [332, 0]
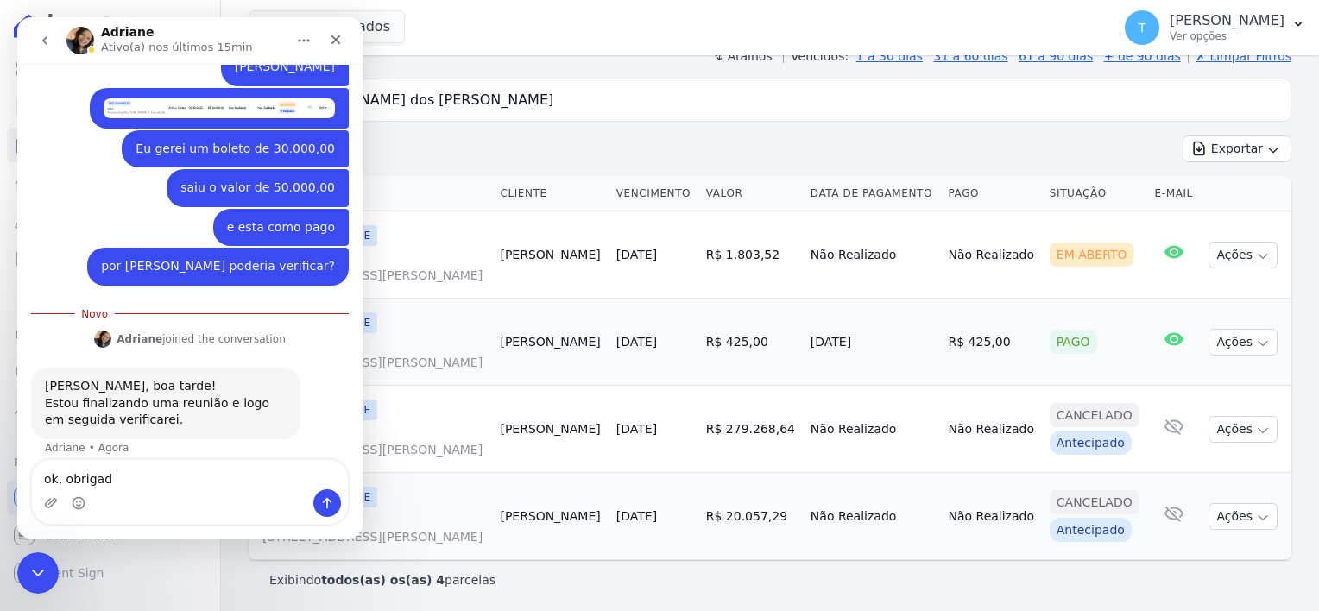
type textarea "ok, obrigada"
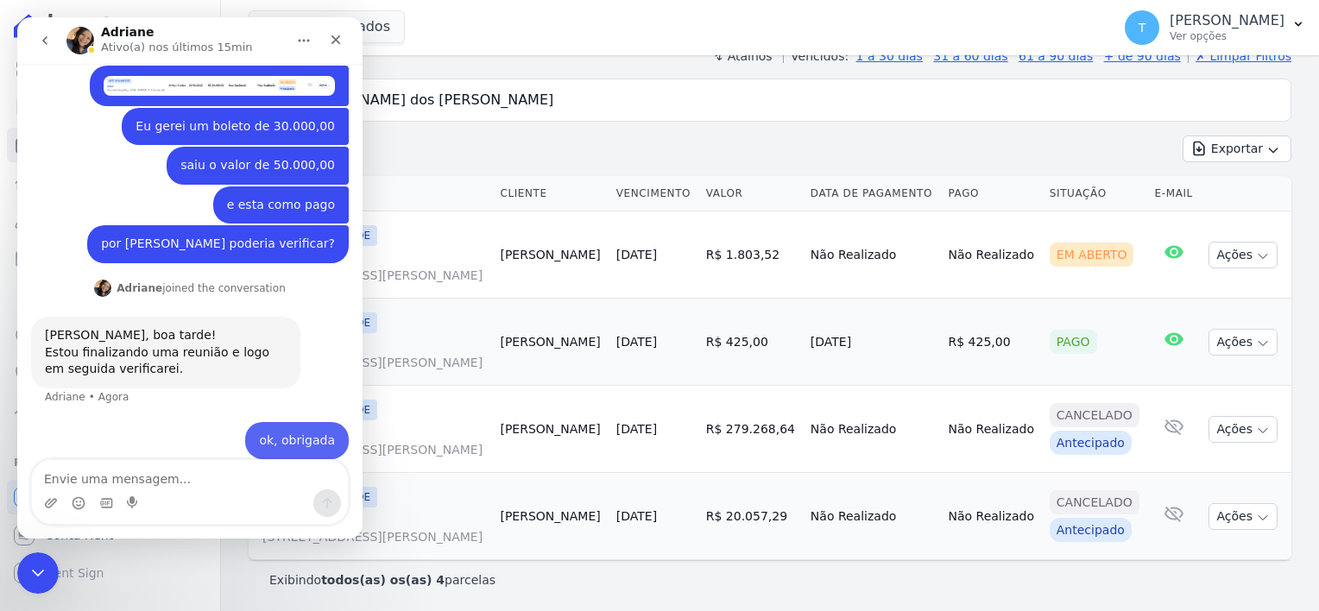
scroll to position [356, 0]
click at [26, 573] on icon "Encerramento do Messenger da Intercom" at bounding box center [35, 570] width 21 height 21
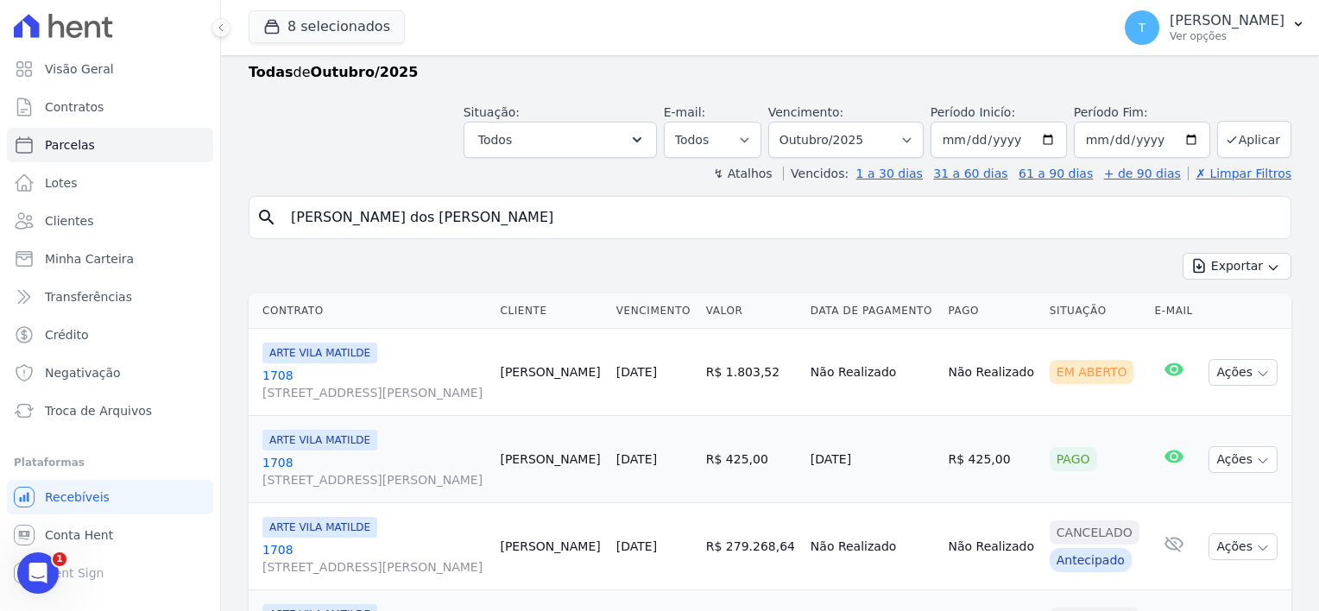
scroll to position [0, 0]
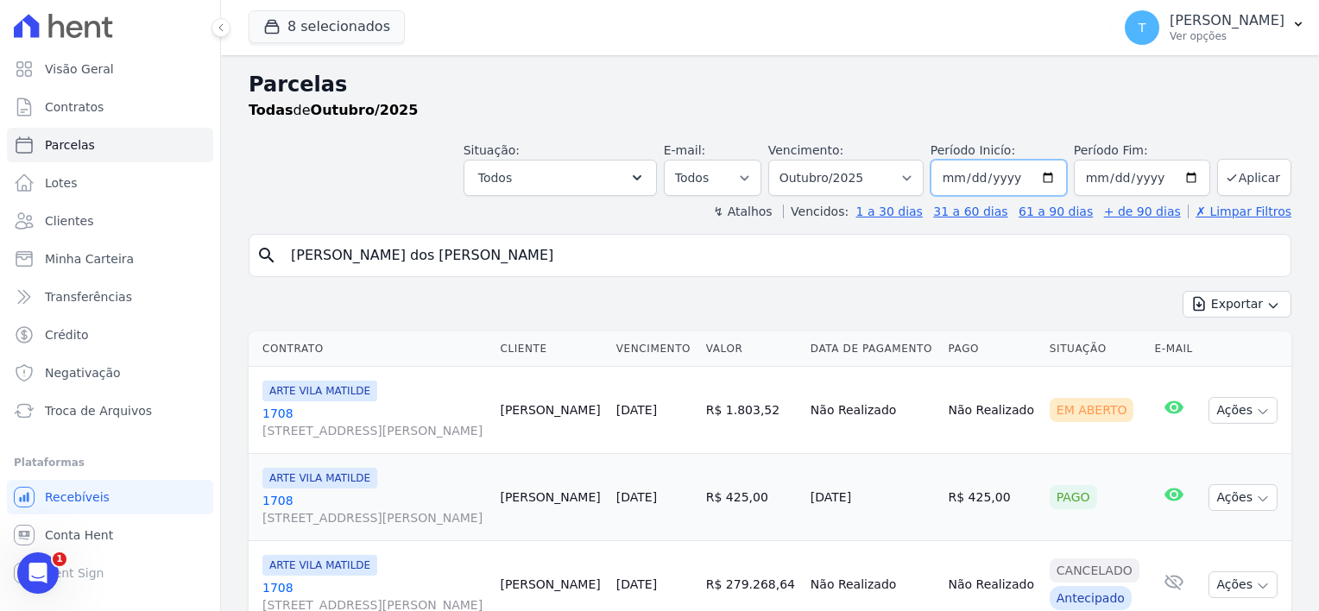
click at [1043, 180] on input "[DATE]" at bounding box center [999, 178] width 136 height 36
type input "2025-09-01"
click at [1243, 169] on button "Aplicar" at bounding box center [1254, 177] width 74 height 37
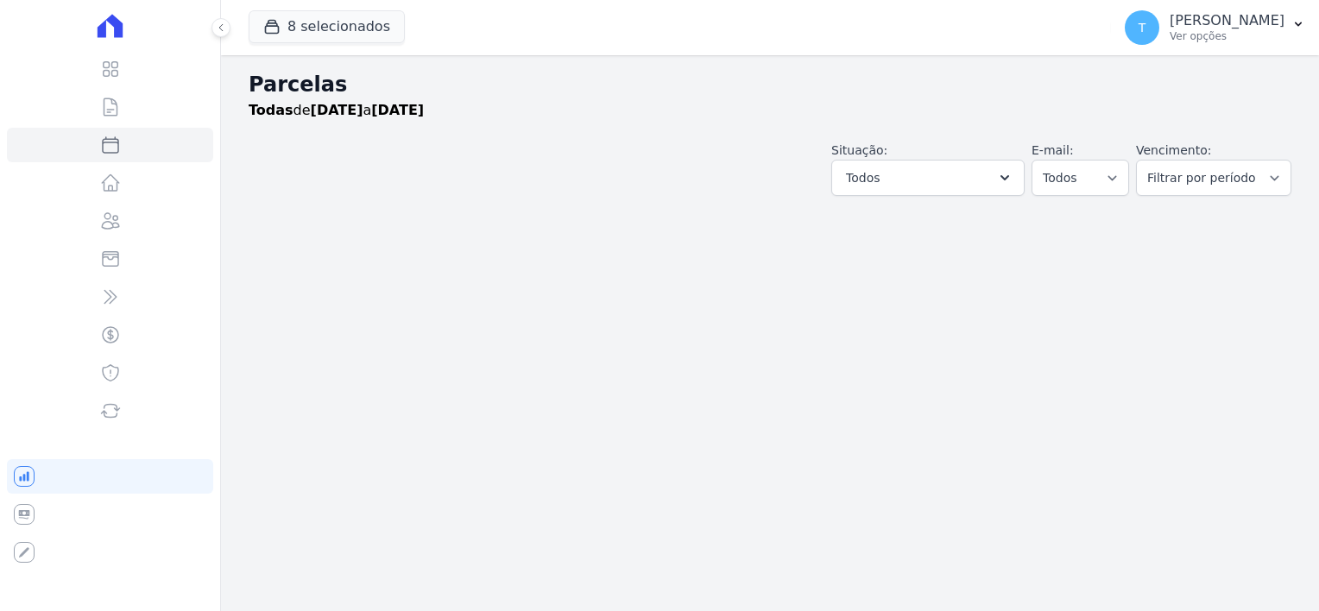
select select
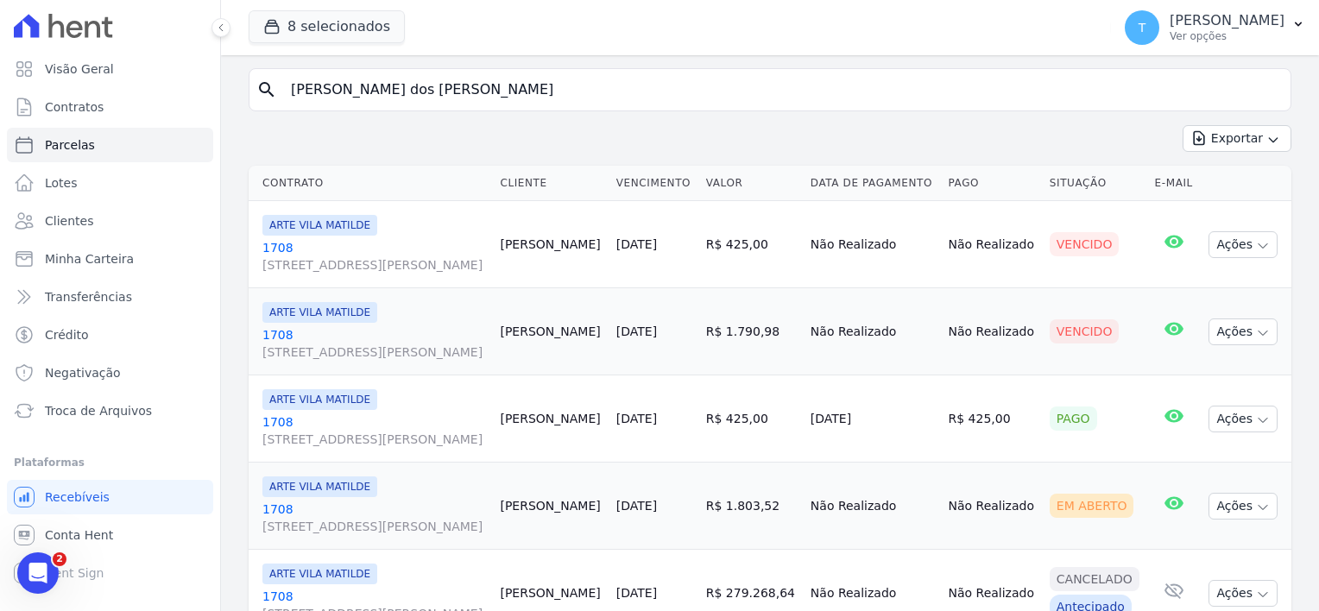
scroll to position [173, 0]
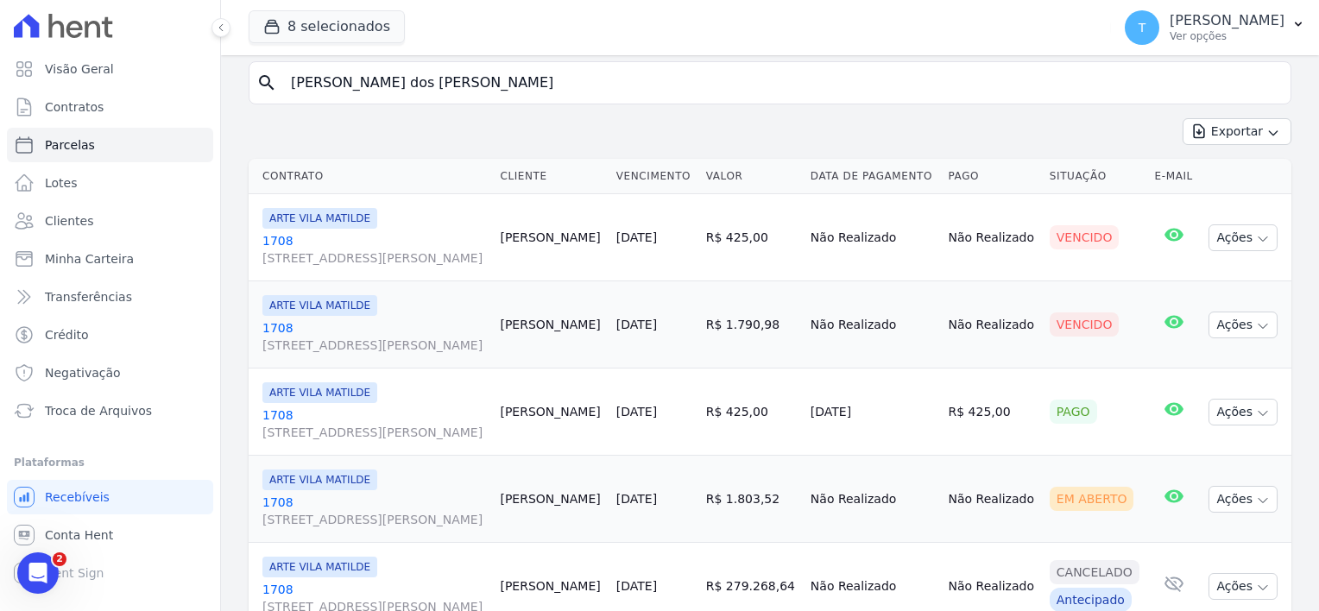
click at [301, 246] on link "1708 Avenida Angélica, 2248, ANDAR 11, Consolação" at bounding box center [374, 249] width 224 height 35
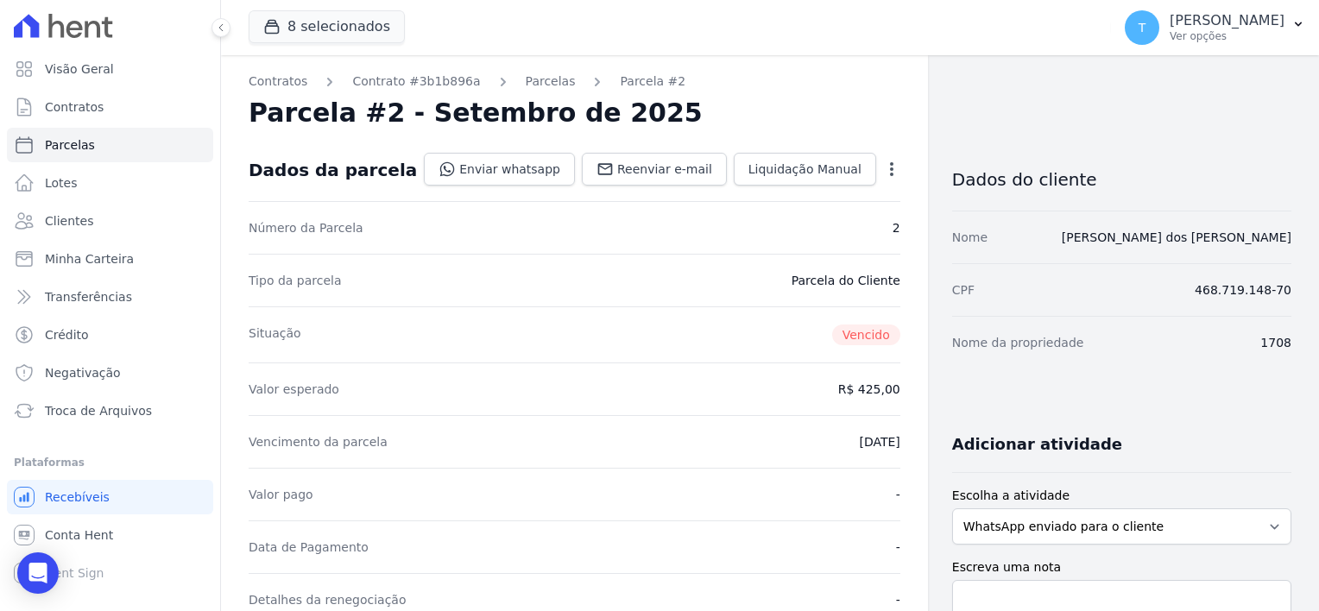
select select
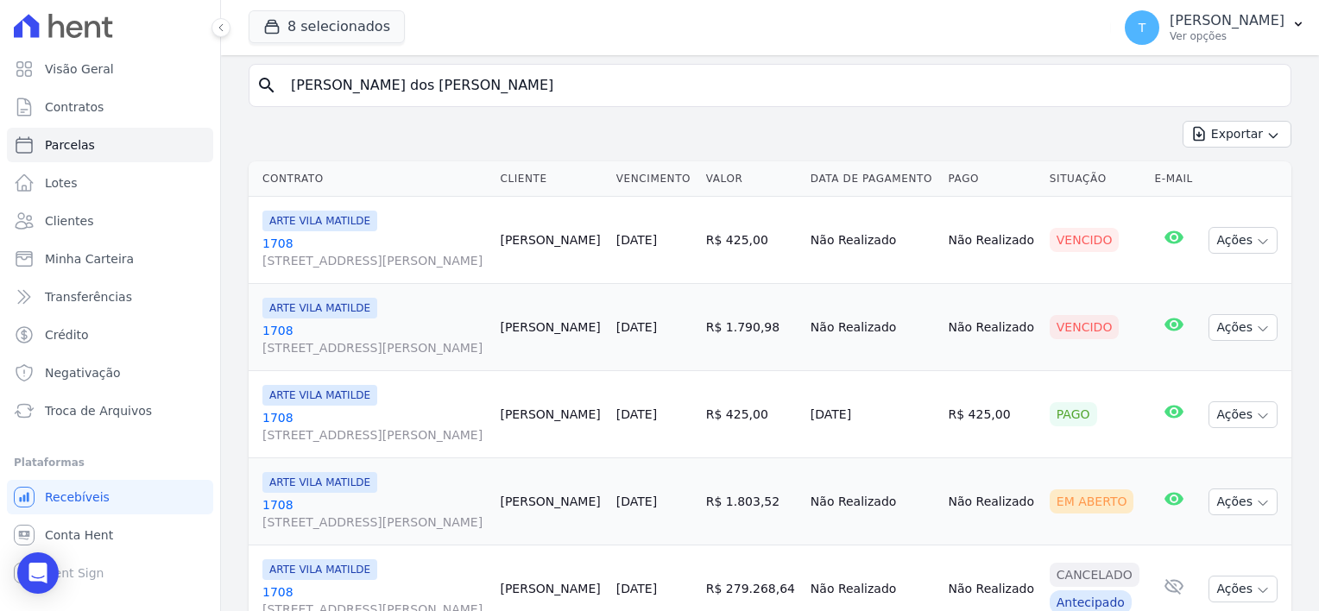
scroll to position [173, 0]
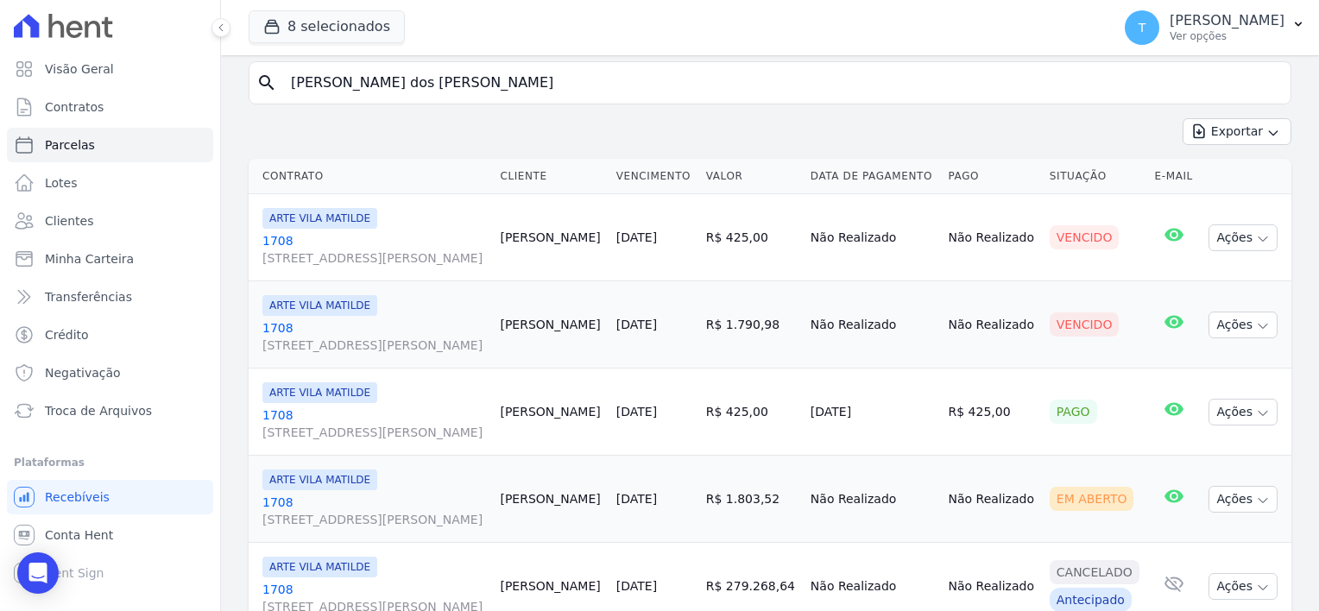
click at [396, 341] on span "[STREET_ADDRESS][PERSON_NAME]" at bounding box center [374, 345] width 224 height 17
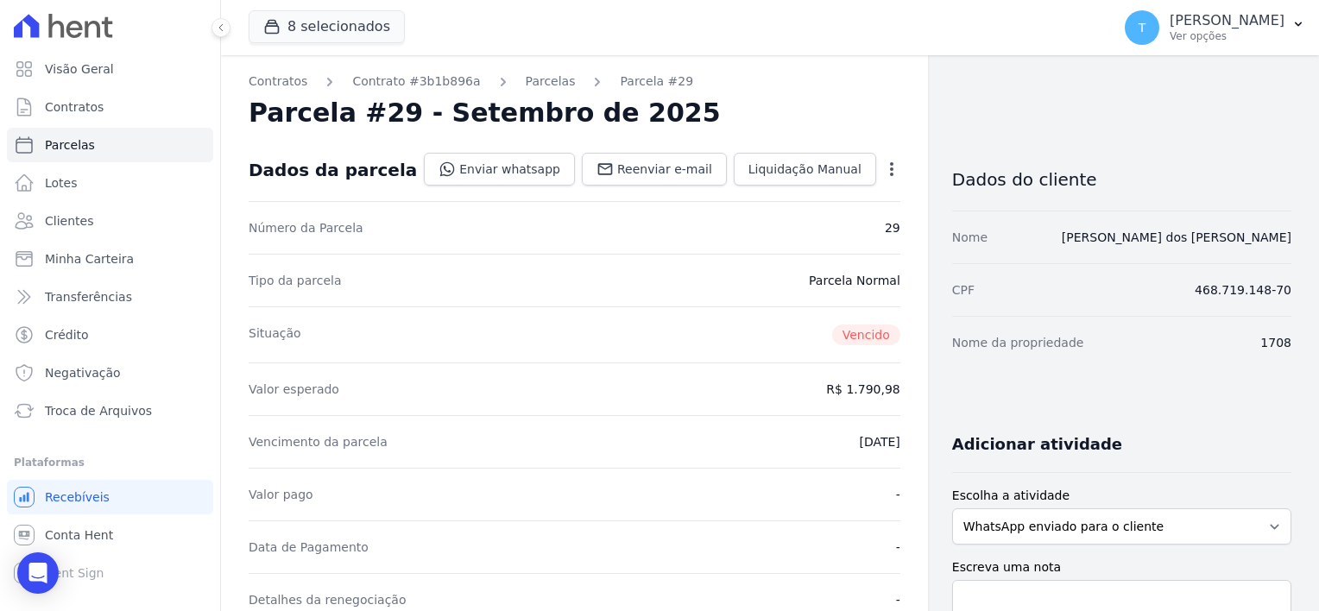
select select
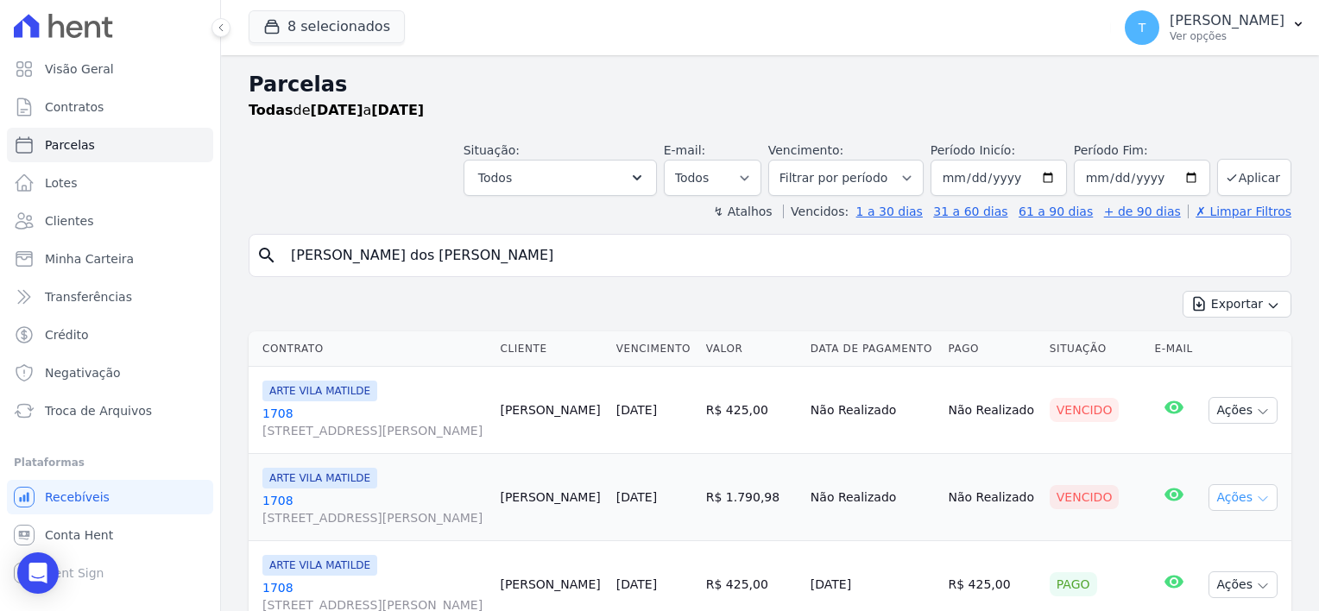
click at [1256, 499] on icon "button" at bounding box center [1263, 499] width 14 height 14
click at [350, 514] on span "[STREET_ADDRESS][PERSON_NAME]" at bounding box center [374, 517] width 224 height 17
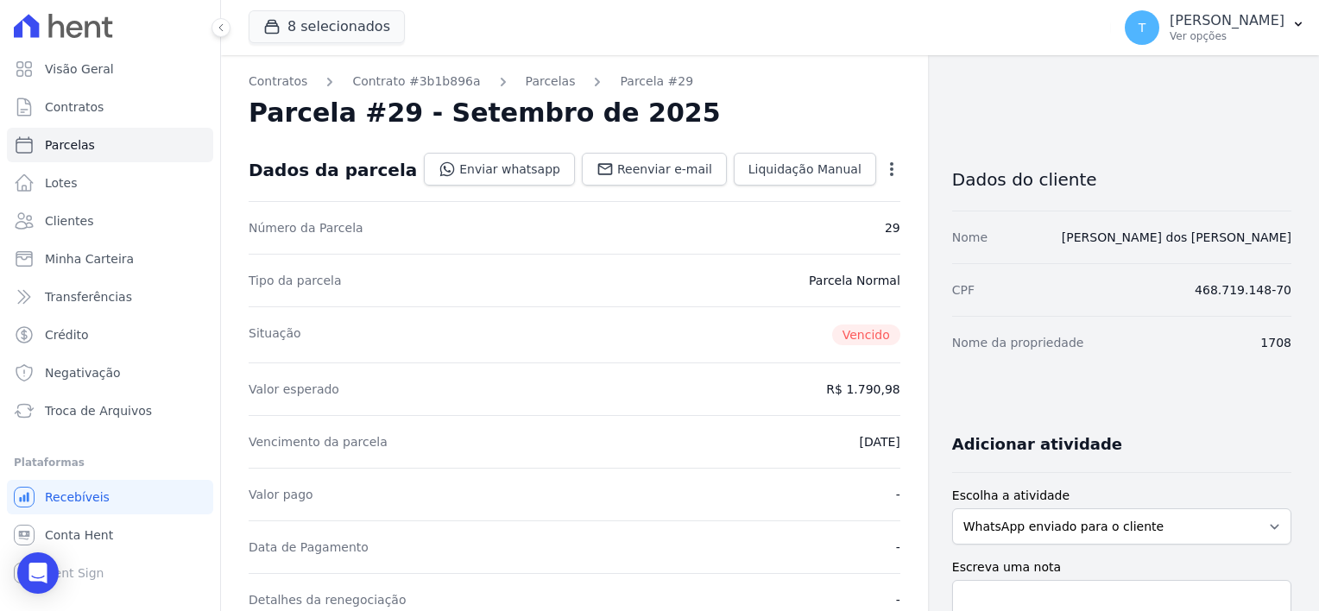
click at [883, 173] on icon "button" at bounding box center [891, 169] width 17 height 17
click at [822, 221] on link "Cancelar Cobrança" at bounding box center [817, 223] width 152 height 31
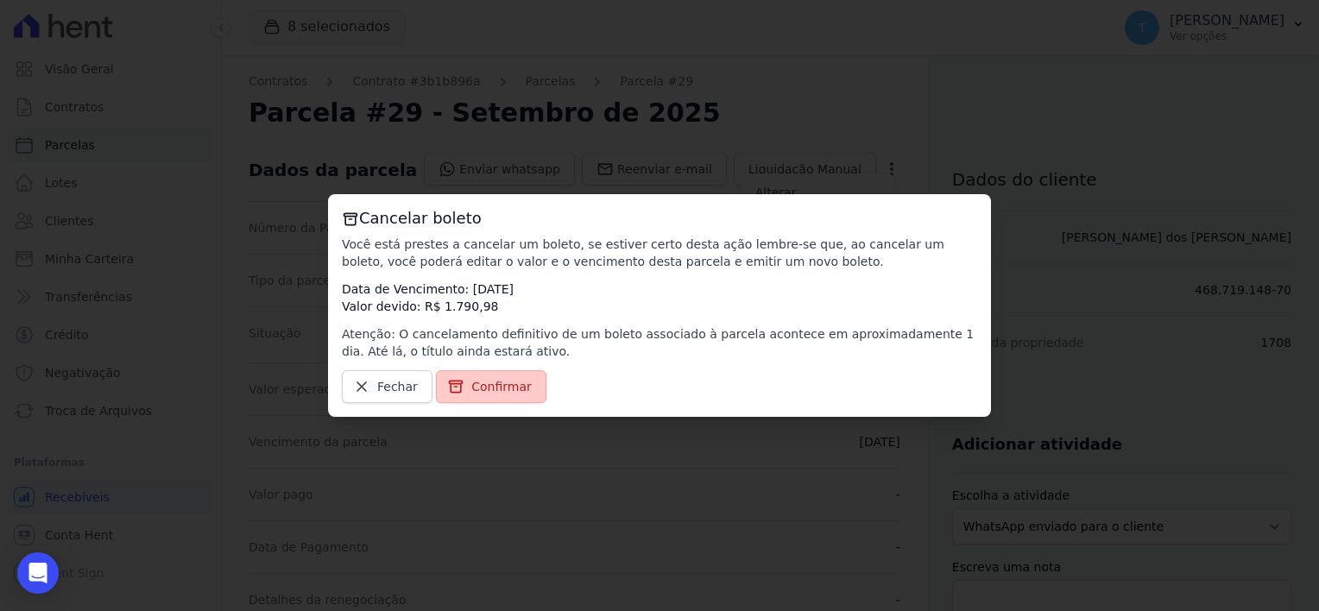
click at [494, 384] on span "Confirmar" at bounding box center [501, 386] width 60 height 17
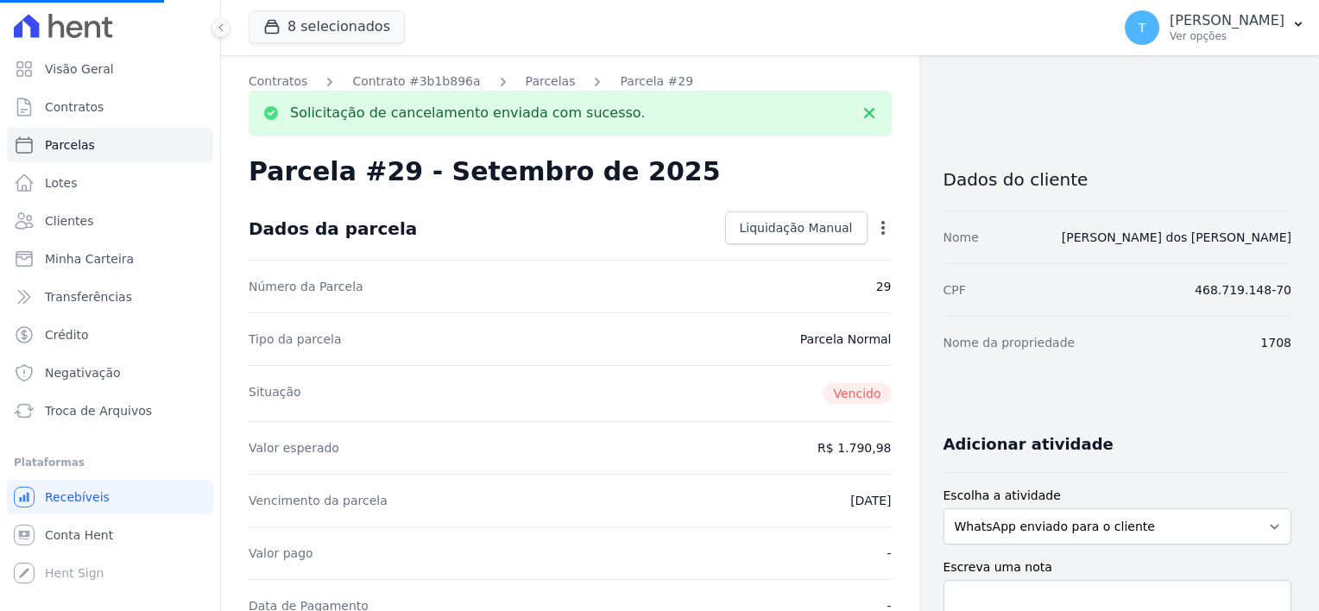
select select
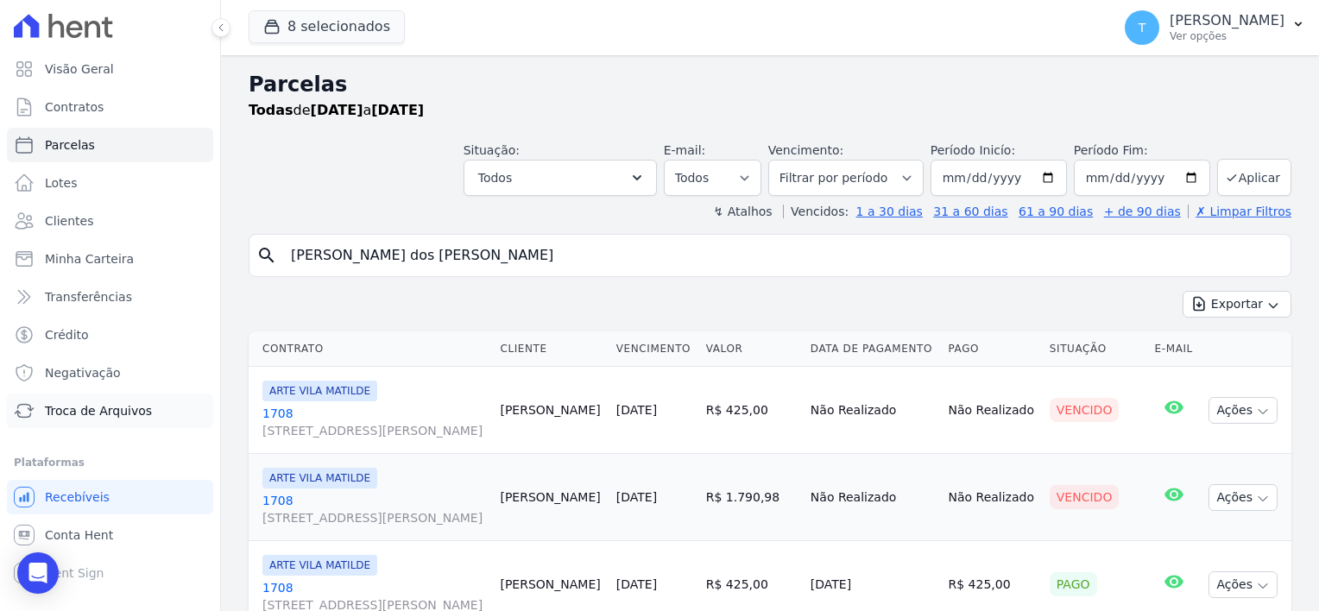
click at [107, 416] on span "Troca de Arquivos" at bounding box center [98, 410] width 107 height 17
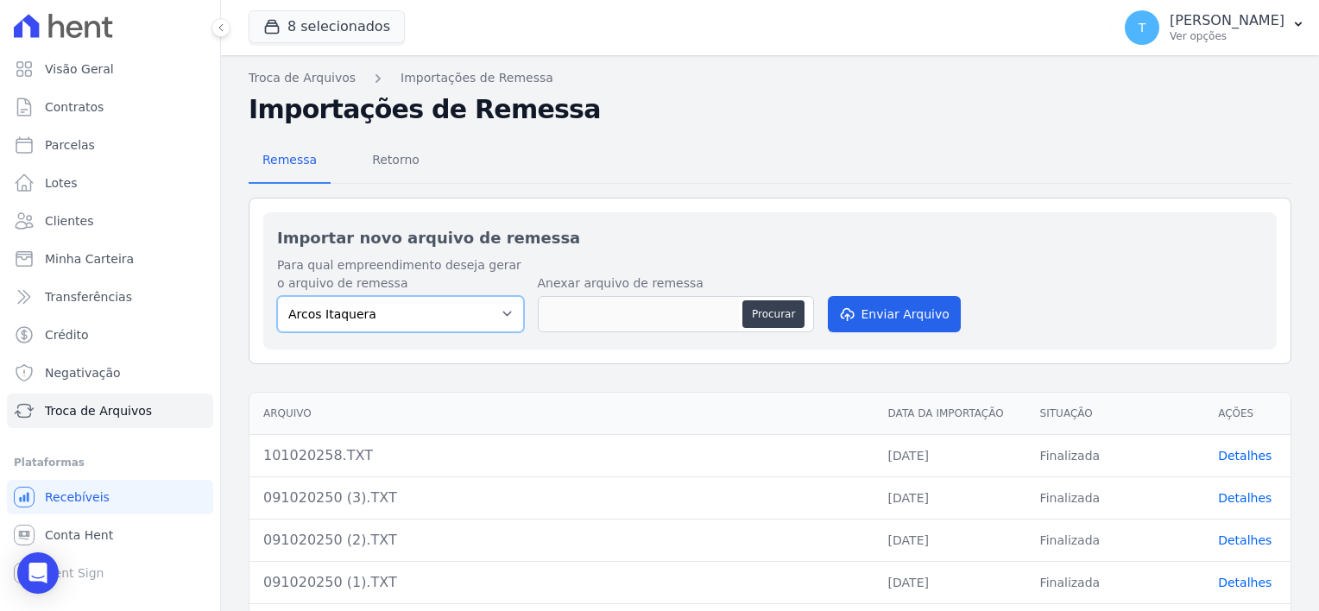
click at [400, 308] on select "[PERSON_NAME] Itaquera [GEOGRAPHIC_DATA][PERSON_NAME] Inspire BOSQUE CLUB ARTE …" at bounding box center [400, 314] width 247 height 36
select select "f2036c47-f869-4cf7-aa49-d68e524f2024"
click at [277, 296] on select "[PERSON_NAME] Itaquera [GEOGRAPHIC_DATA][PERSON_NAME] Inspire BOSQUE CLUB ARTE …" at bounding box center [400, 314] width 247 height 36
click at [775, 312] on button "Procurar" at bounding box center [773, 314] width 62 height 28
type input "101020250.TXT"
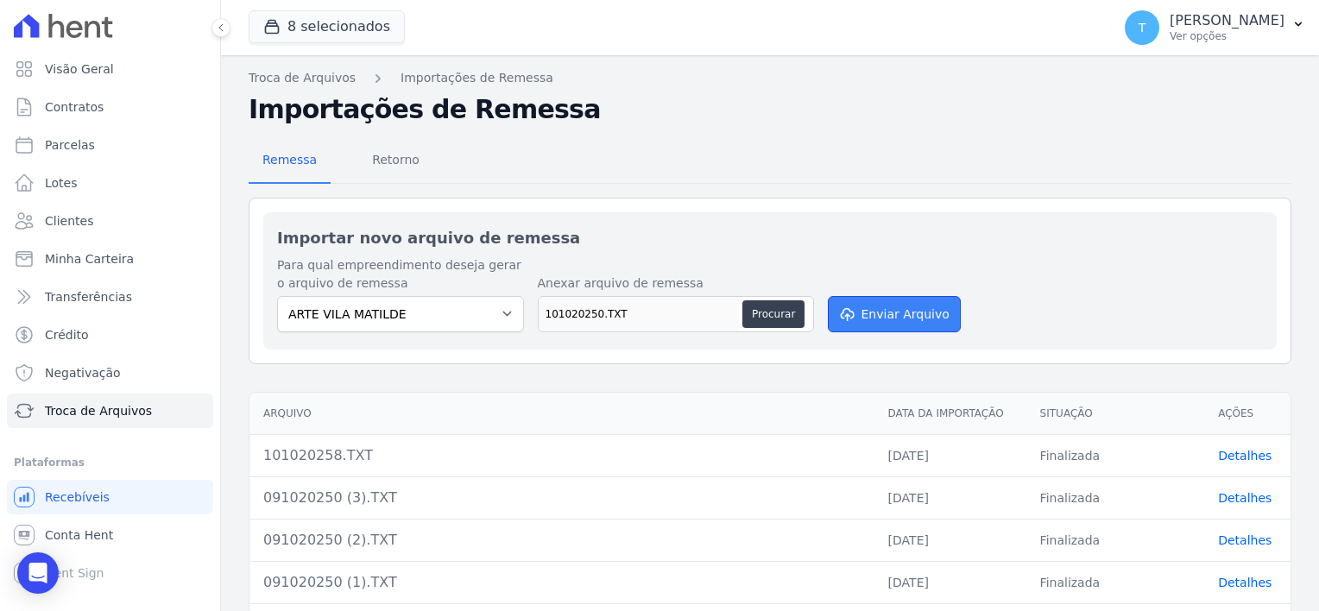
click at [875, 319] on button "Enviar Arquivo" at bounding box center [894, 314] width 133 height 36
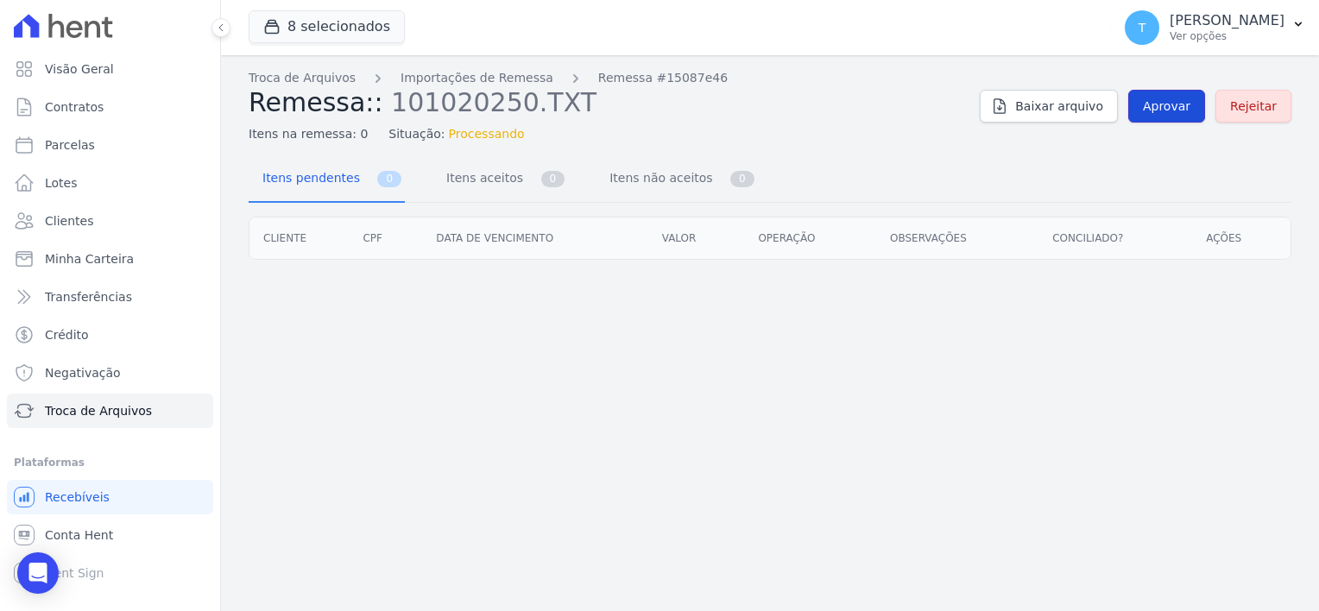
click at [1158, 113] on span "Aprovar" at bounding box center [1166, 106] width 47 height 17
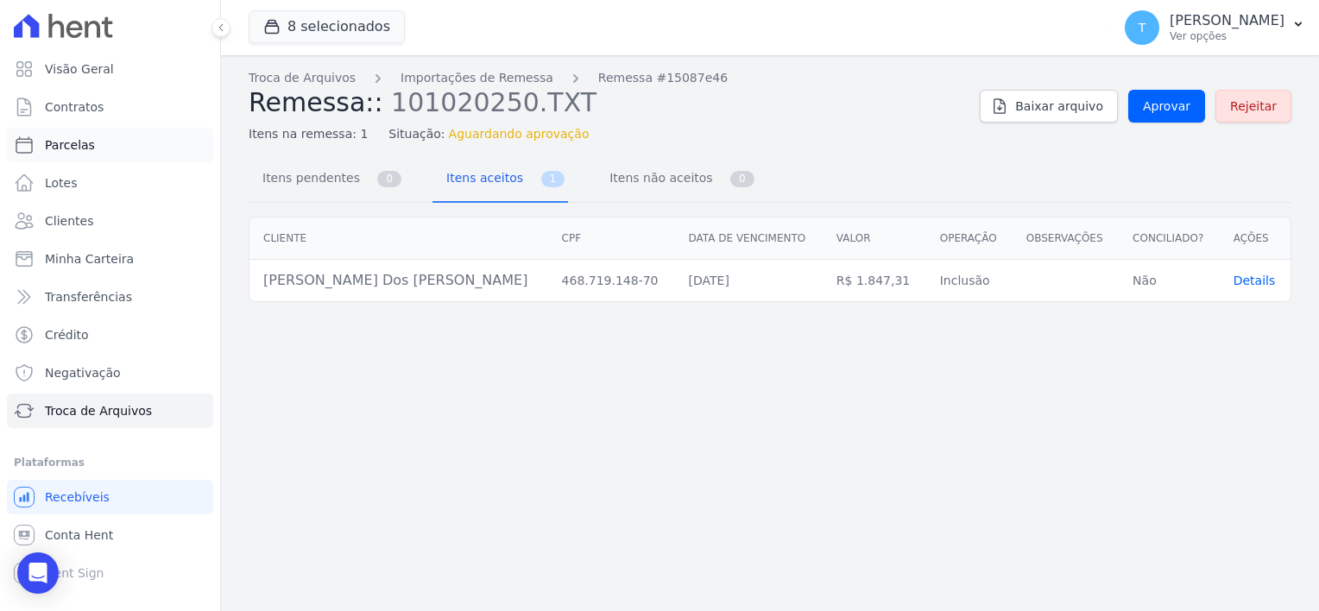
click at [107, 142] on link "Parcelas" at bounding box center [110, 145] width 206 height 35
select select
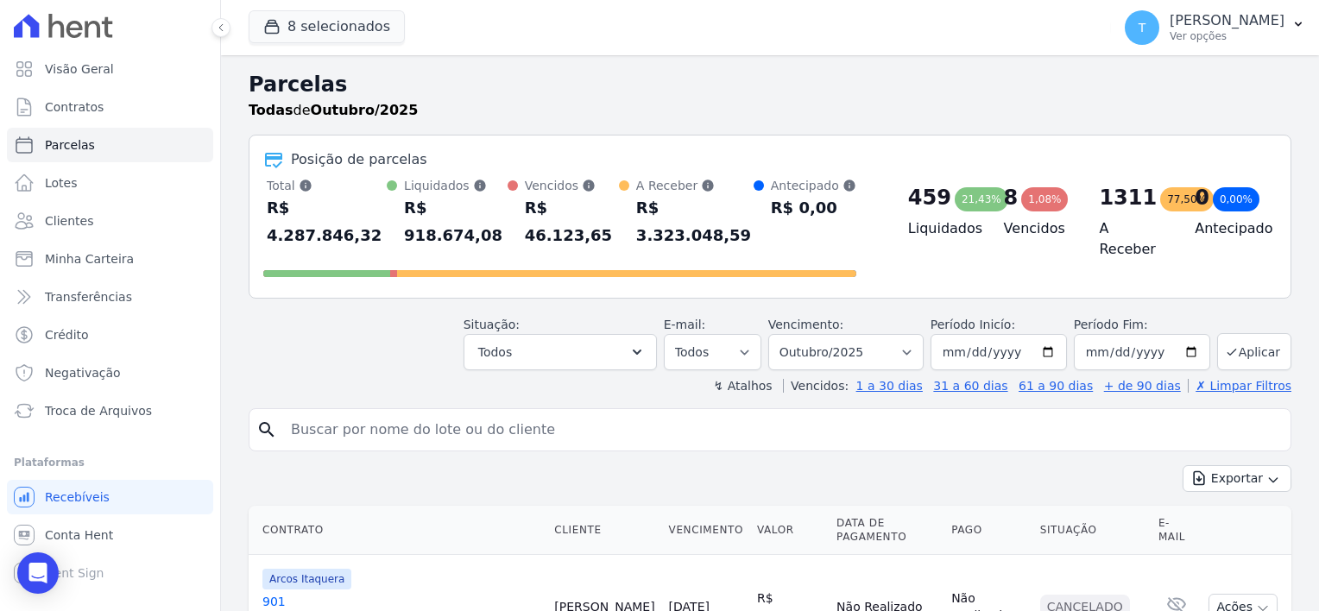
click at [434, 413] on input "search" at bounding box center [782, 430] width 1003 height 35
paste input "Rebeca Gomes dos Santos"
type input "Rebeca Gomes dos Santos"
select select
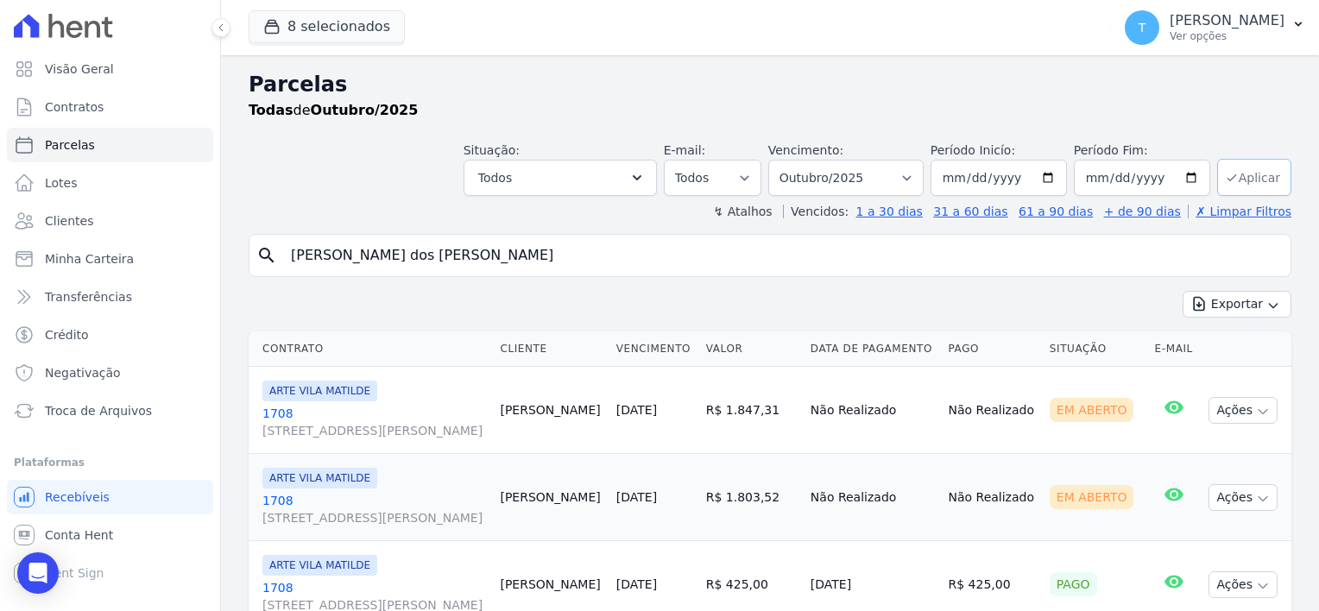
click at [1240, 175] on button "Aplicar" at bounding box center [1254, 177] width 74 height 37
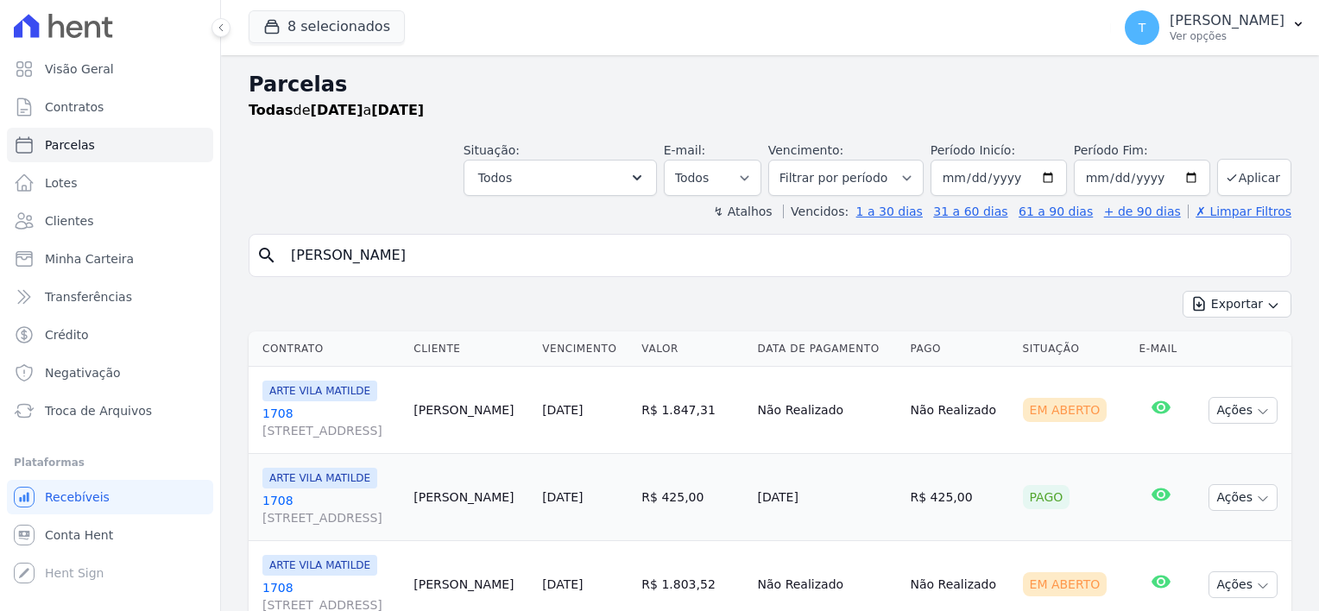
select select
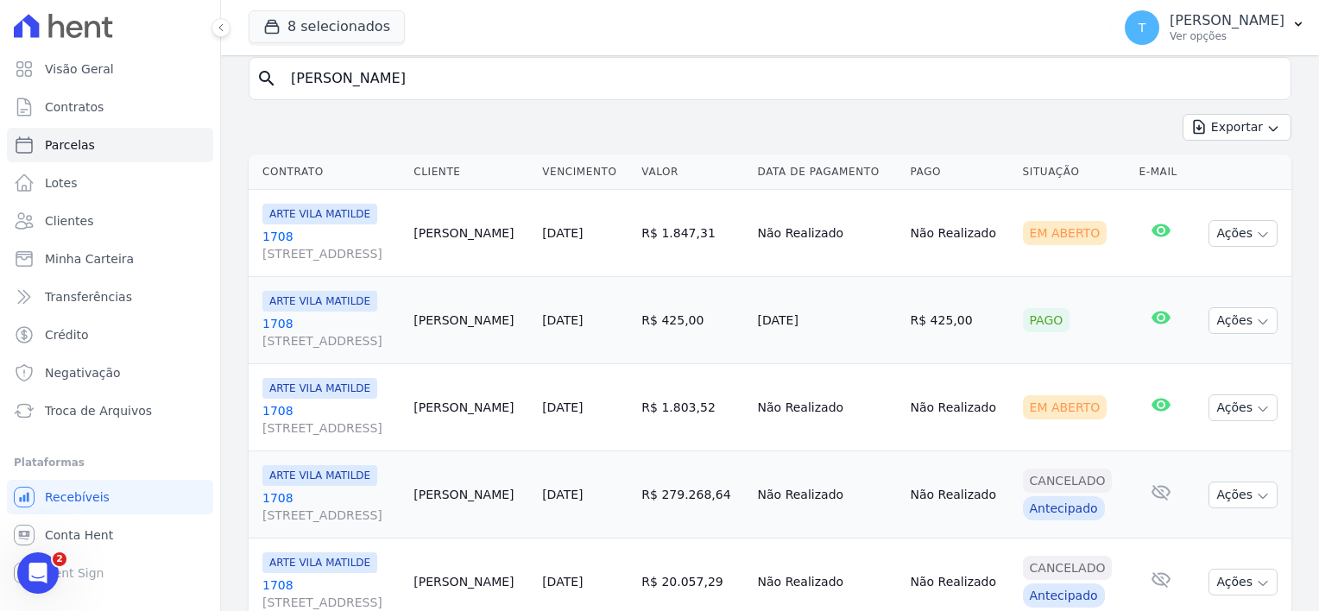
scroll to position [242, 0]
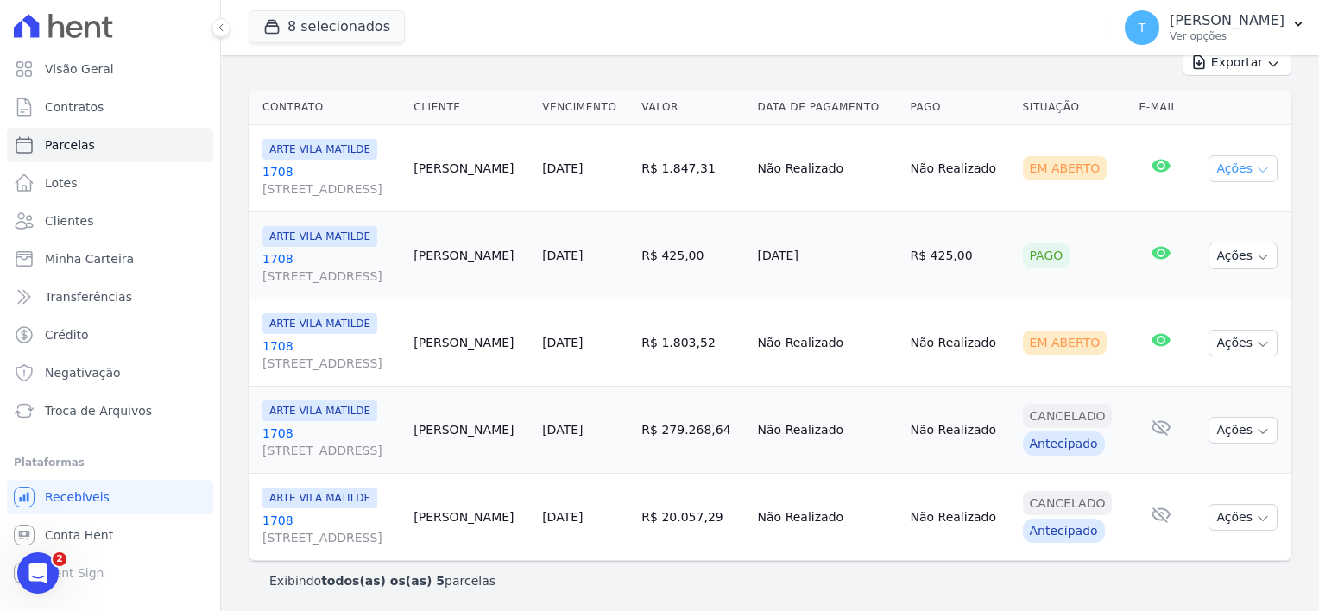
click at [1256, 165] on icon "button" at bounding box center [1263, 170] width 14 height 14
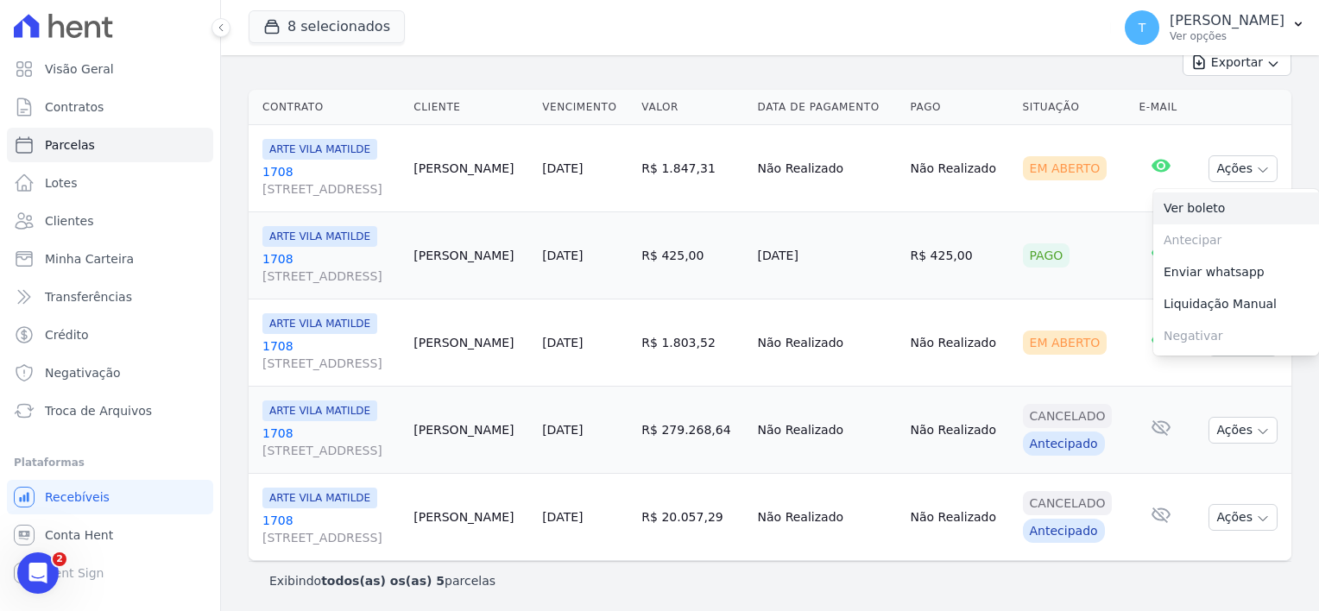
click at [1202, 209] on link "Ver boleto" at bounding box center [1236, 208] width 166 height 32
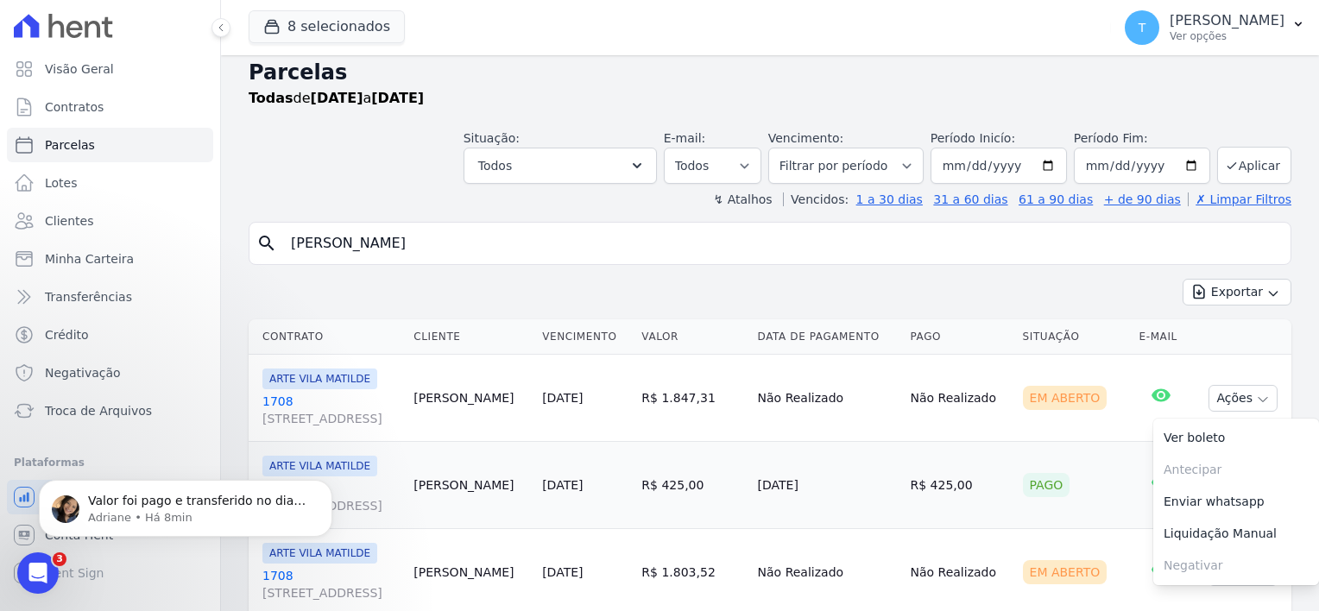
scroll to position [0, 0]
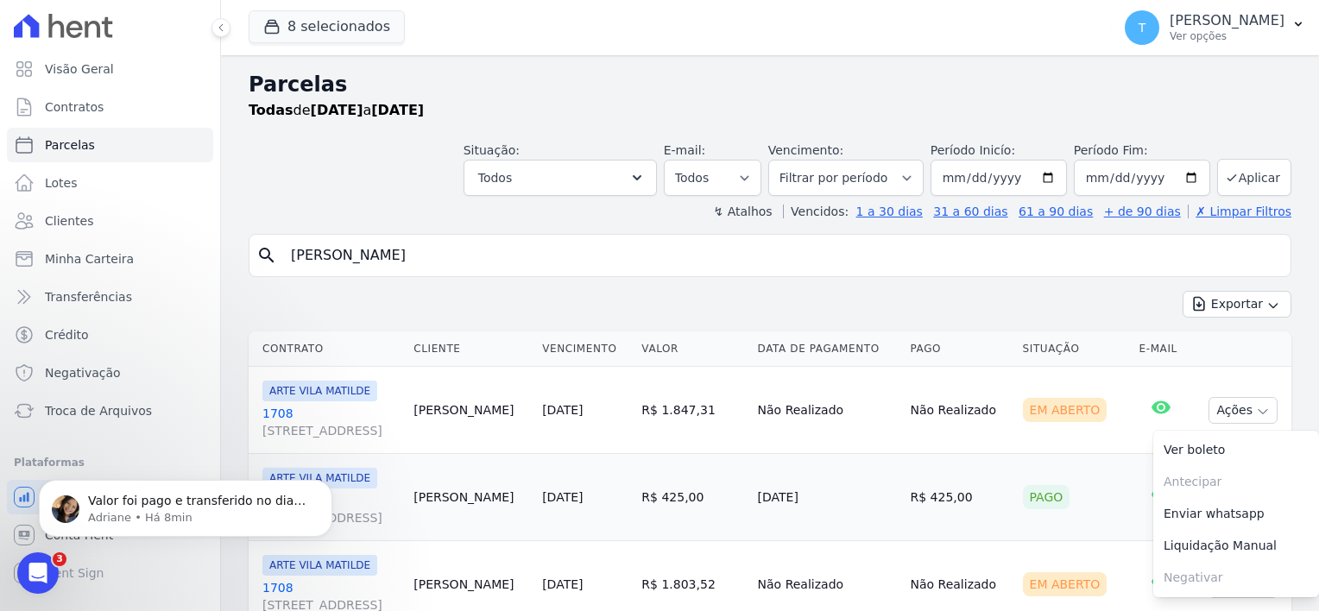
drag, startPoint x: 483, startPoint y: 252, endPoint x: 282, endPoint y: 254, distance: 201.1
click at [282, 254] on input "[PERSON_NAME] dos [PERSON_NAME]" at bounding box center [782, 255] width 1003 height 35
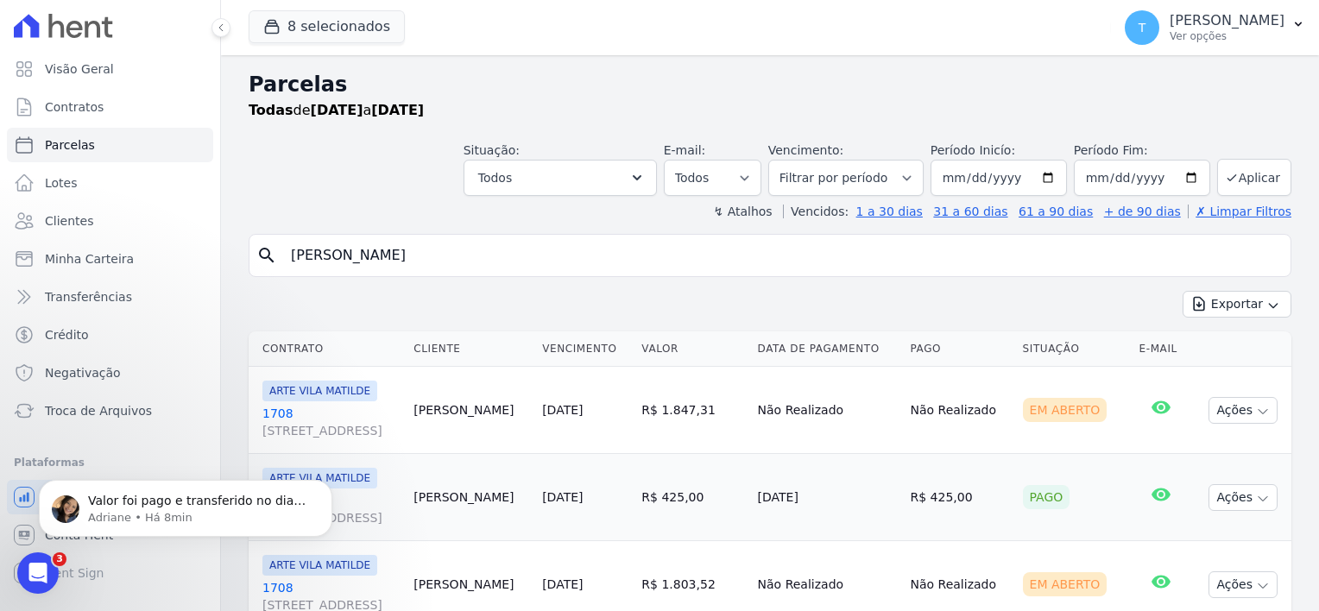
paste input "Jheniffer Da Silva Rufino"
type input "Jheniffer Da Silva Rufino"
click at [183, 511] on p "Adriane • Há 8min" at bounding box center [199, 518] width 223 height 16
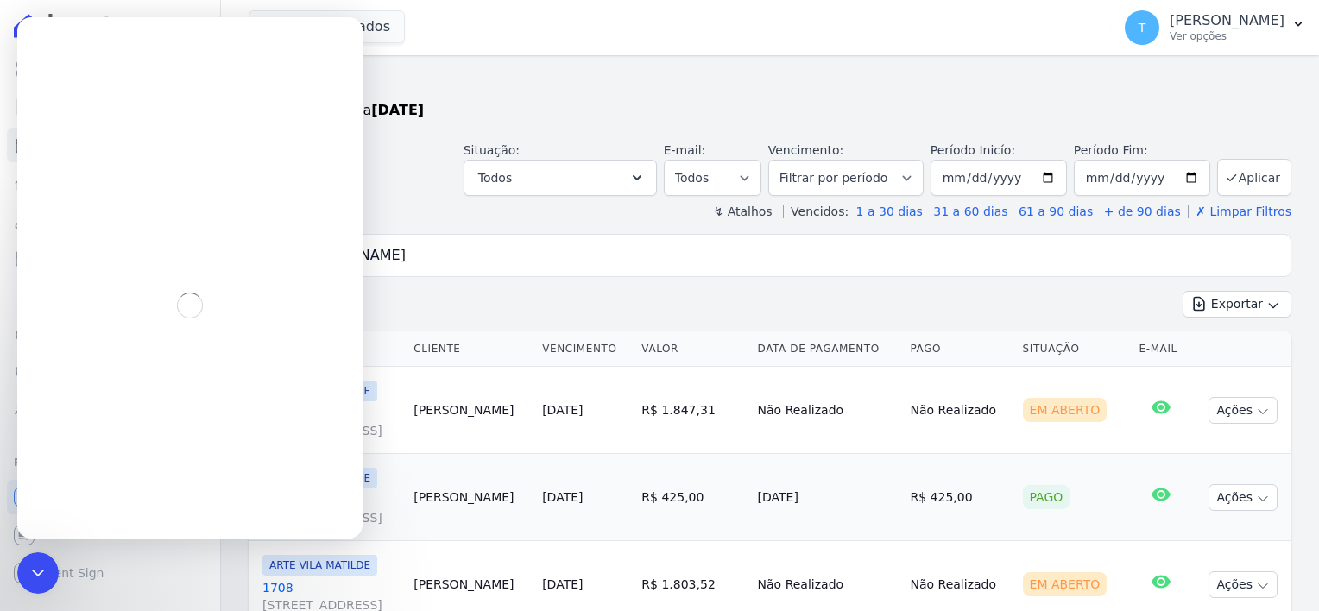
select select
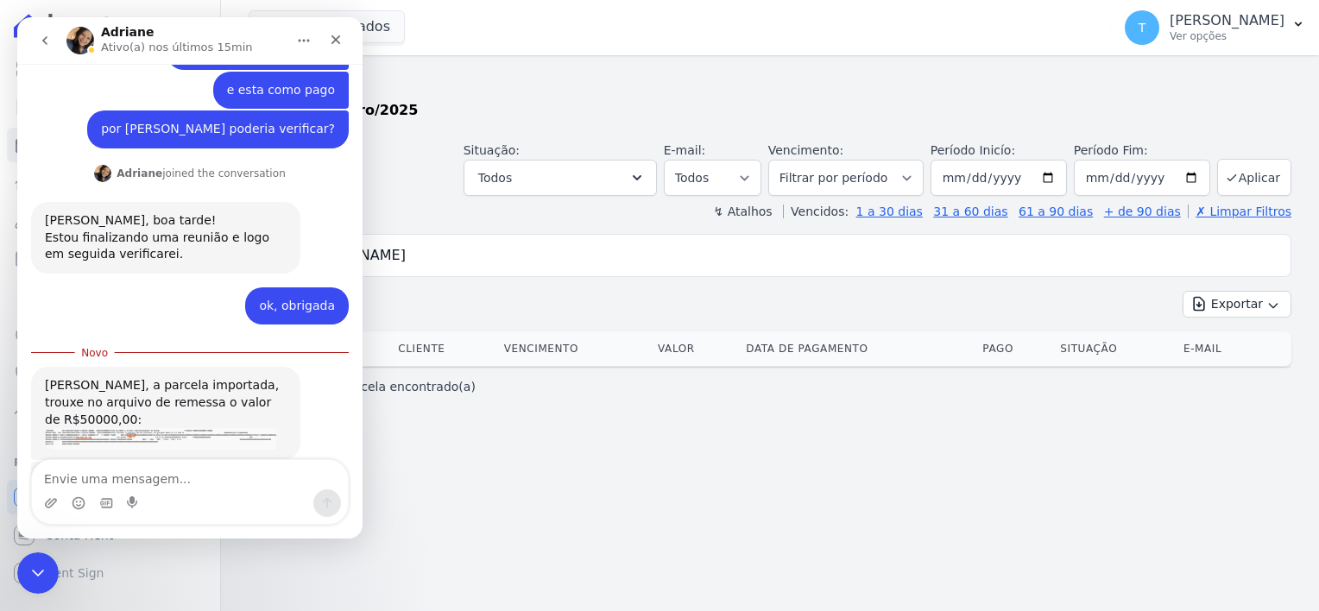
scroll to position [539, 0]
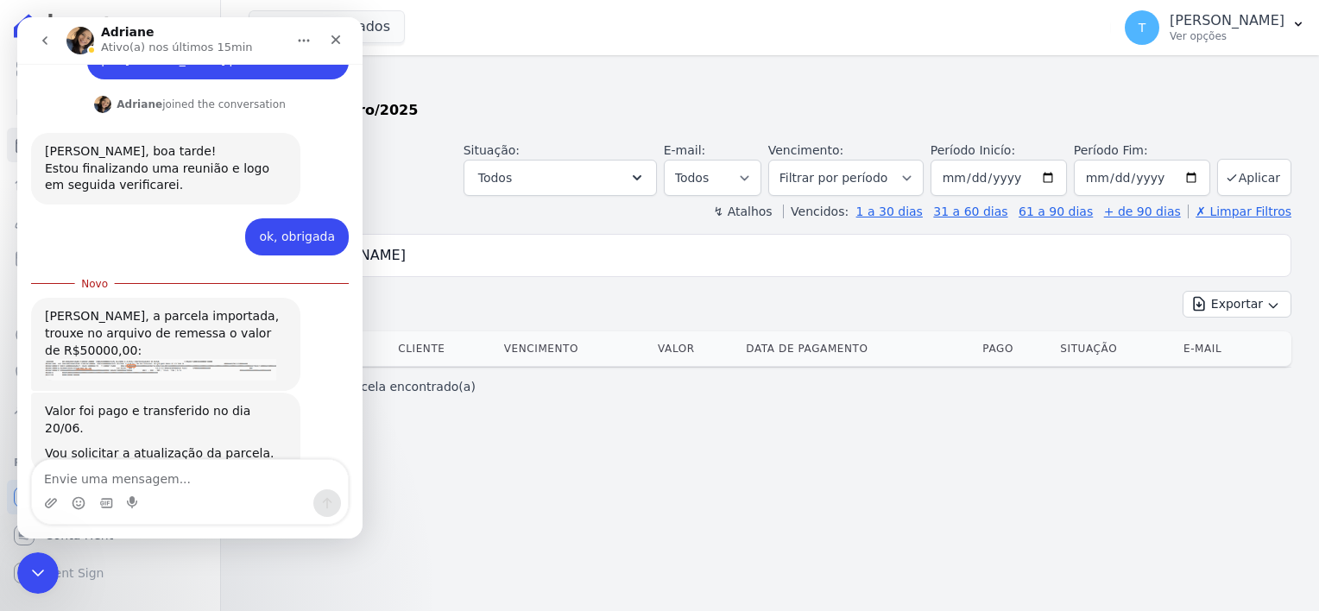
click at [152, 473] on textarea "Envie uma mensagem..." at bounding box center [190, 474] width 316 height 29
type textarea "eu gerei um boleto de 30.000,00 com vencimento 30/10"
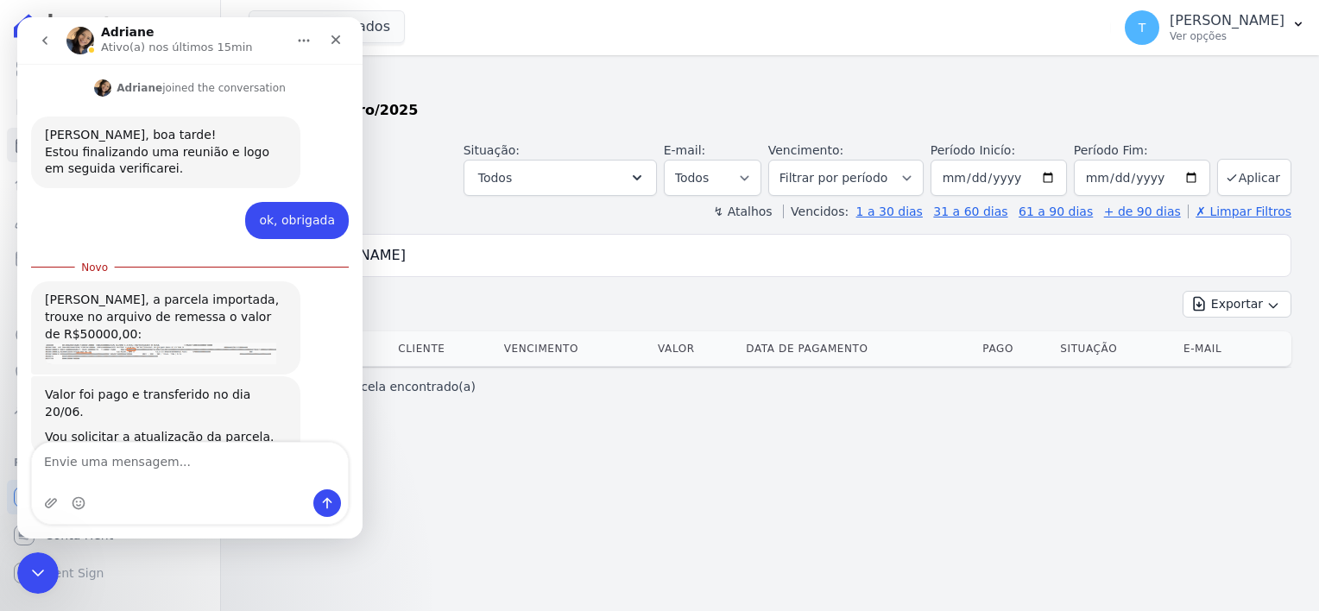
scroll to position [579, 0]
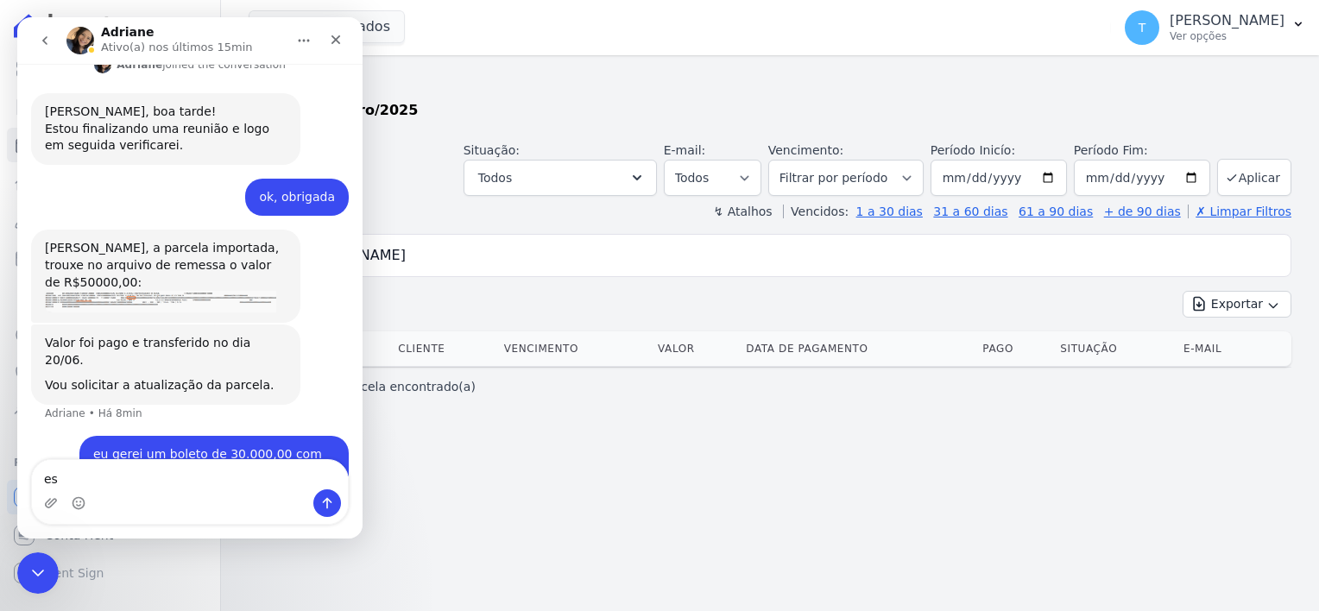
type textarea "e"
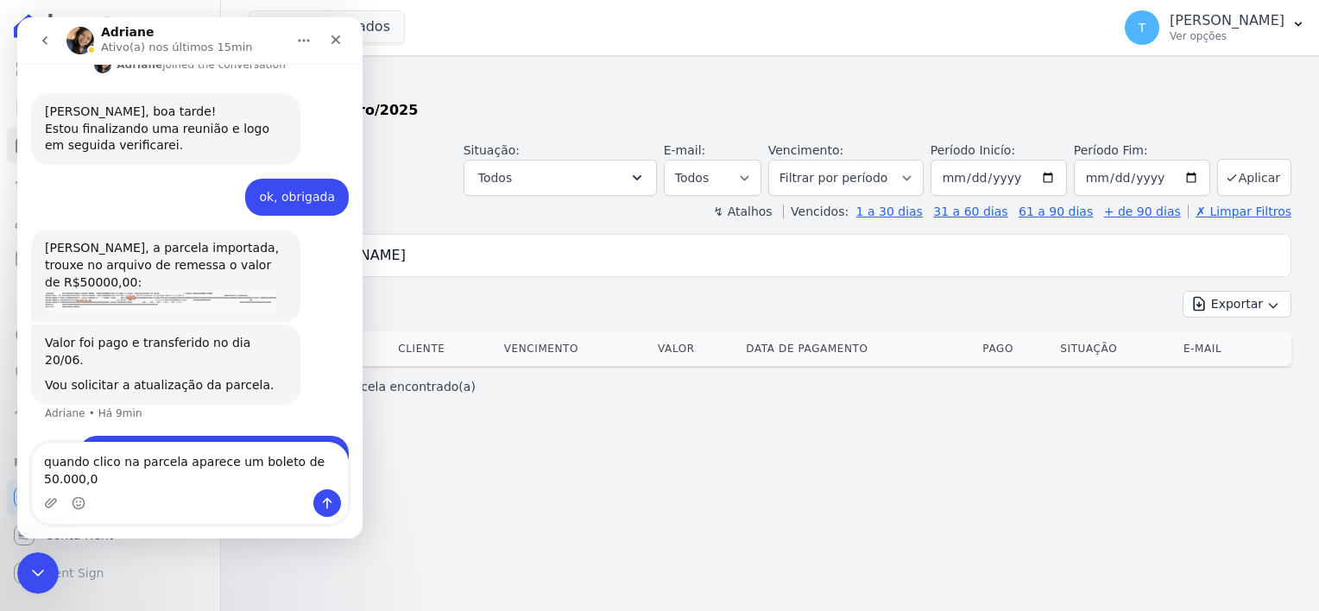
type textarea "quando clico na parcela aparece um boleto de 50.000,00"
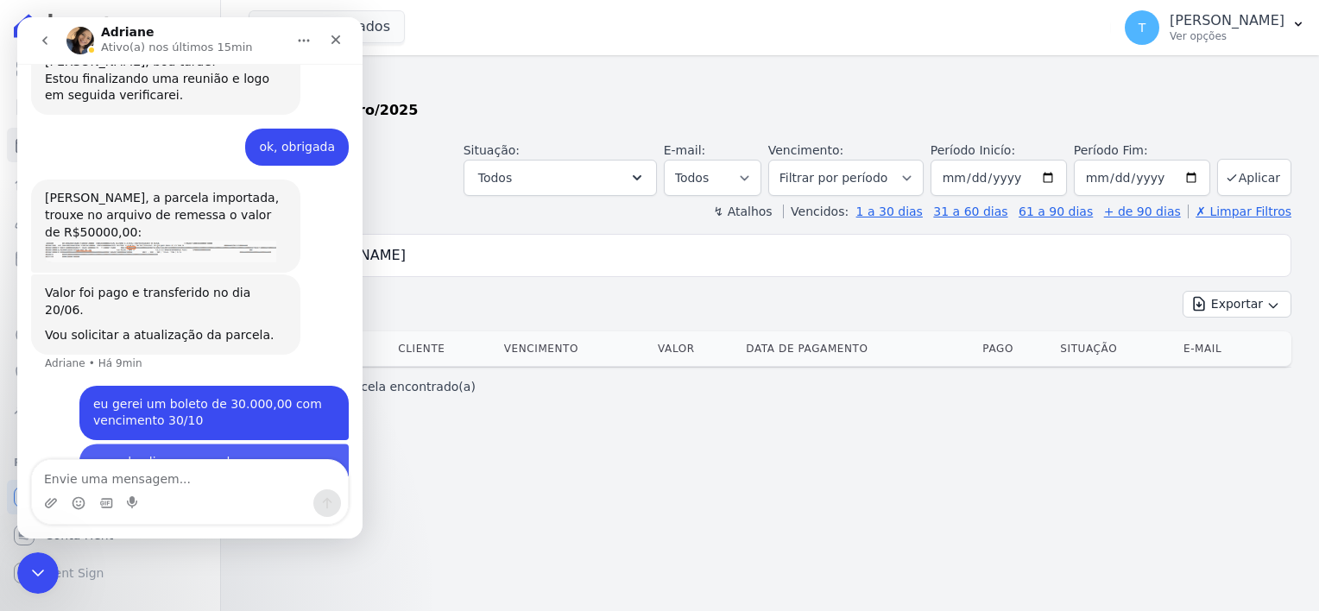
scroll to position [635, 0]
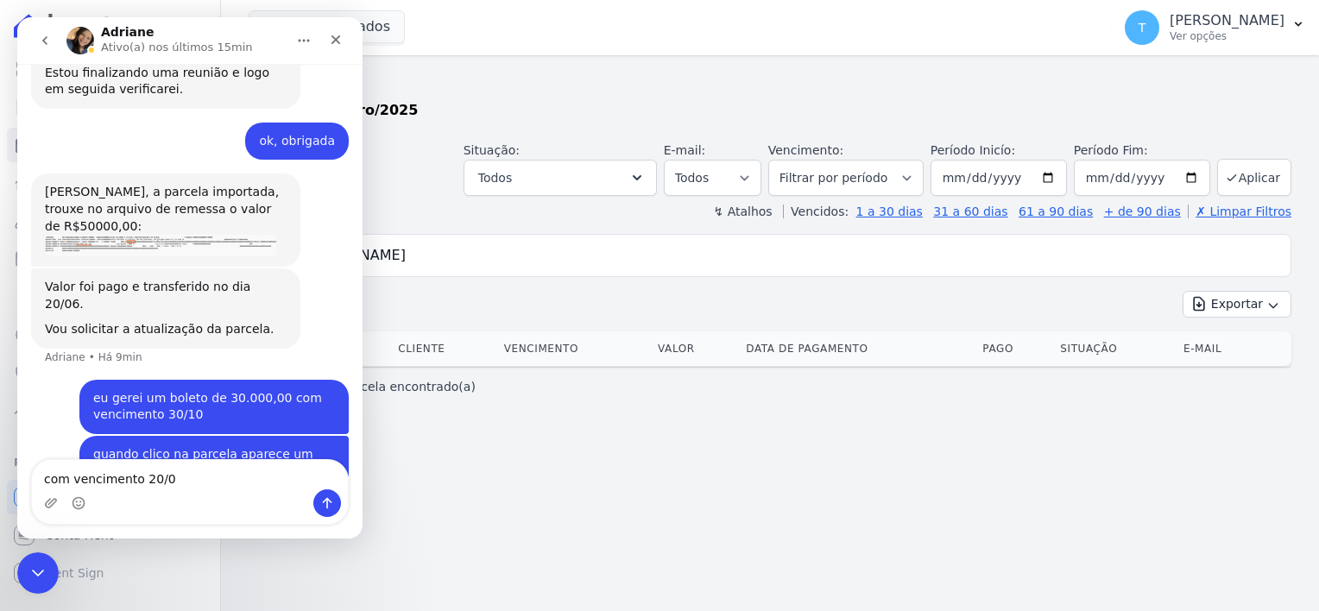
type textarea "com vencimento 20/06"
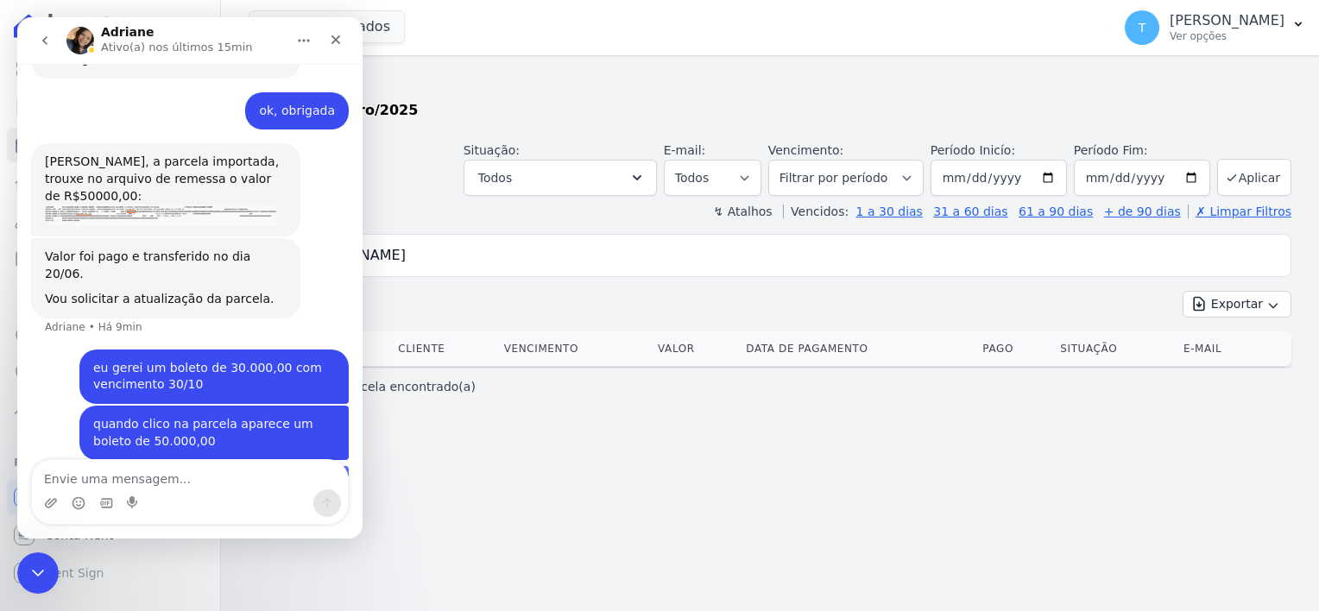
scroll to position [674, 0]
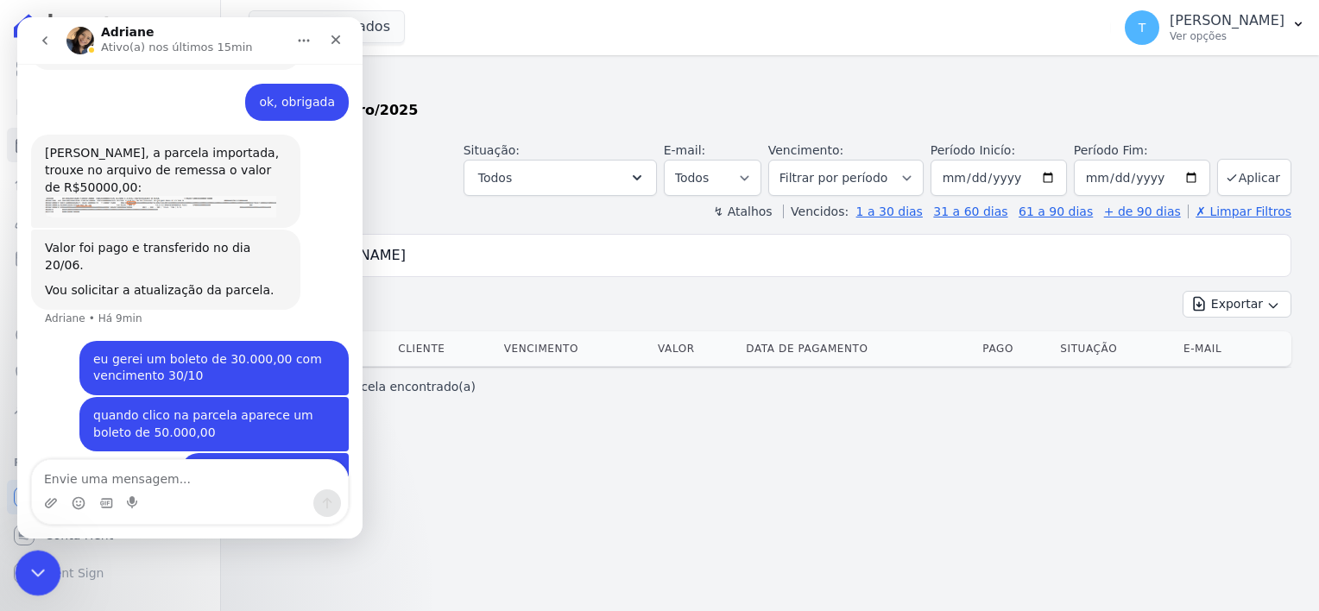
click at [38, 573] on icon "Encerramento do Messenger da Intercom" at bounding box center [35, 570] width 21 height 21
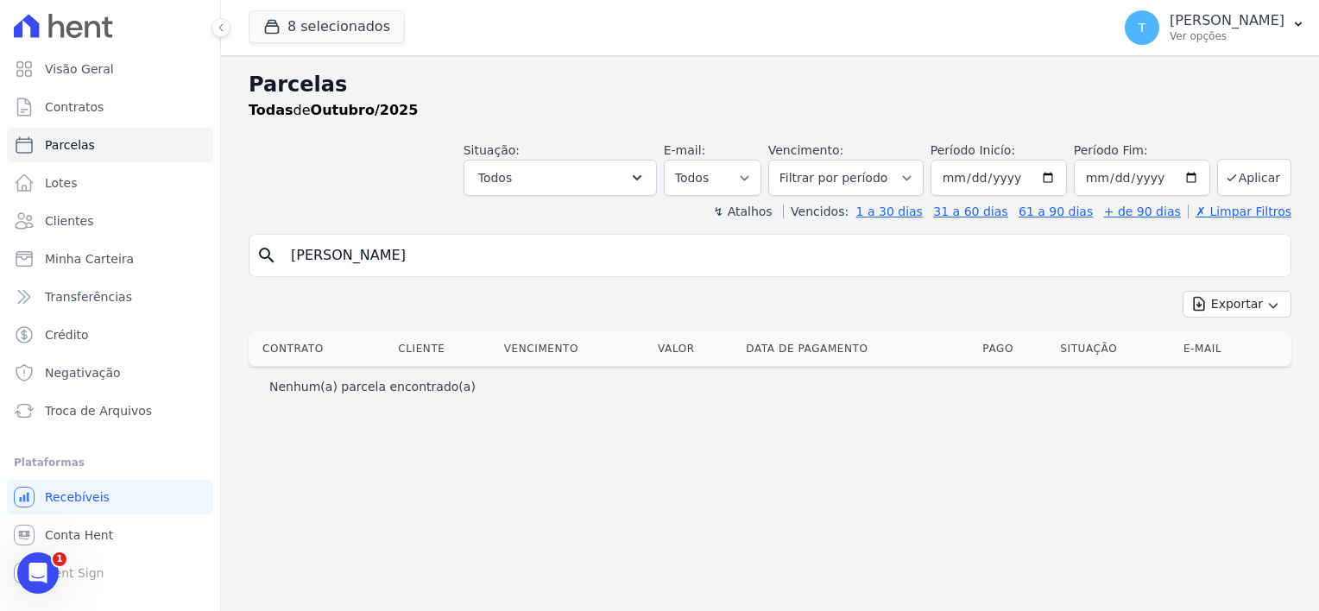
drag, startPoint x: 445, startPoint y: 258, endPoint x: 273, endPoint y: 259, distance: 172.6
click at [282, 256] on input "Jheniffer Da Silva Rufino" at bounding box center [782, 255] width 1003 height 35
paste input "Victor Felipe Santos Paulista("
type input "[PERSON_NAME]"
select select
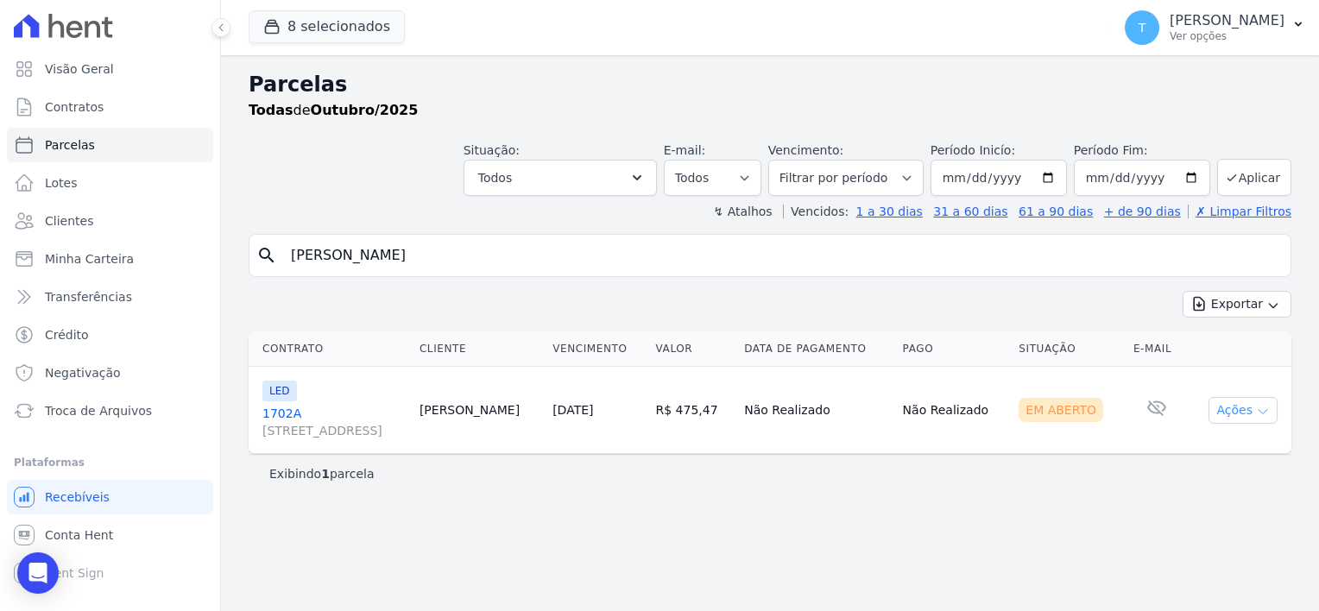
click at [1262, 407] on icon "button" at bounding box center [1263, 412] width 14 height 14
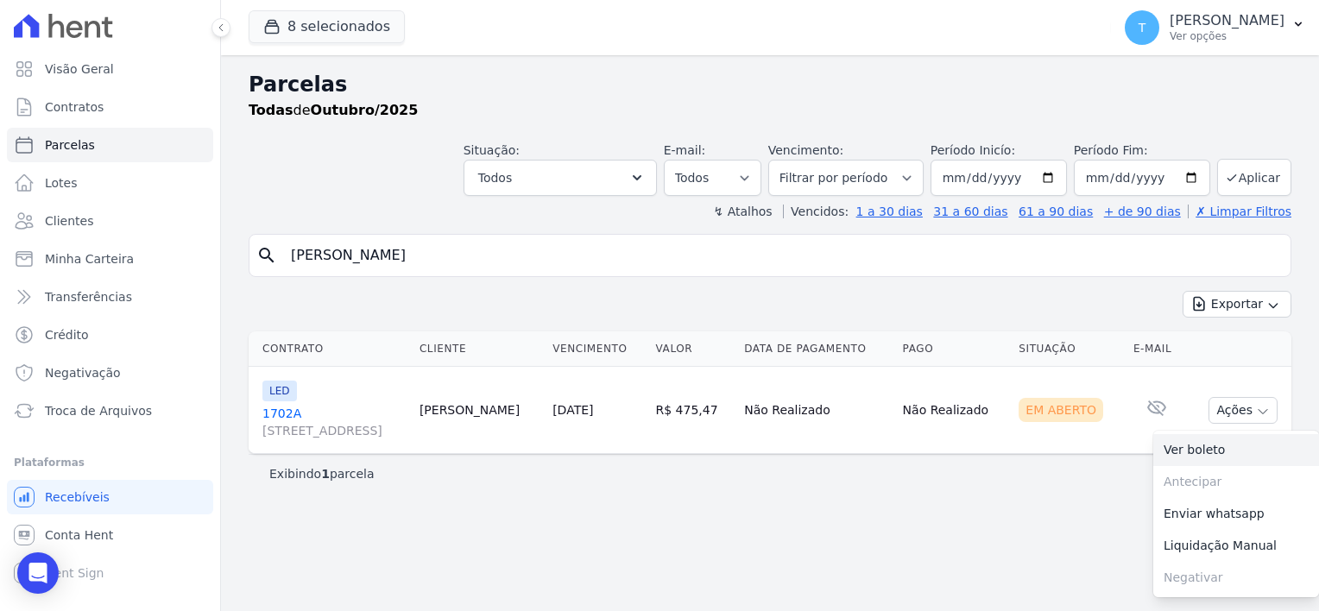
click at [1196, 449] on link "Ver boleto" at bounding box center [1236, 450] width 166 height 32
drag, startPoint x: 520, startPoint y: 256, endPoint x: 262, endPoint y: 255, distance: 258.1
click at [262, 255] on div "search Victor Felipe Santos Paulista" at bounding box center [770, 255] width 1043 height 43
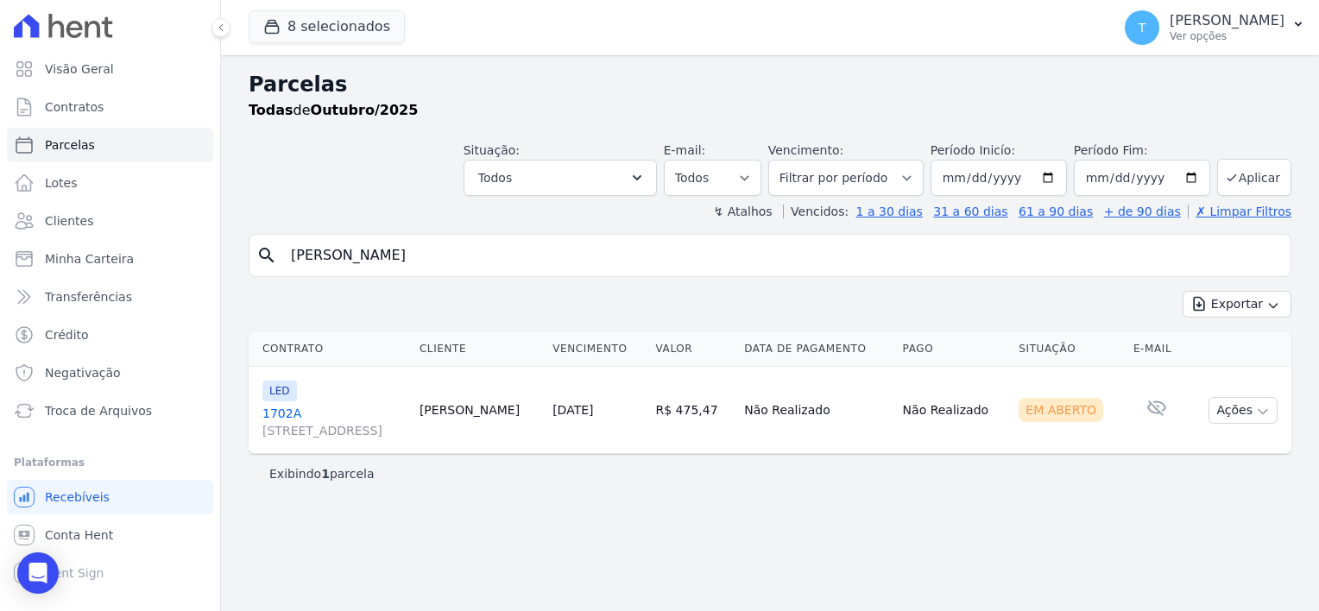
paste input "[PERSON_NAME] dos [PERSON_NAME]"
type input "[PERSON_NAME] dos [PERSON_NAME]"
click at [1196, 177] on input "[DATE]" at bounding box center [1142, 178] width 136 height 36
type input "[DATE]"
click at [1245, 175] on button "Aplicar" at bounding box center [1254, 177] width 74 height 37
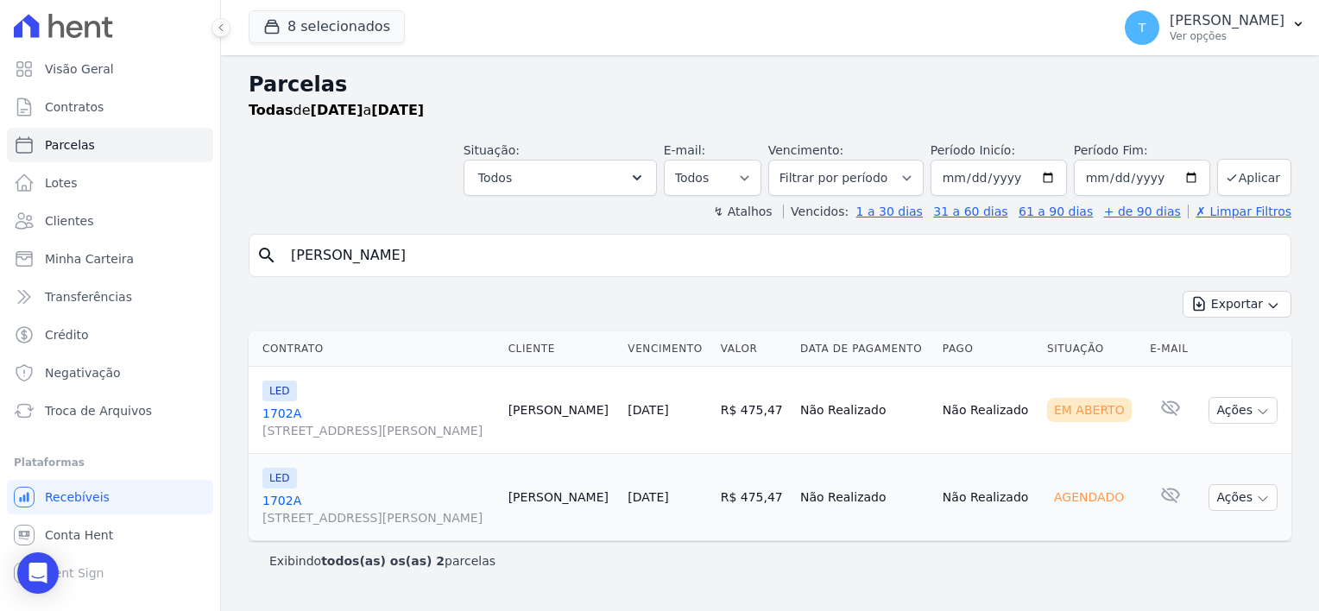
select select
click at [1268, 502] on icon "button" at bounding box center [1263, 499] width 14 height 14
click at [1256, 502] on icon "button" at bounding box center [1263, 499] width 14 height 14
click at [95, 417] on span "Troca de Arquivos" at bounding box center [98, 410] width 107 height 17
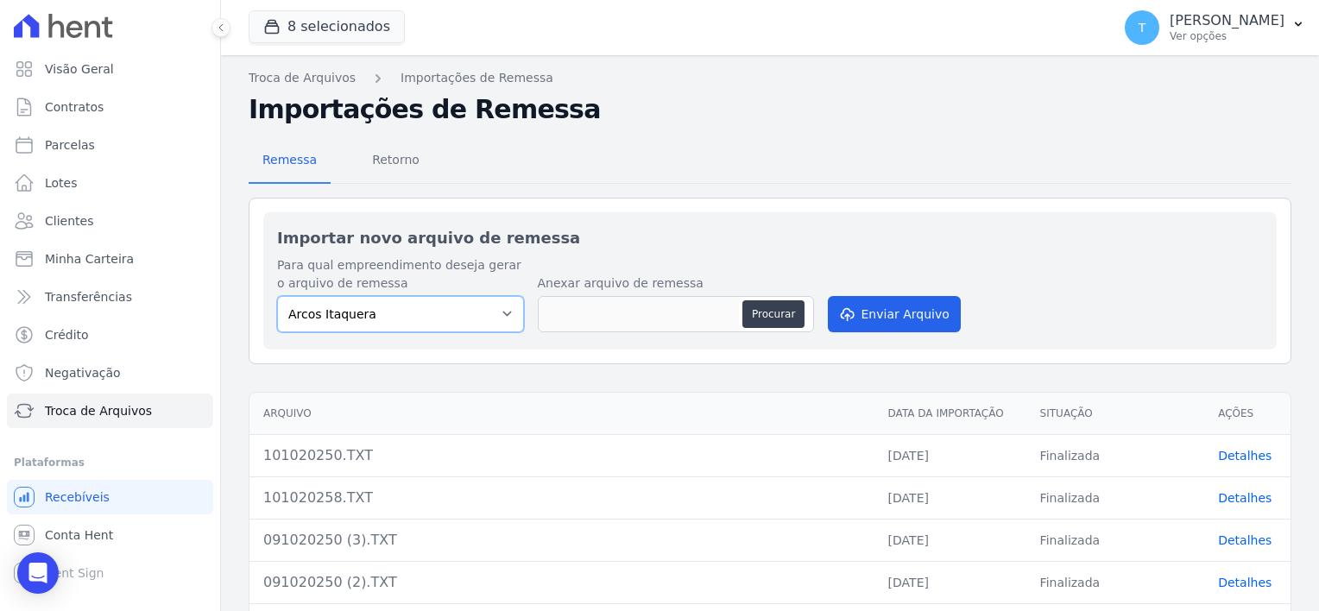
click at [390, 325] on select "Arcos Itaquera ALTOS DE SANTANA Inspire BOSQUE CLUB ARTE VILA MATILDE VISTA 553…" at bounding box center [400, 314] width 247 height 36
select select "f2036c47-f869-4cf7-aa49-d68e524f2024"
click at [277, 296] on select "Arcos Itaquera ALTOS DE SANTANA Inspire BOSQUE CLUB ARTE VILA MATILDE VISTA 553…" at bounding box center [400, 314] width 247 height 36
click at [780, 311] on button "Procurar" at bounding box center [773, 314] width 62 height 28
type input "101020250 (1).TXT"
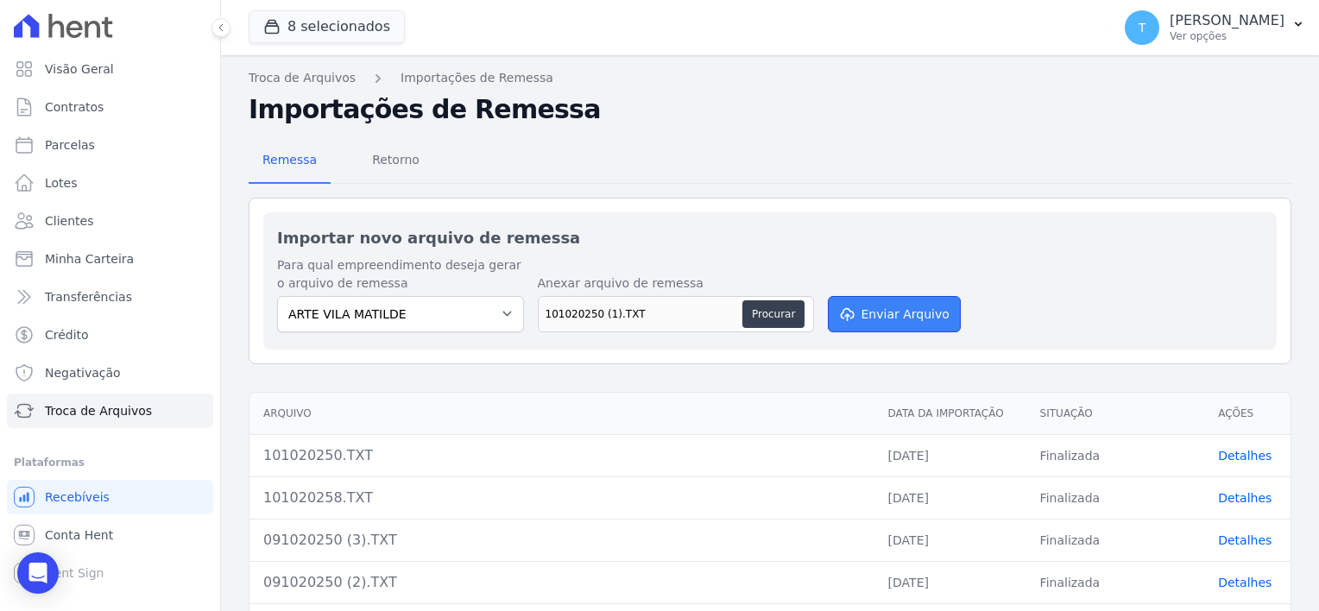
click at [889, 313] on button "Enviar Arquivo" at bounding box center [894, 314] width 133 height 36
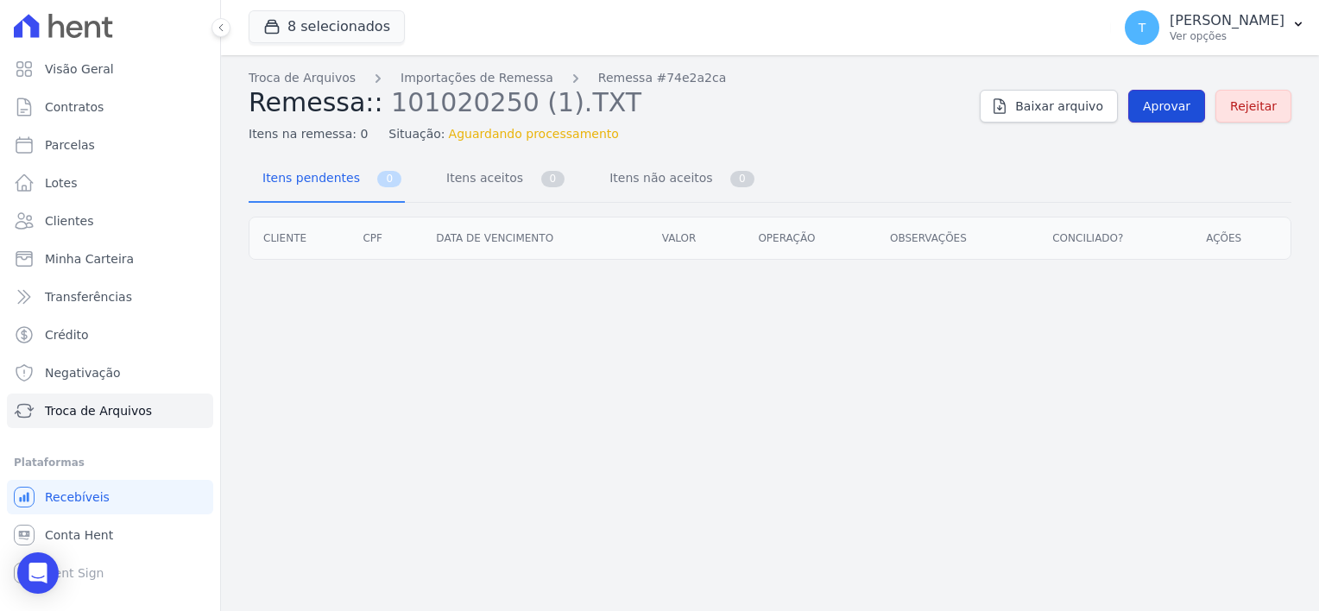
click at [1164, 110] on span "Aprovar" at bounding box center [1166, 106] width 47 height 17
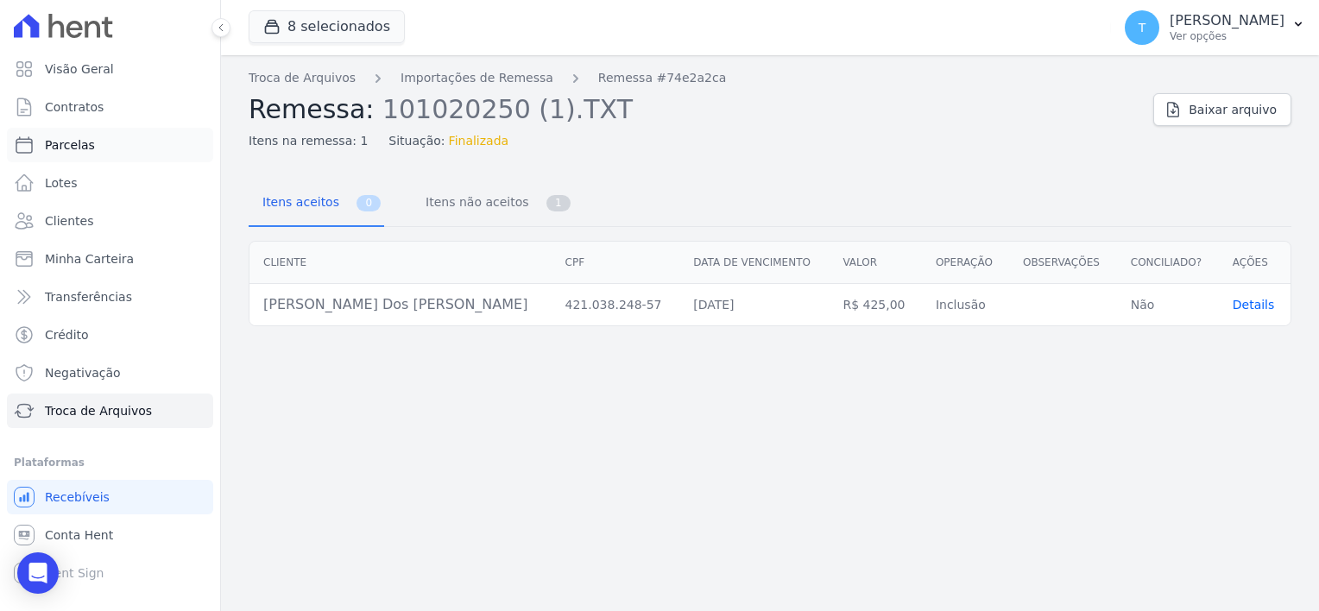
click at [88, 141] on span "Parcelas" at bounding box center [70, 144] width 50 height 17
select select
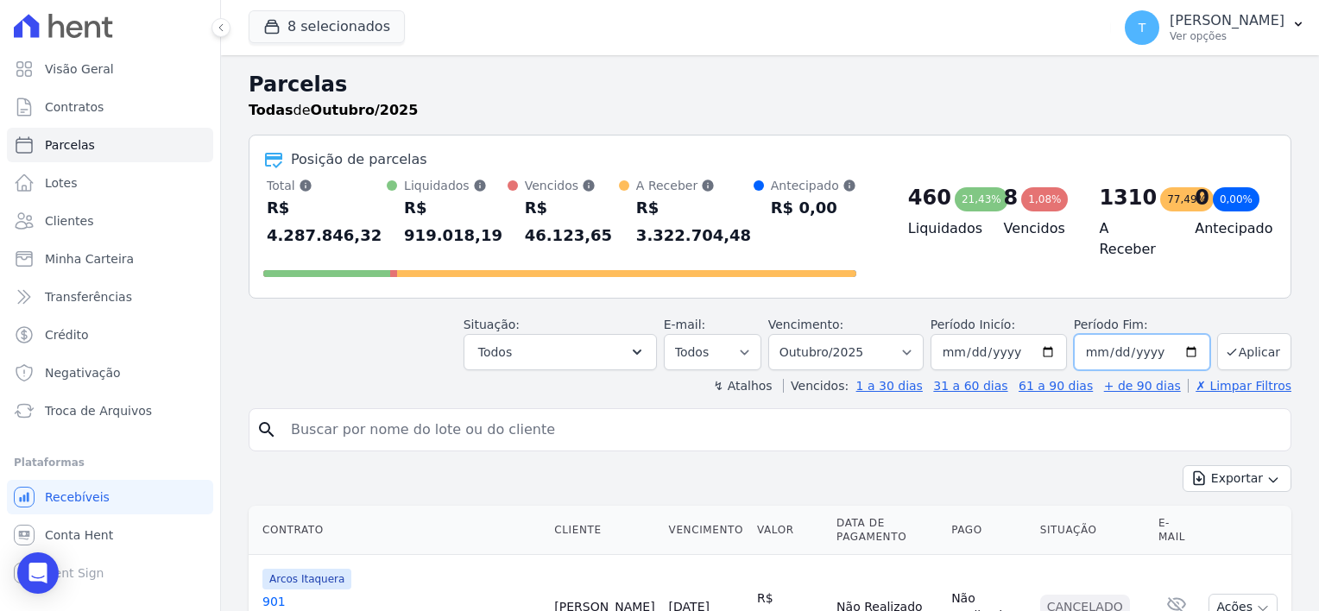
click at [1183, 334] on input "[DATE]" at bounding box center [1142, 352] width 136 height 36
type input "[DATE]"
click at [886, 413] on input "search" at bounding box center [782, 430] width 1003 height 35
paste input "[PERSON_NAME] dos [PERSON_NAME]"
type input "[PERSON_NAME] dos [PERSON_NAME]"
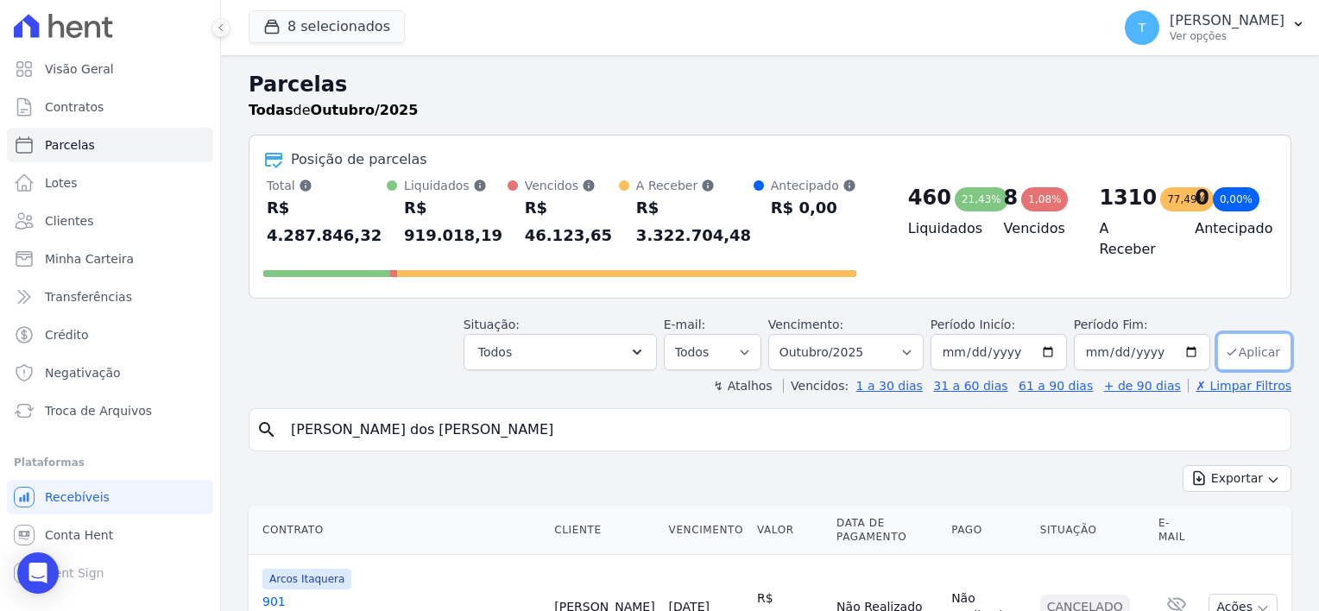
click at [1235, 333] on button "Aplicar" at bounding box center [1254, 351] width 74 height 37
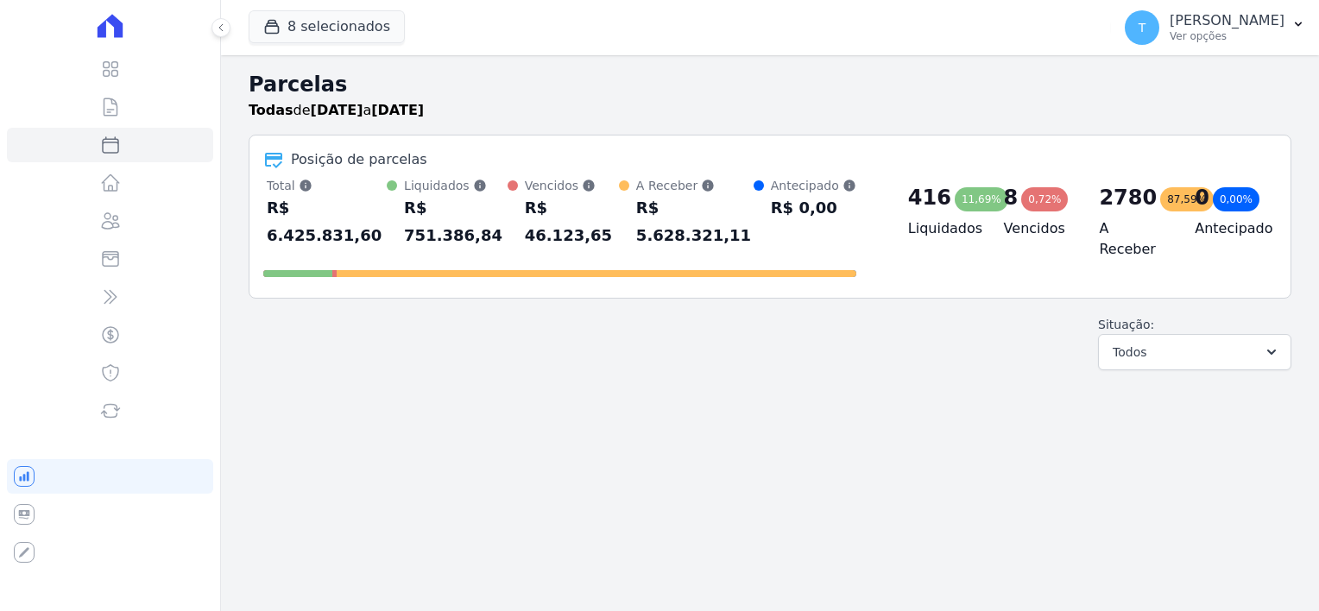
select select
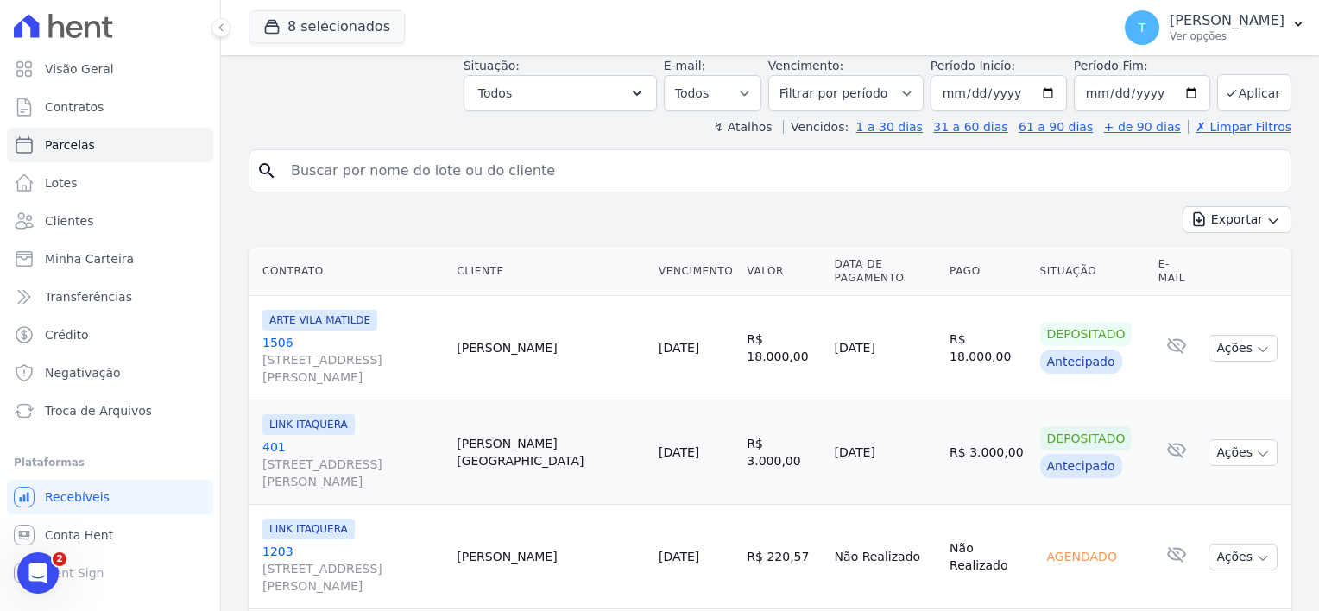
click at [495, 154] on input "search" at bounding box center [782, 171] width 1003 height 35
paste input "[PERSON_NAME] dos [PERSON_NAME]"
type input "[PERSON_NAME] dos [PERSON_NAME]"
select select
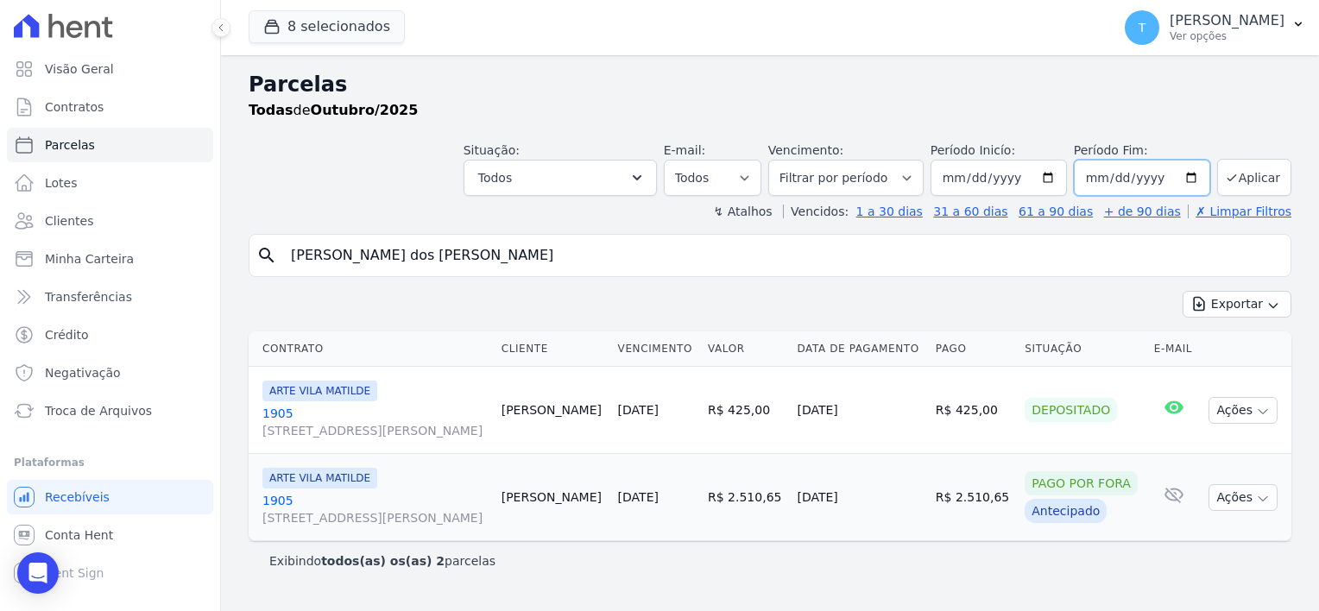
click at [1199, 178] on input "[DATE]" at bounding box center [1142, 178] width 136 height 36
type input "[DATE]"
click at [1245, 182] on button "Aplicar" at bounding box center [1254, 177] width 74 height 37
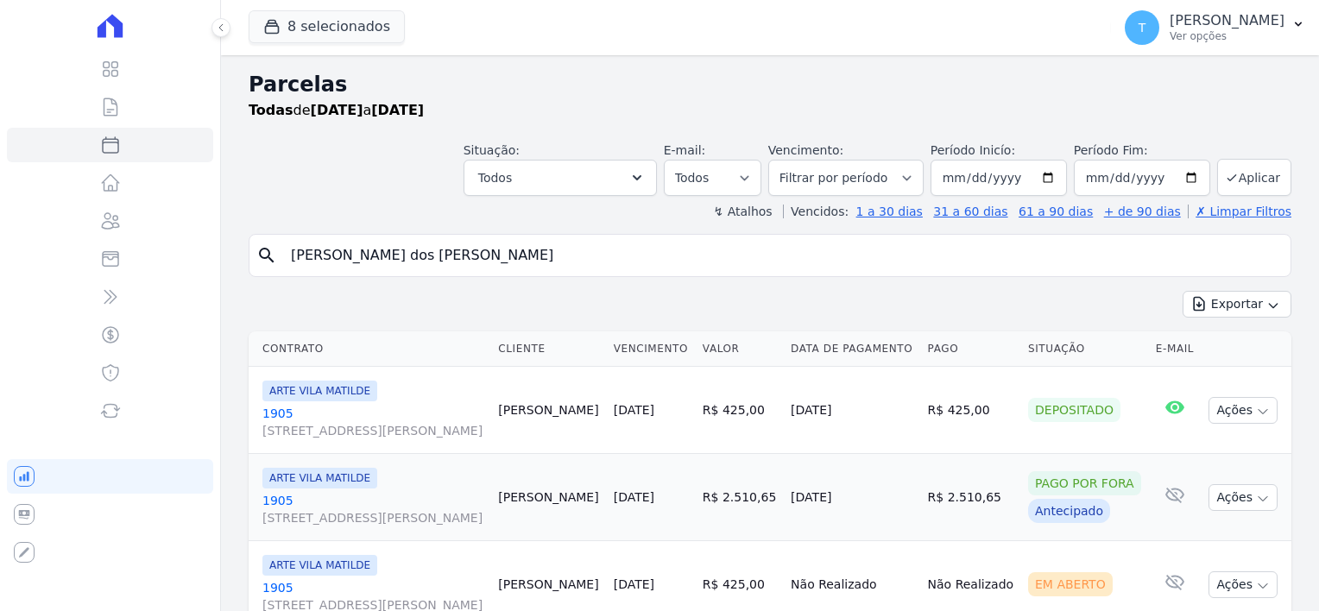
select select
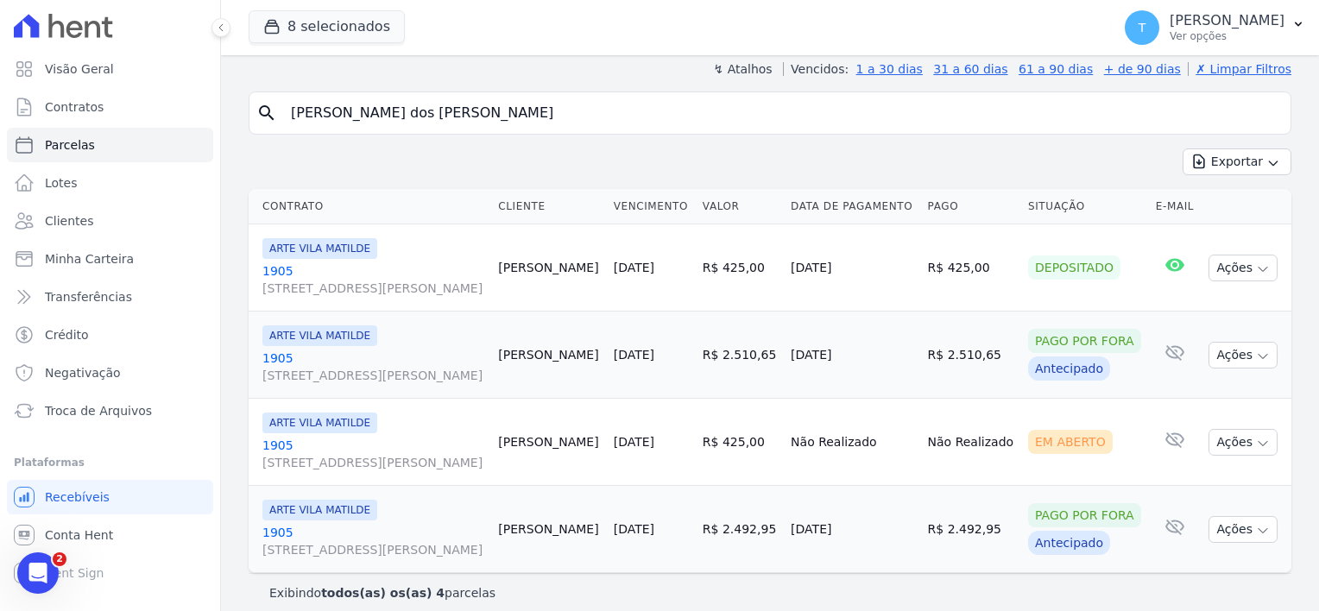
scroll to position [155, 0]
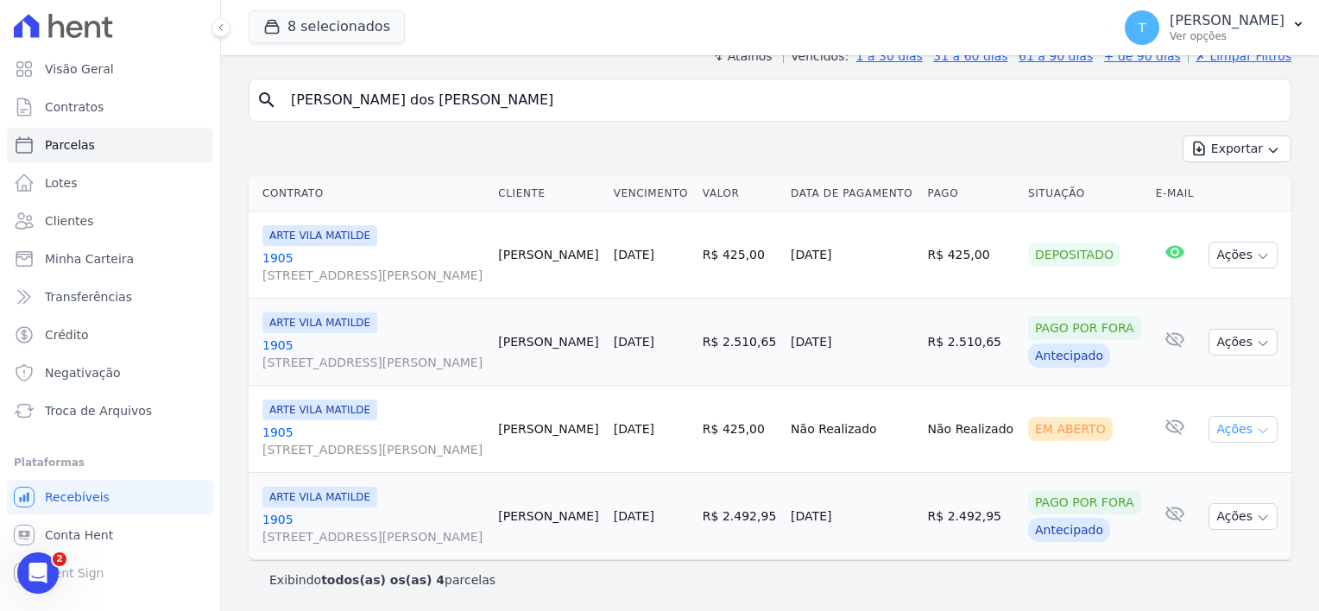
click at [1256, 425] on icon "button" at bounding box center [1263, 431] width 14 height 14
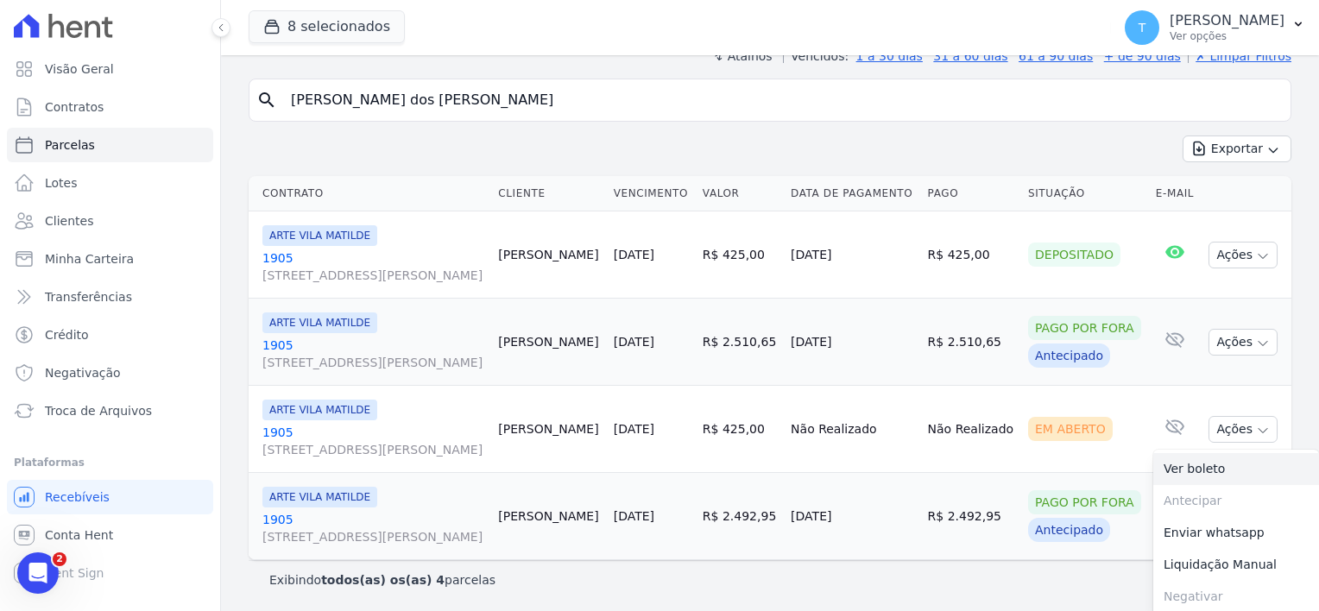
click at [1198, 460] on link "Ver boleto" at bounding box center [1236, 469] width 166 height 32
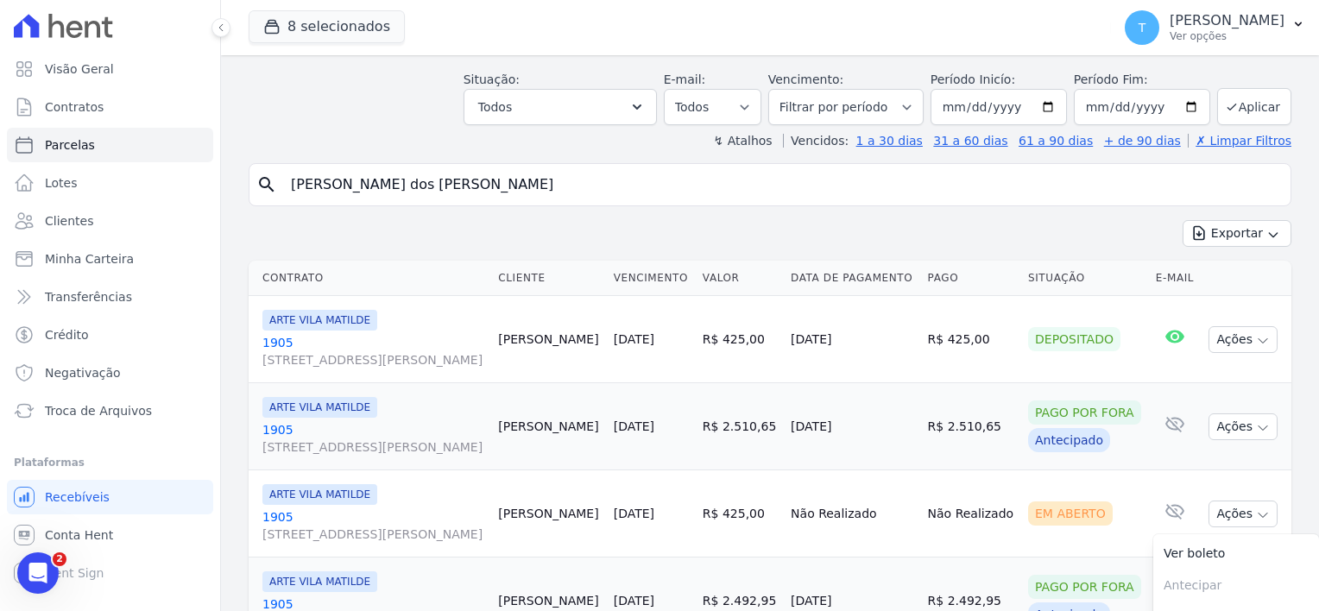
scroll to position [69, 0]
drag, startPoint x: 447, startPoint y: 190, endPoint x: 283, endPoint y: 189, distance: 164.0
click at [283, 189] on input "Igor Costa dos Santos" at bounding box center [782, 186] width 1003 height 35
paste input "Bruno Alves de Sousa Costa"
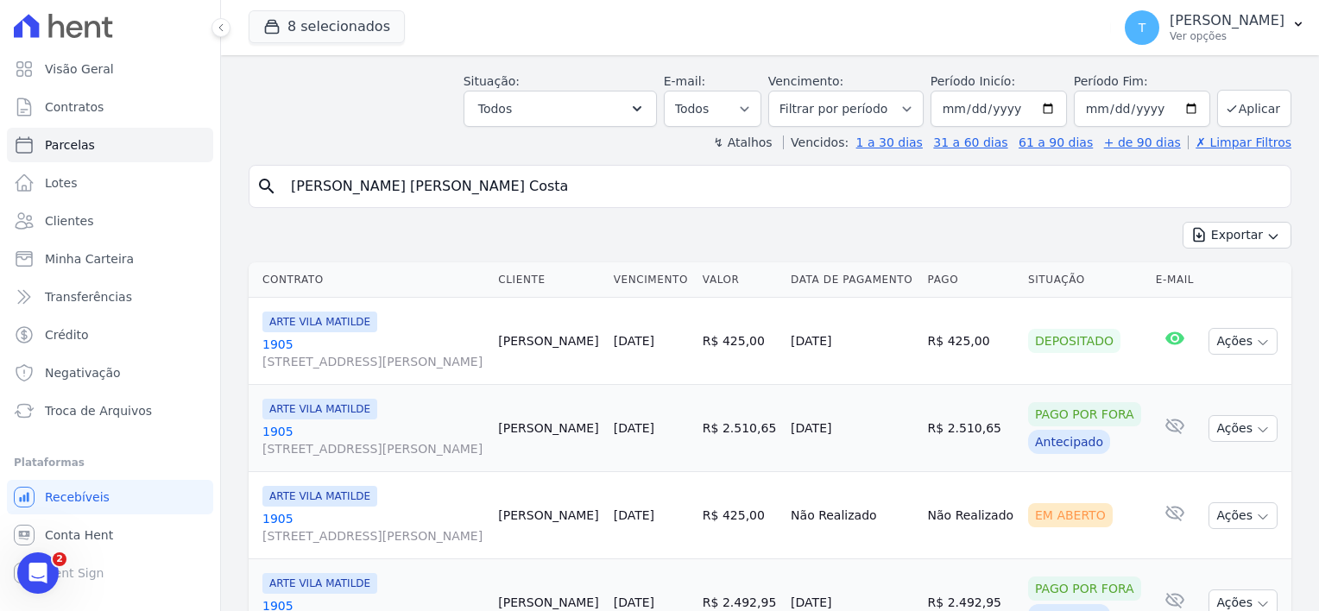
type input "Bruno Alves de Sousa Costa"
select select
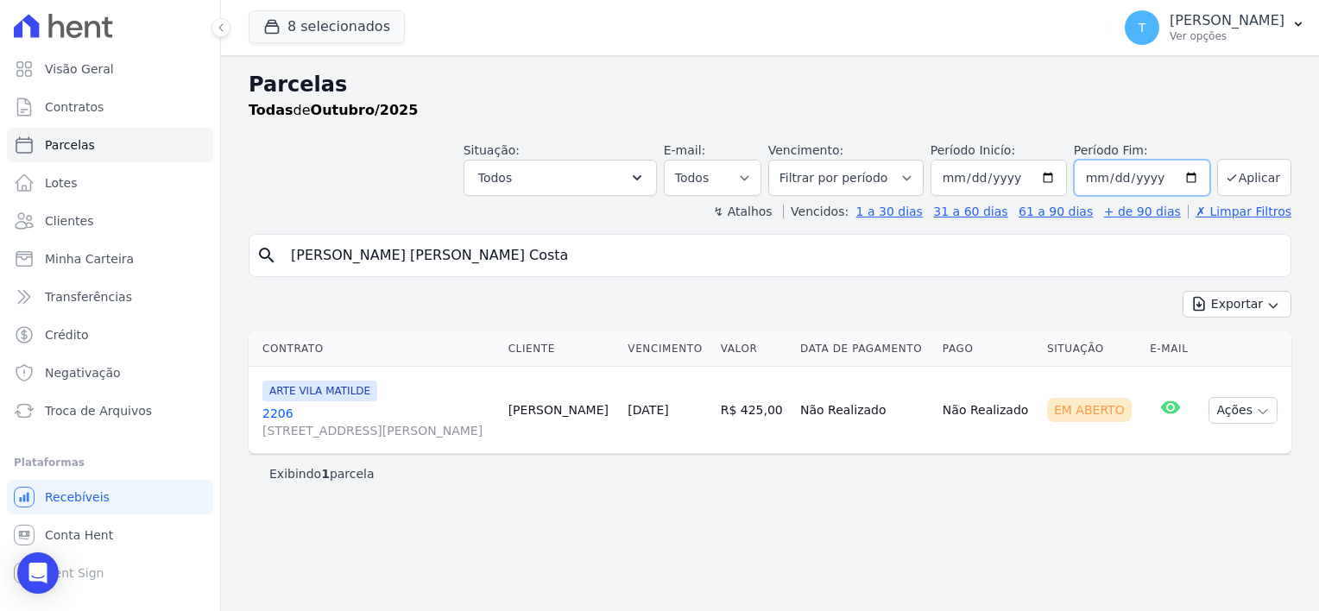
click at [1197, 180] on input "[DATE]" at bounding box center [1142, 178] width 136 height 36
type input "2025-11-30"
click at [1247, 174] on button "Aplicar" at bounding box center [1254, 177] width 74 height 37
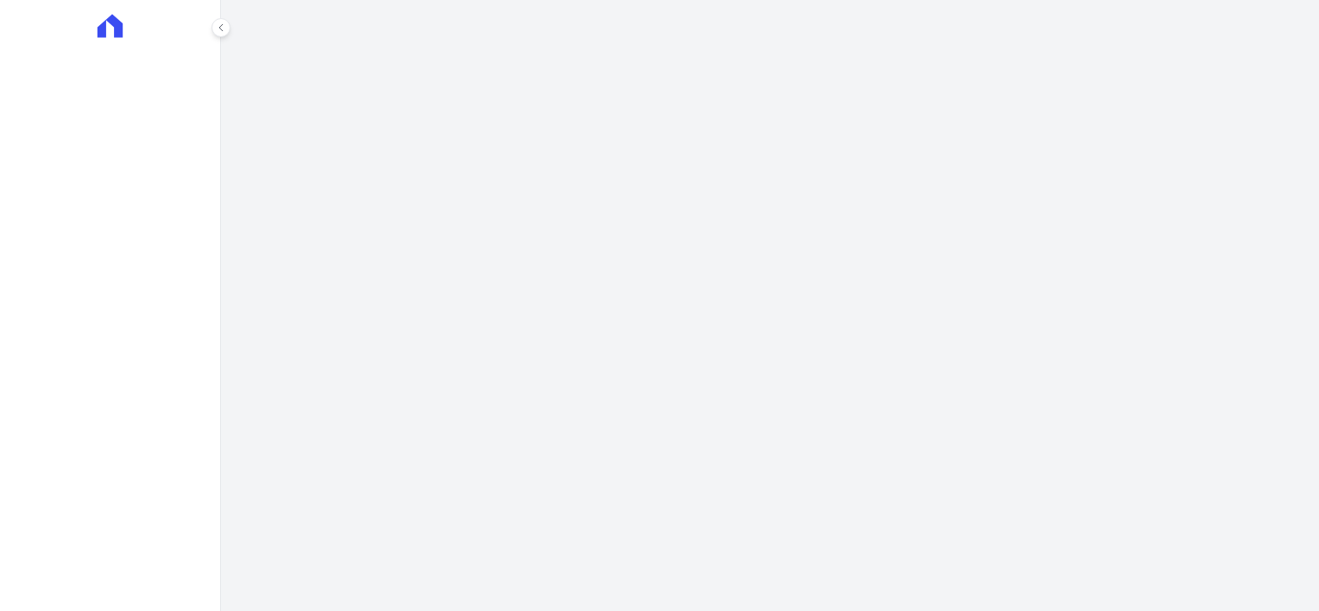
select select
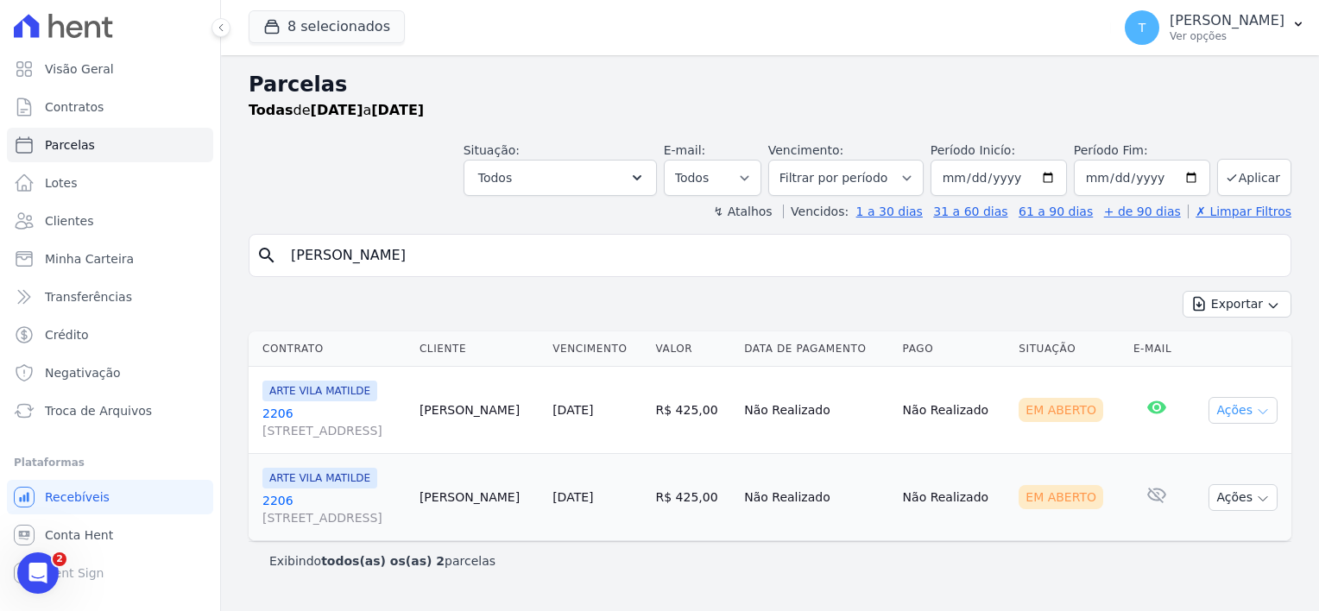
click at [1264, 415] on icon "button" at bounding box center [1263, 412] width 14 height 14
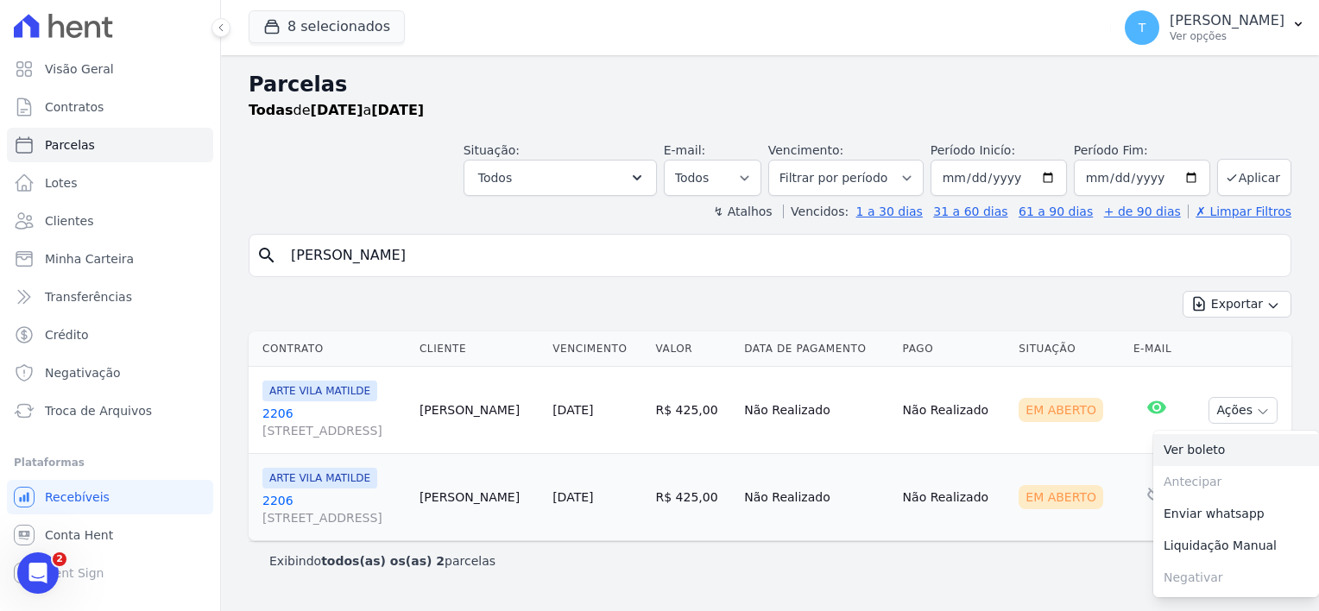
click at [1181, 455] on link "Ver boleto" at bounding box center [1236, 450] width 166 height 32
drag, startPoint x: 517, startPoint y: 252, endPoint x: 280, endPoint y: 251, distance: 237.4
click at [280, 251] on div "search Bruno Alves de Sousa Costa" at bounding box center [770, 255] width 1043 height 43
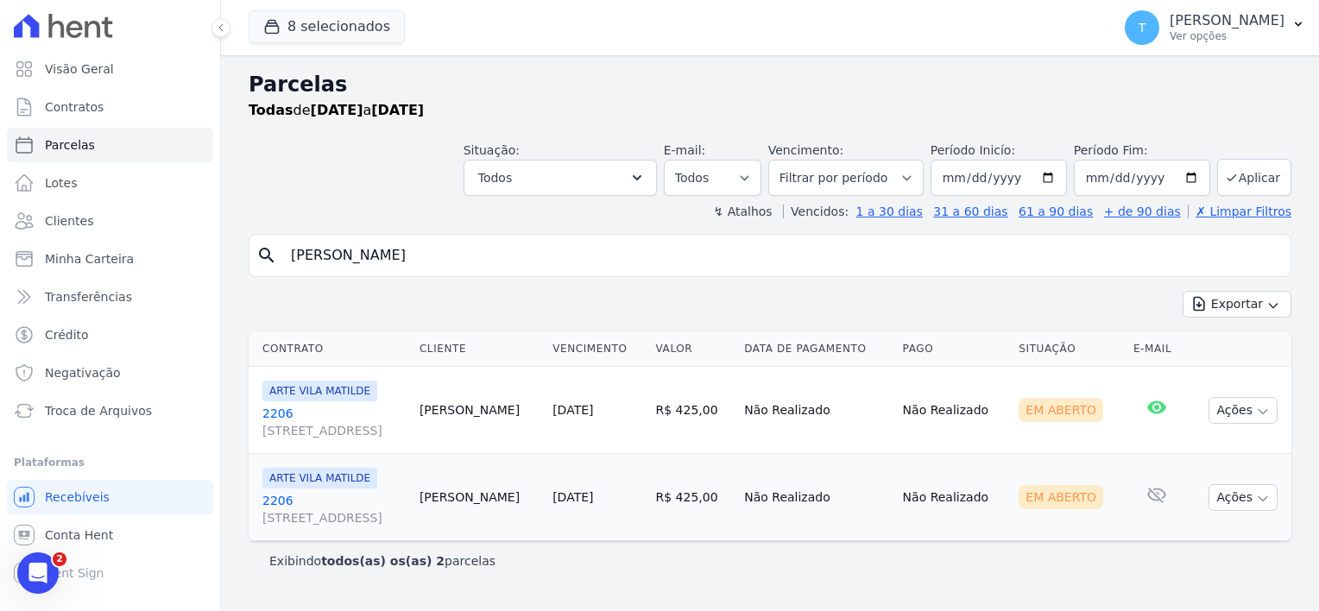
paste input "Jhonatas Meneses Gonçalves"
type input "Jhonatas Meneses Gonçalves"
select select
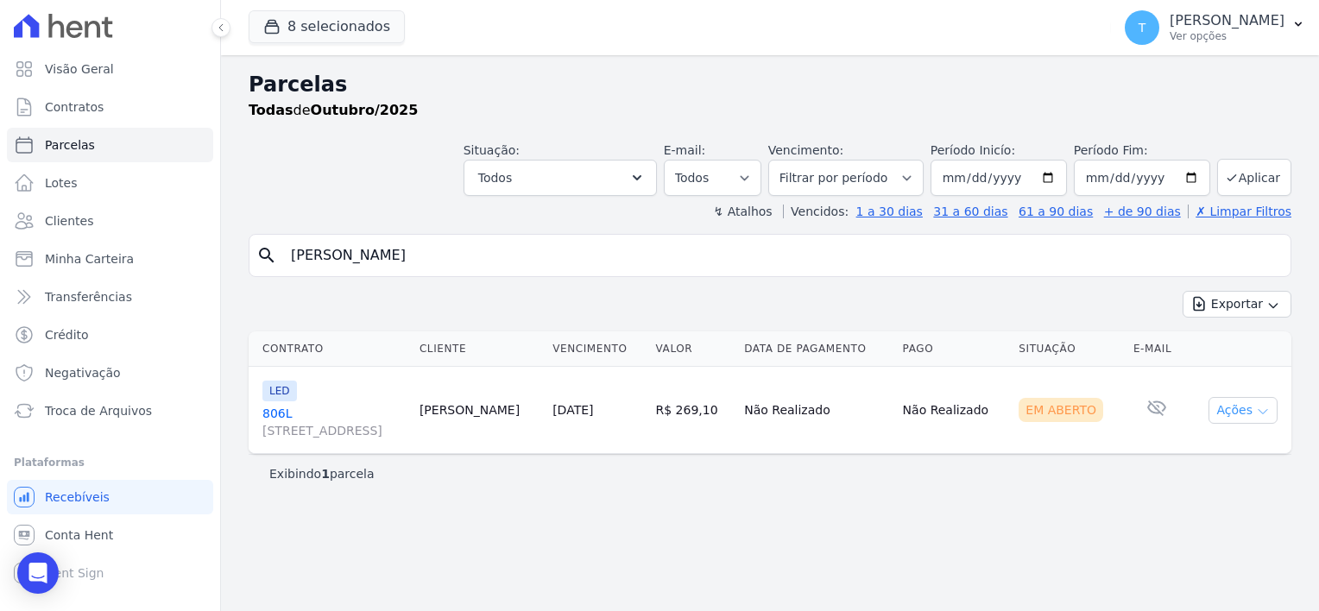
click at [1266, 410] on icon "button" at bounding box center [1263, 412] width 9 height 4
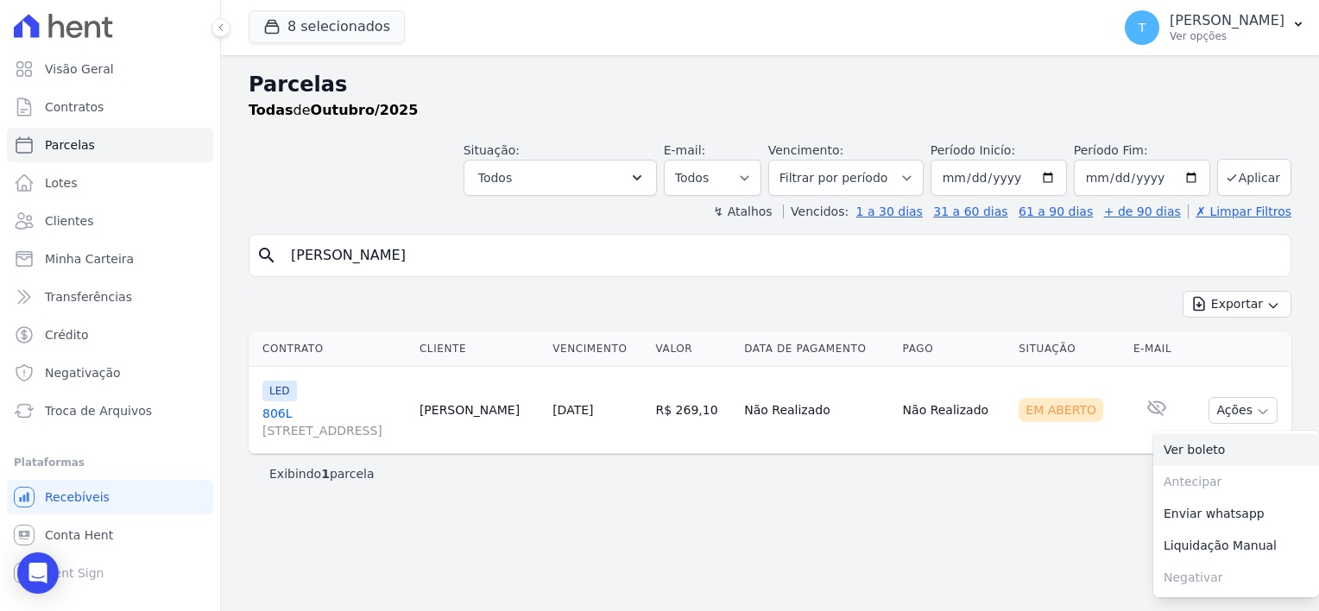
click at [1226, 442] on link "Ver boleto" at bounding box center [1236, 450] width 166 height 32
drag, startPoint x: 507, startPoint y: 265, endPoint x: 260, endPoint y: 252, distance: 247.2
click at [260, 252] on div "search Jhonatas Meneses Gonçalves" at bounding box center [770, 255] width 1043 height 43
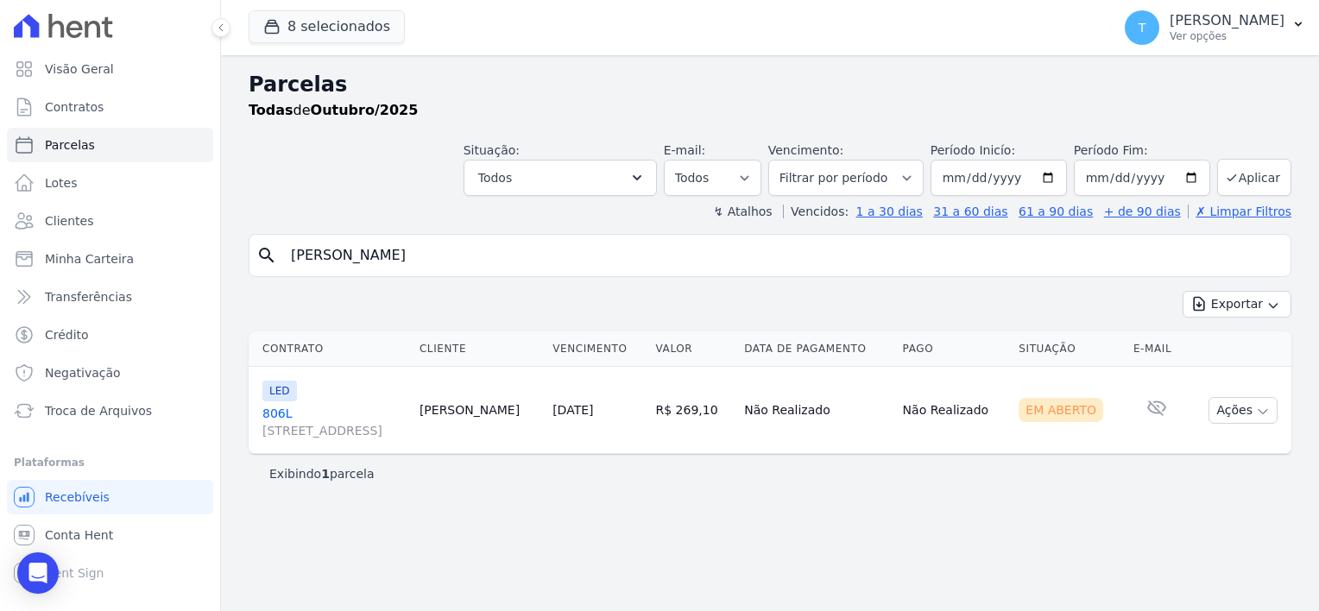
paste input "Vinicius Luciano dos Santo"
type input "Vinicius Luciano dos Santos"
select select
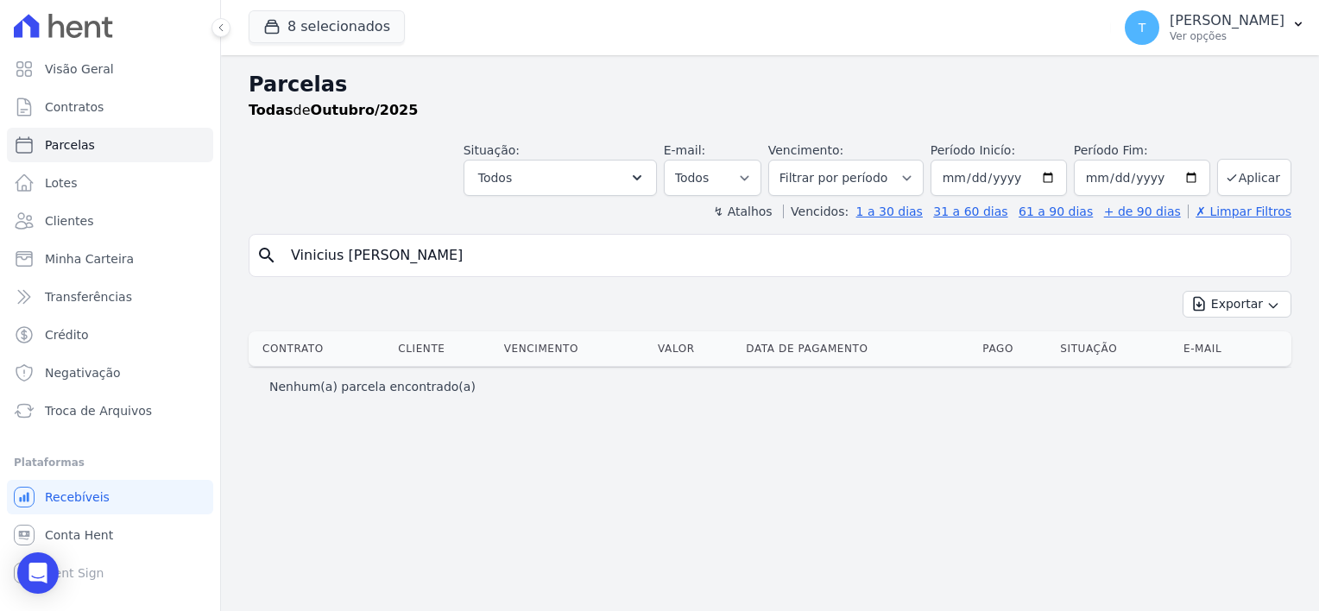
click at [480, 247] on input "Vinicius Luciano dos Santos" at bounding box center [782, 255] width 1003 height 35
select select
drag, startPoint x: 492, startPoint y: 256, endPoint x: 268, endPoint y: 251, distance: 224.5
click at [268, 251] on div "search Vinicius Luciano dos Santos" at bounding box center [770, 255] width 1043 height 43
paste input "EDILBERTO AMISTERDAM SOARES BEZERRA"
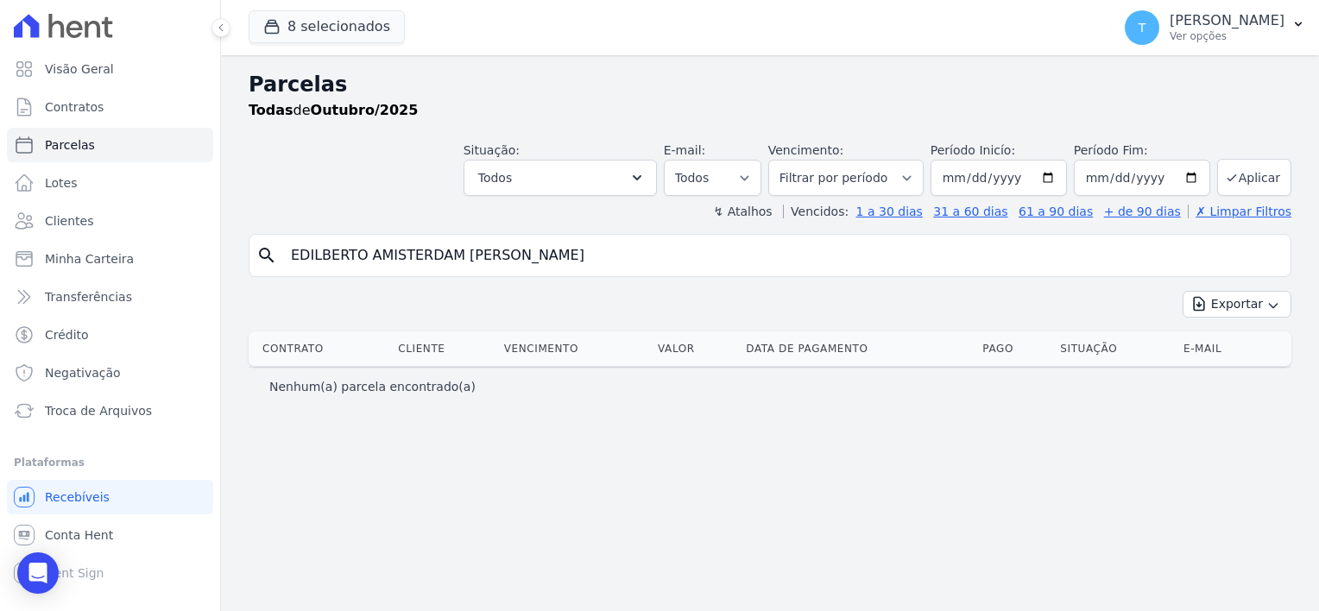
type input "EDILBERTO AMISTERDAM SOARES BEZERRA"
select select
drag, startPoint x: 580, startPoint y: 257, endPoint x: 263, endPoint y: 256, distance: 316.8
click at [263, 256] on div "search EDILBERTO AMISTERDAM SOARES BEZERRA" at bounding box center [770, 255] width 1043 height 43
paste input "[PERSON_NAME] [PERSON_NAME]"
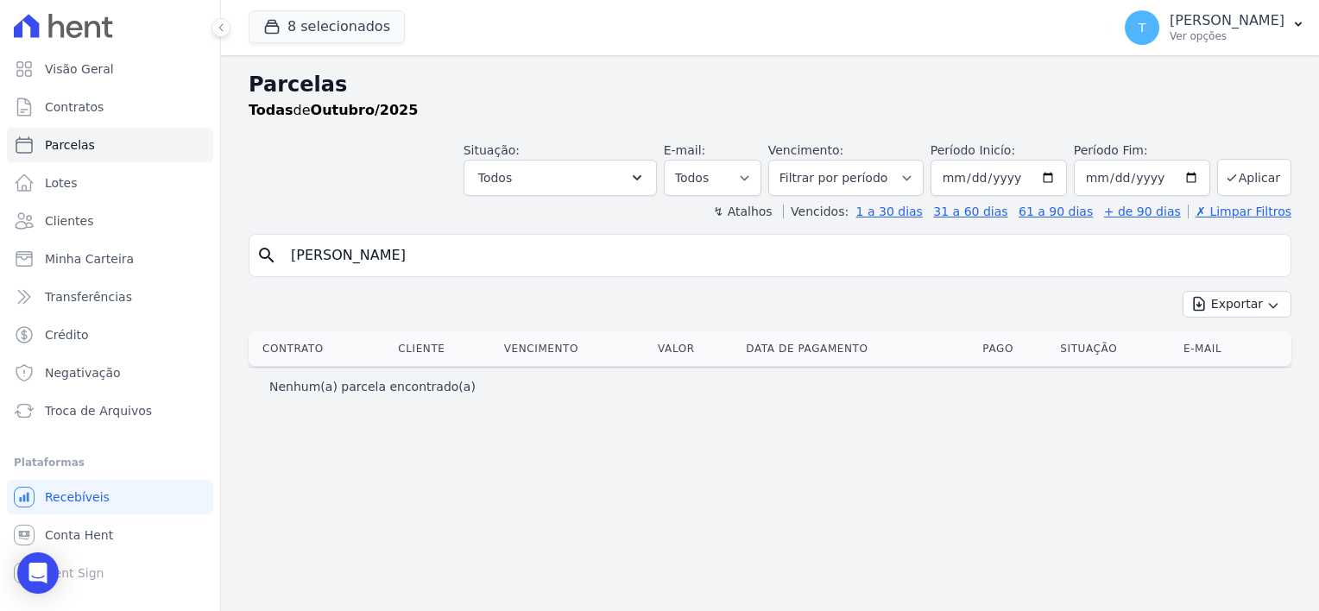
type input "[PERSON_NAME] [PERSON_NAME]"
select select
click at [601, 244] on input "[PERSON_NAME] [PERSON_NAME]" at bounding box center [782, 255] width 1003 height 35
drag, startPoint x: 602, startPoint y: 249, endPoint x: 579, endPoint y: 252, distance: 22.7
click at [579, 252] on input "[PERSON_NAME] [PERSON_NAME]" at bounding box center [782, 255] width 1003 height 35
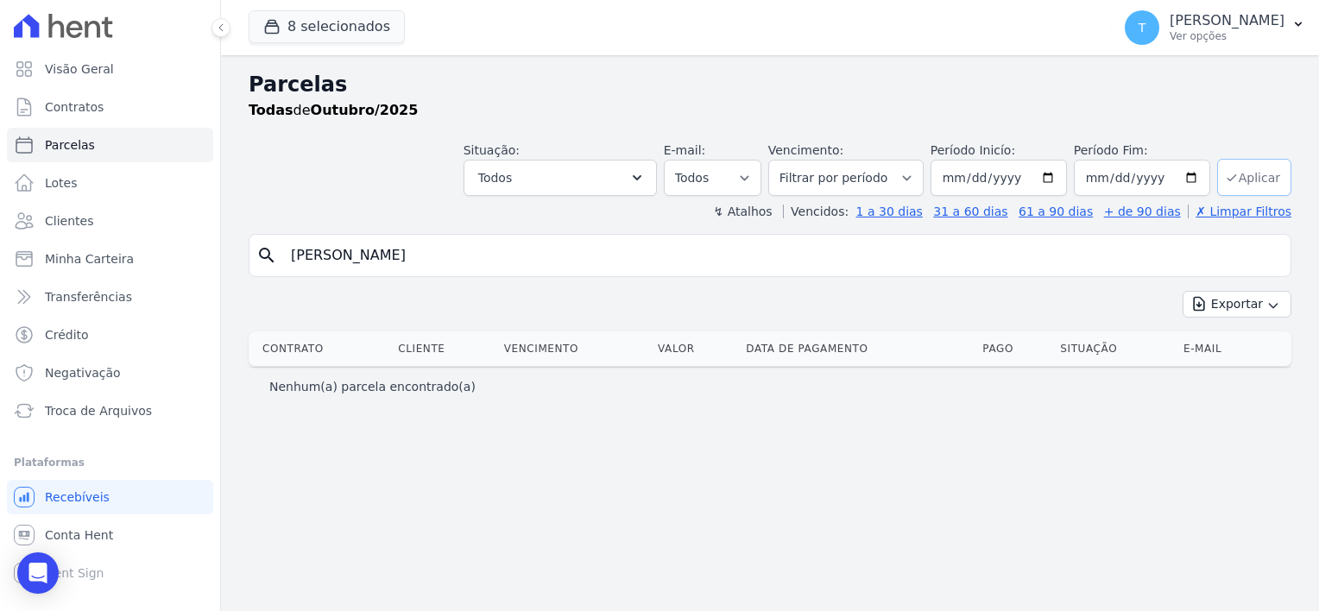
click at [1260, 174] on button "Aplicar" at bounding box center [1254, 177] width 74 height 37
select select
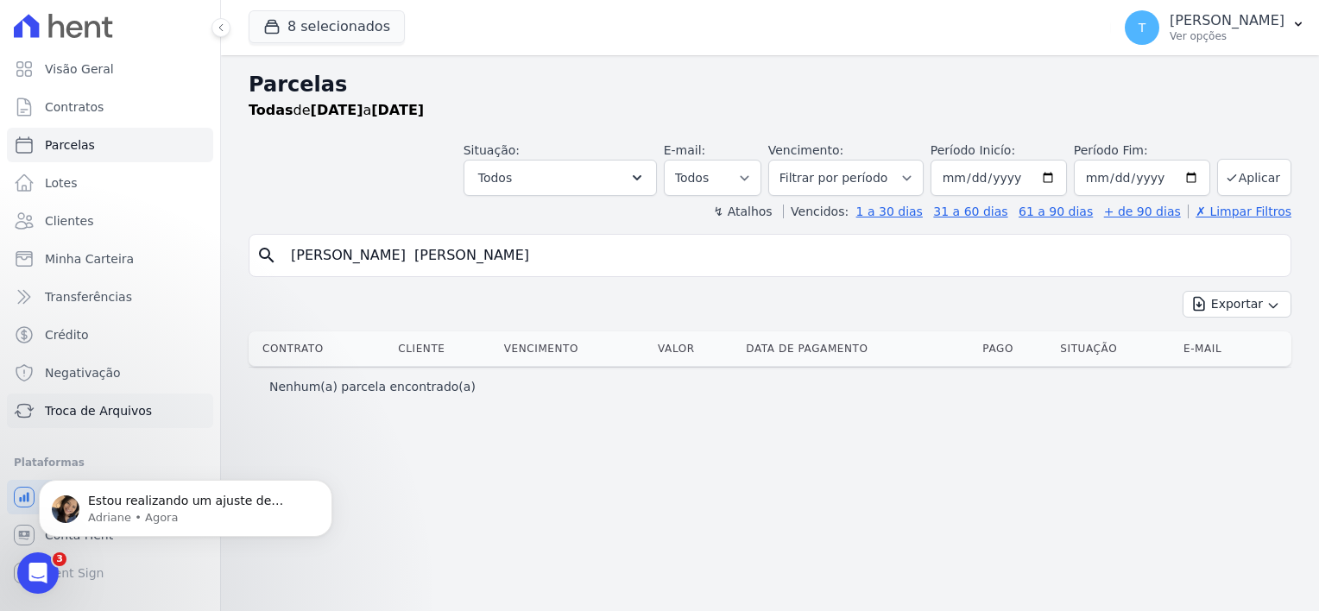
click at [106, 408] on span "Troca de Arquivos" at bounding box center [98, 410] width 107 height 17
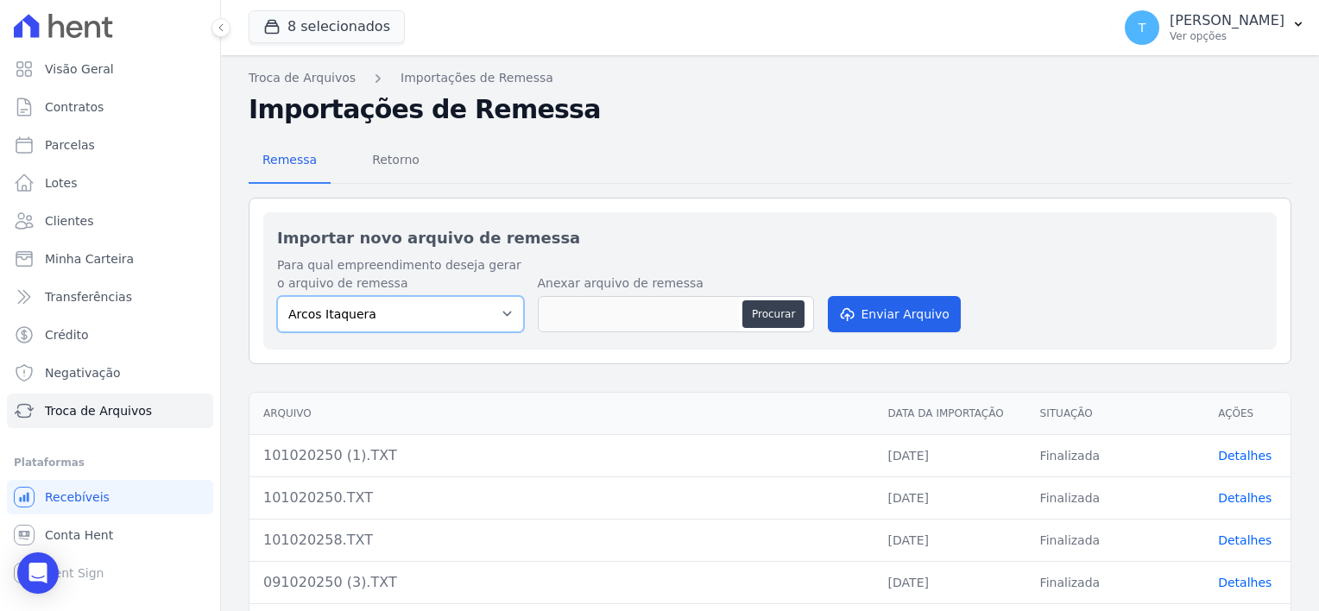
click at [513, 319] on select "[PERSON_NAME] Itaquera [GEOGRAPHIC_DATA][PERSON_NAME] Inspire BOSQUE CLUB ARTE …" at bounding box center [400, 314] width 247 height 36
select select "907a04bd-9982-46ed-adee-37b3d201f3c4"
click at [277, 296] on select "[PERSON_NAME] Itaquera [GEOGRAPHIC_DATA][PERSON_NAME] Inspire BOSQUE CLUB ARTE …" at bounding box center [400, 314] width 247 height 36
click at [778, 314] on button "Procurar" at bounding box center [773, 314] width 62 height 28
type input "101020258 (1).TXT"
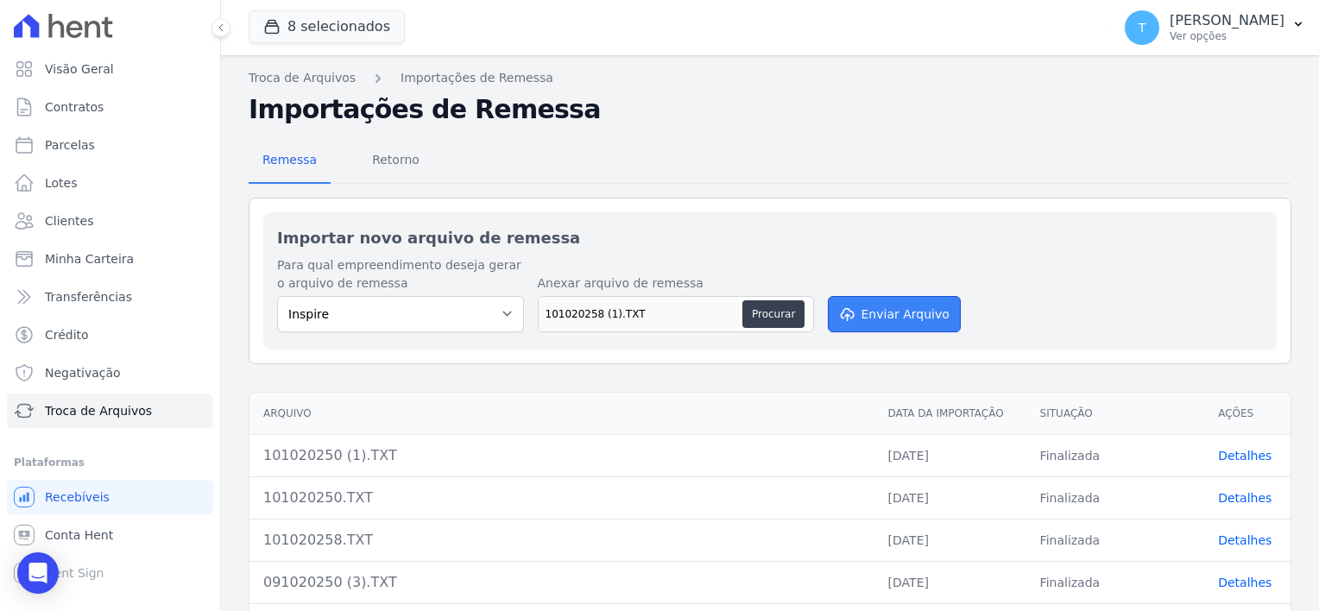
click at [891, 317] on button "Enviar Arquivo" at bounding box center [894, 314] width 133 height 36
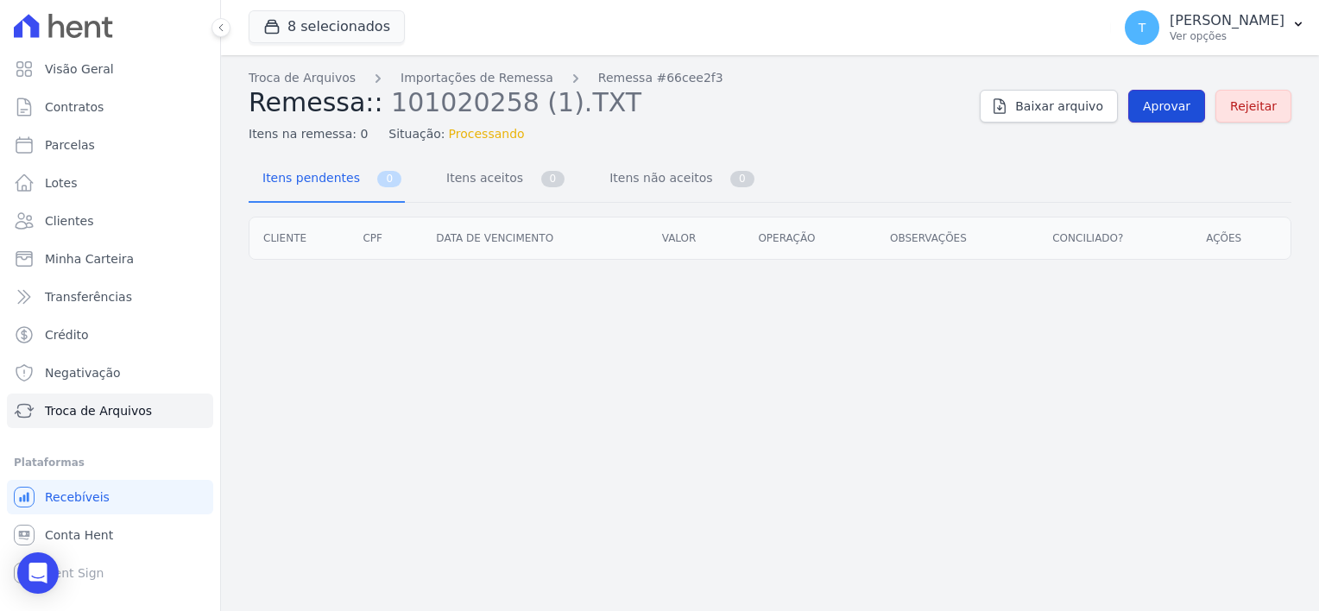
click at [1190, 105] on span "Aprovar" at bounding box center [1166, 106] width 47 height 17
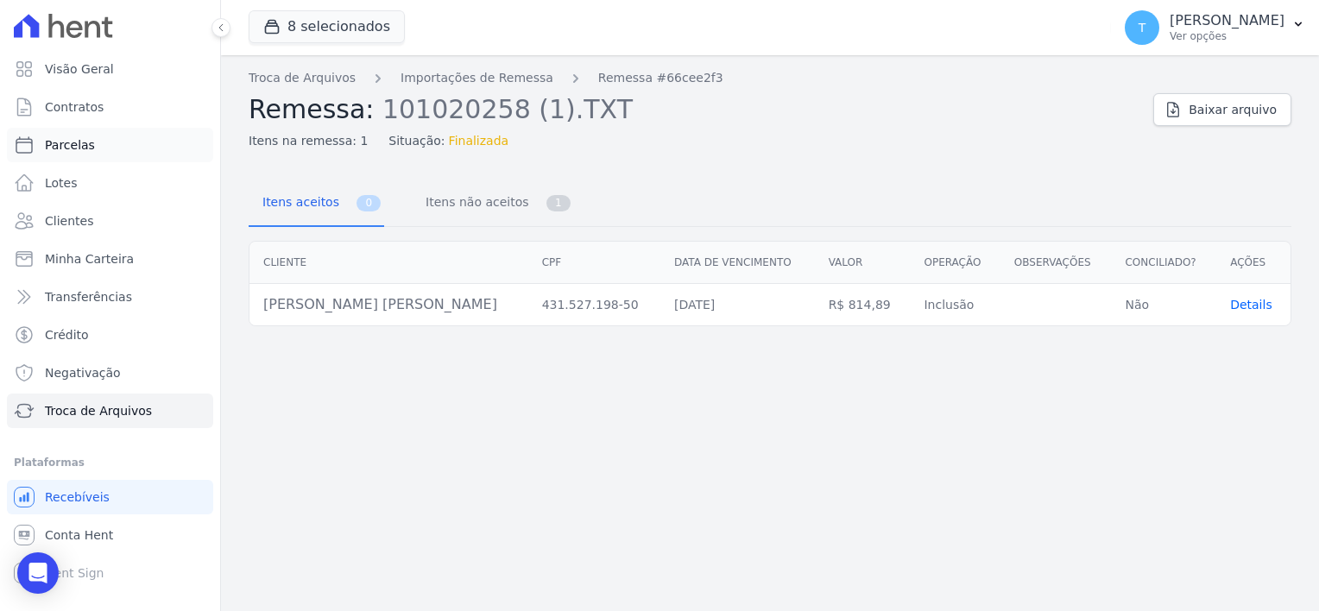
click at [75, 139] on span "Parcelas" at bounding box center [70, 144] width 50 height 17
select select
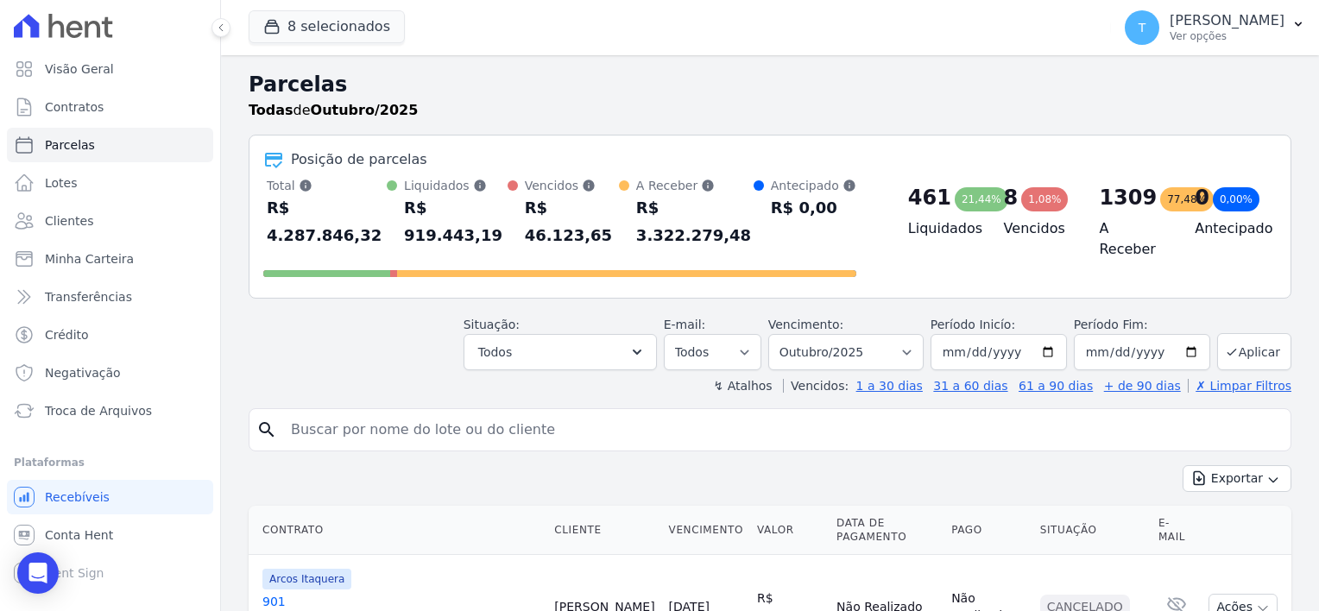
click at [375, 413] on input "search" at bounding box center [782, 430] width 1003 height 35
paste input "[PERSON_NAME] [PERSON_NAME]"
type input "[PERSON_NAME] [PERSON_NAME]"
select select
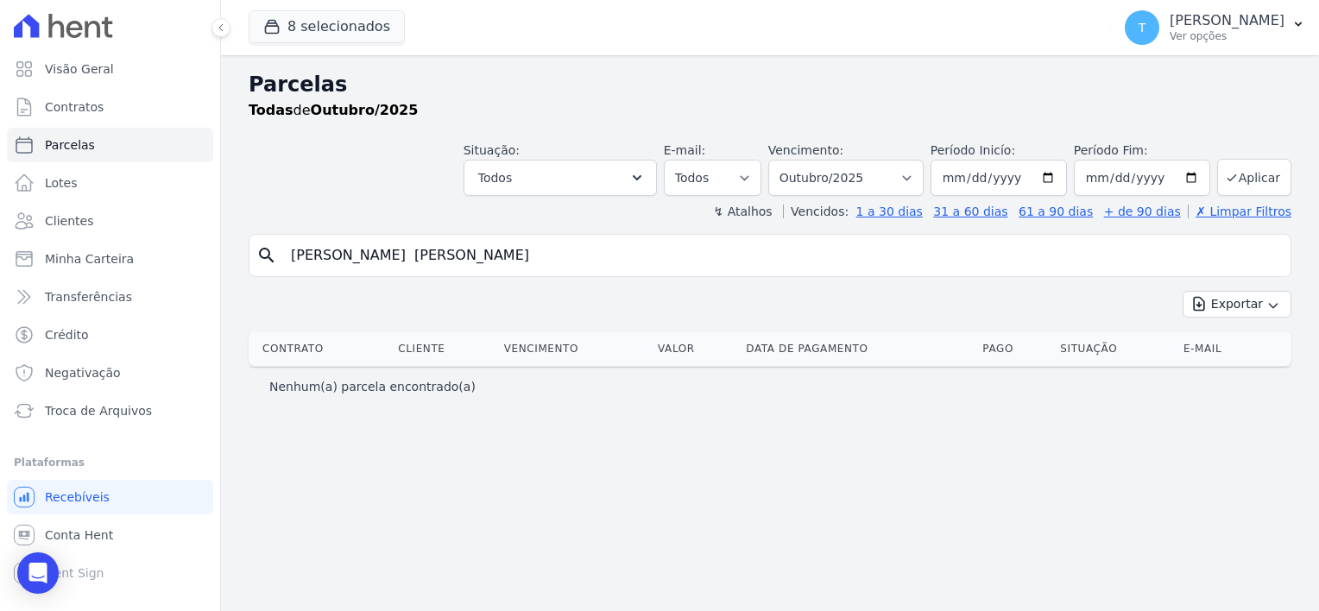
click at [678, 265] on input "[PERSON_NAME] [PERSON_NAME]" at bounding box center [782, 255] width 1003 height 35
select select
click at [677, 264] on input "[PERSON_NAME] [PERSON_NAME]" at bounding box center [782, 255] width 1003 height 35
click at [451, 257] on input "[PERSON_NAME] [PERSON_NAME]" at bounding box center [782, 255] width 1003 height 35
type input "[PERSON_NAME] [PERSON_NAME]"
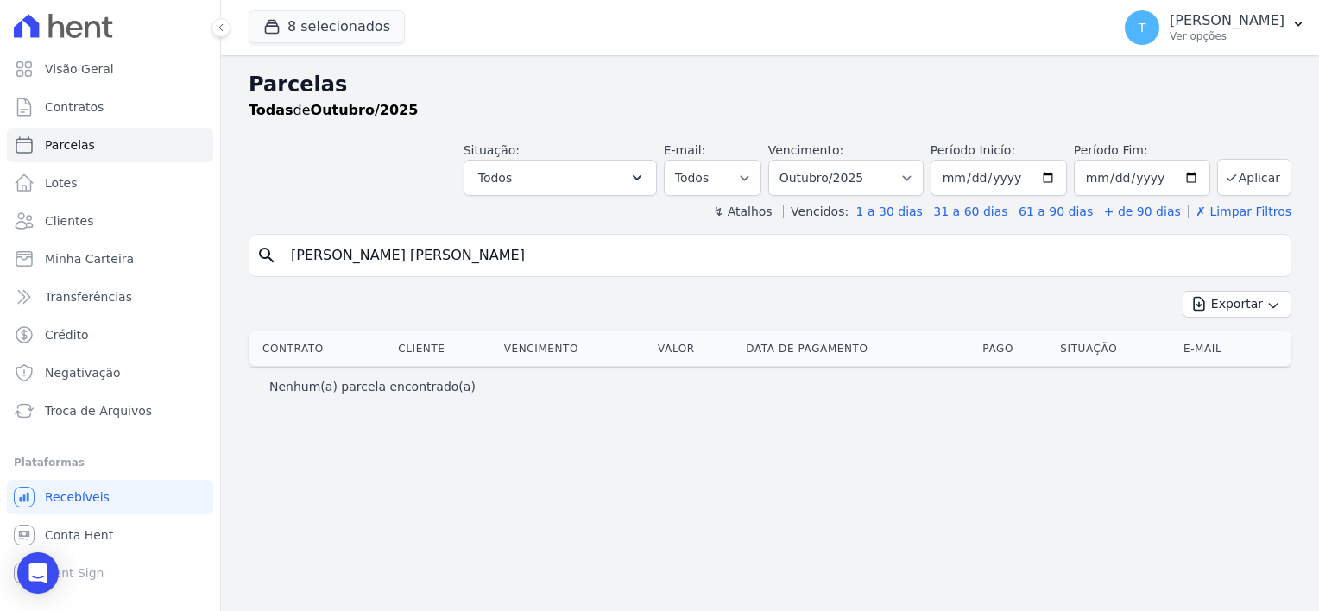
select select
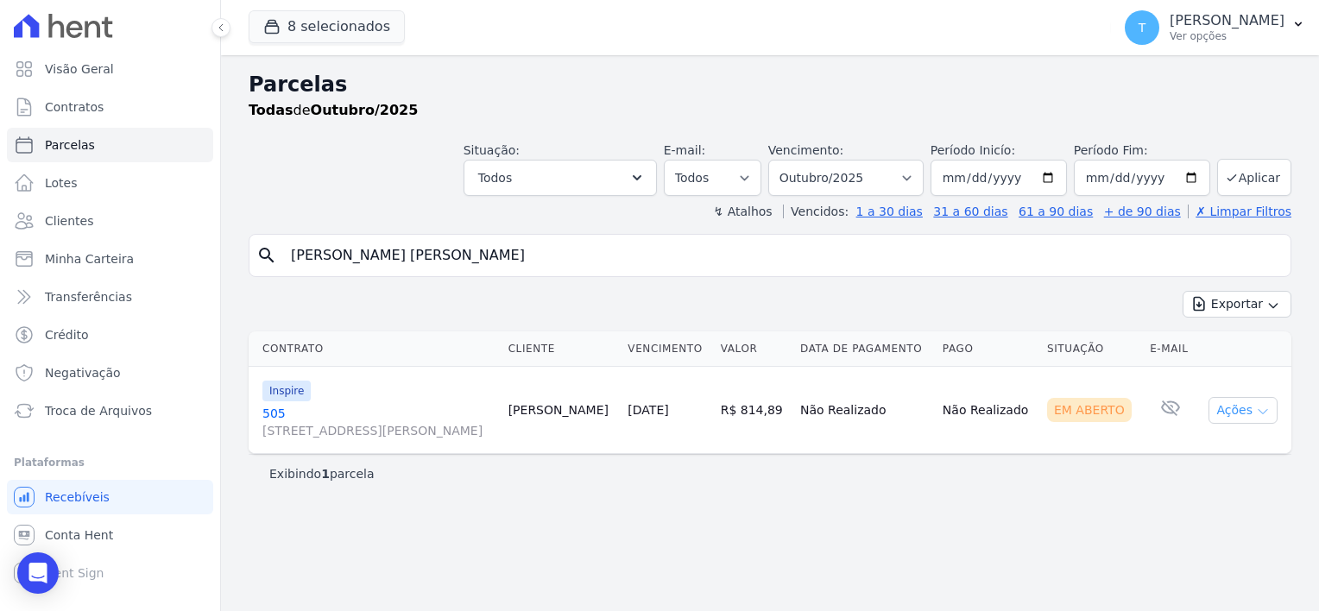
click at [1263, 412] on icon "button" at bounding box center [1263, 412] width 9 height 4
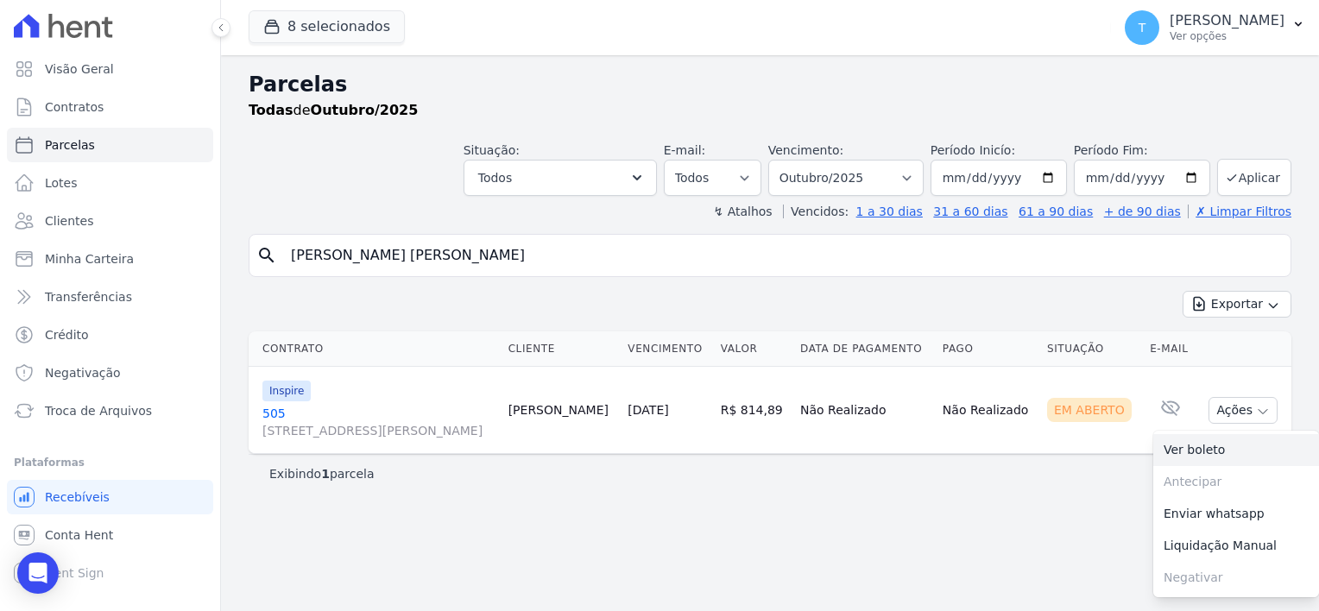
click at [1200, 456] on link "Ver boleto" at bounding box center [1236, 450] width 166 height 32
